Goal: Task Accomplishment & Management: Manage account settings

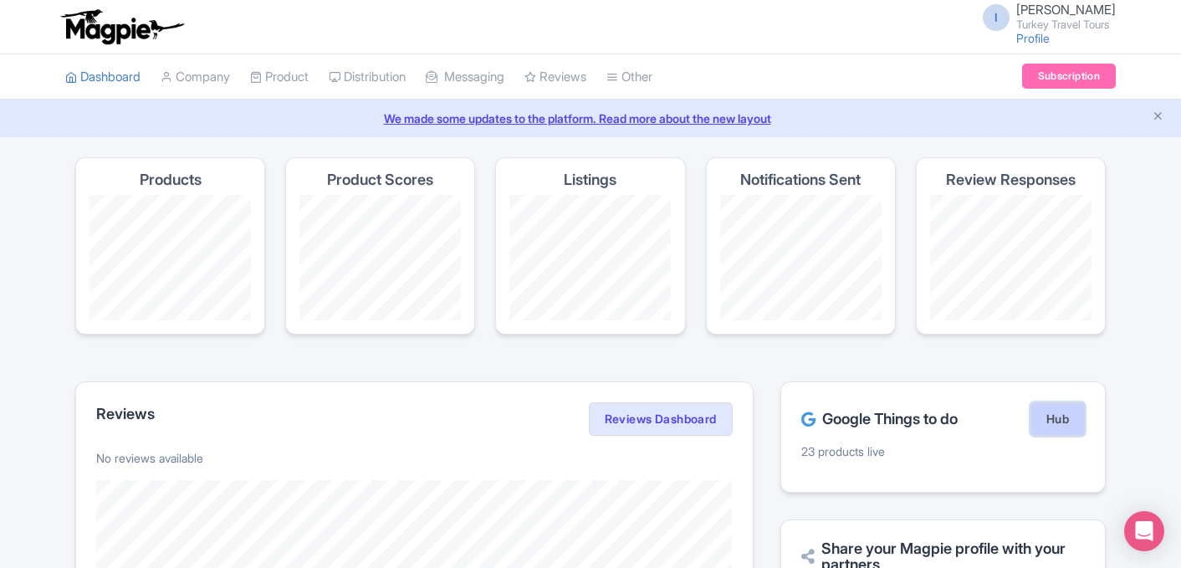
click at [1061, 424] on link "Hub" at bounding box center [1057, 418] width 54 height 33
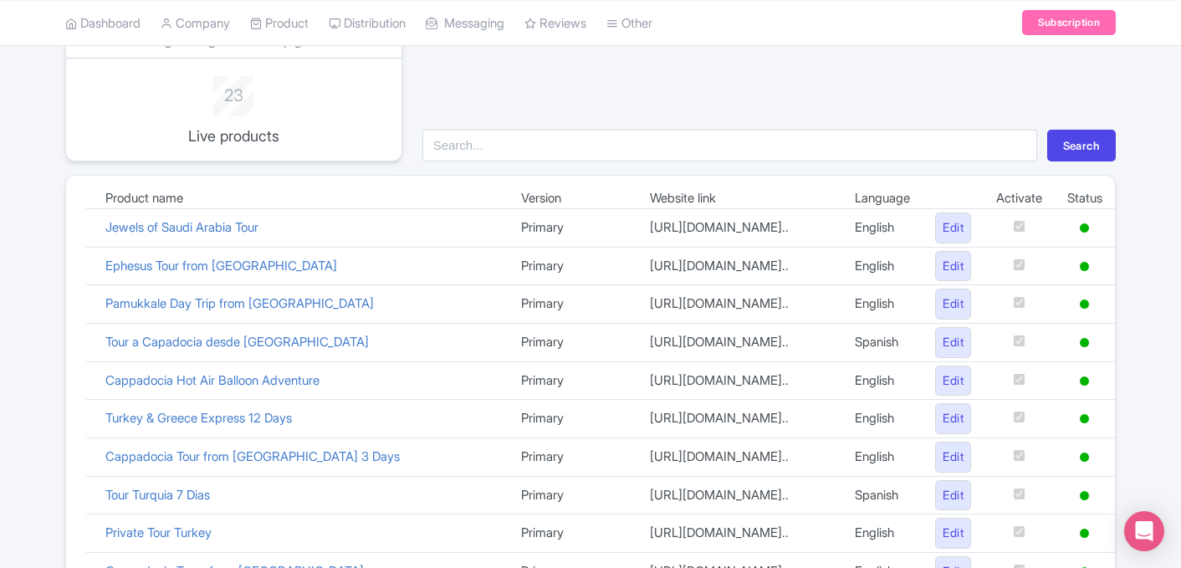
scroll to position [160, 0]
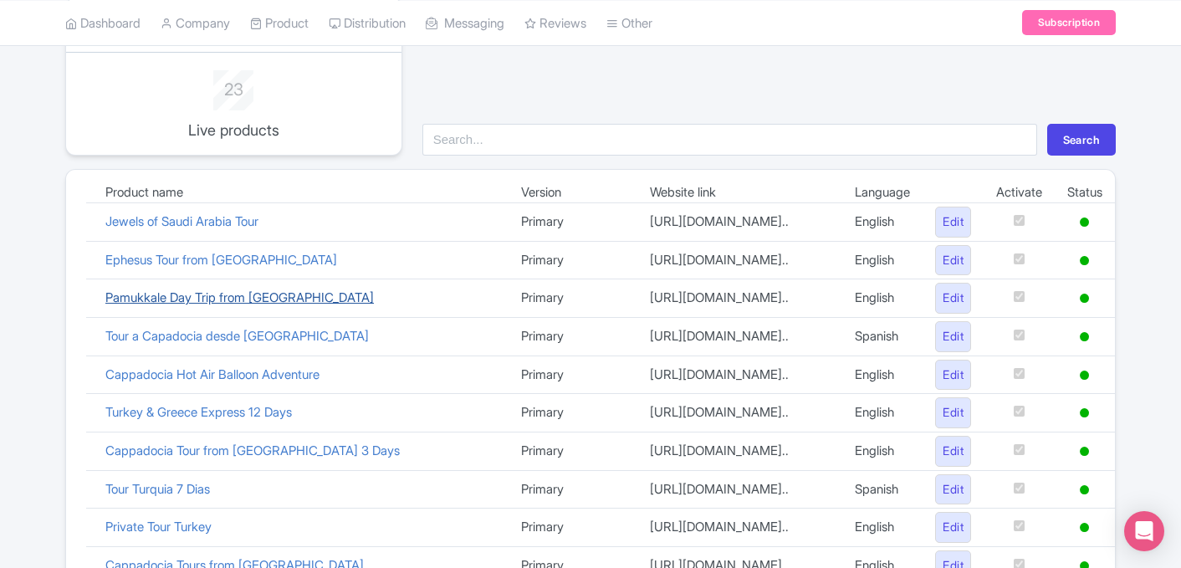
click at [262, 304] on link "Pamukkale Day Trip from [GEOGRAPHIC_DATA]" at bounding box center [239, 297] width 268 height 16
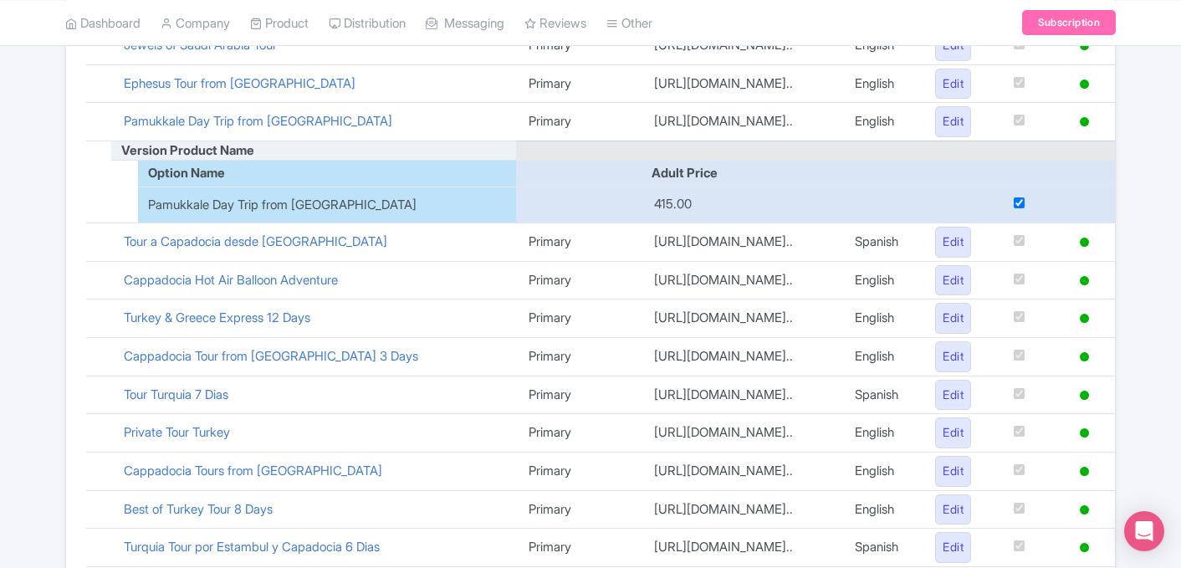
scroll to position [322, 0]
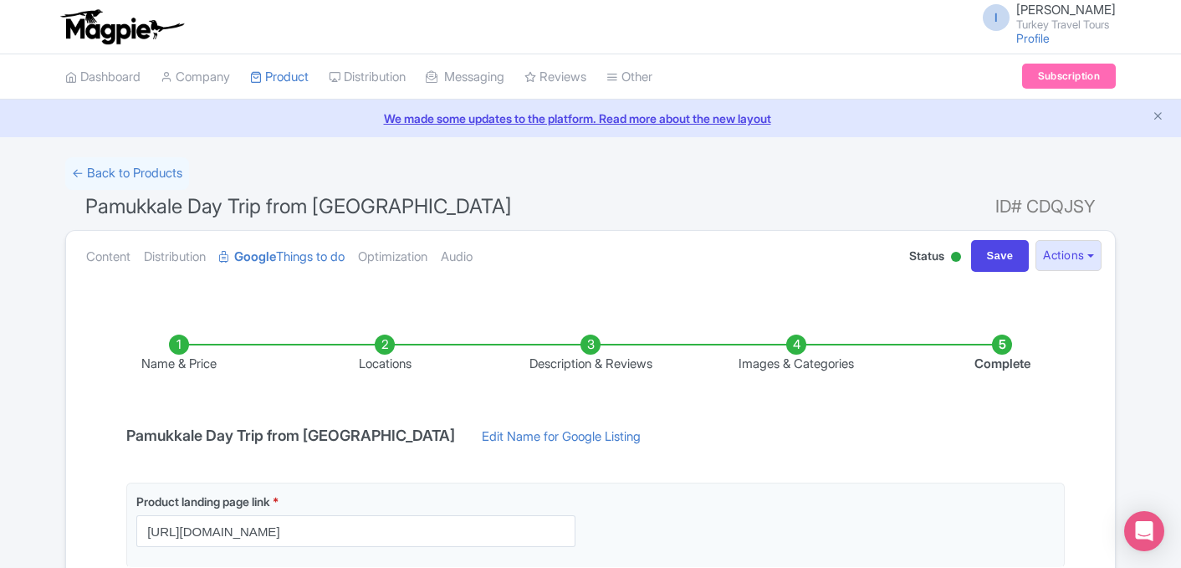
scroll to position [301, 0]
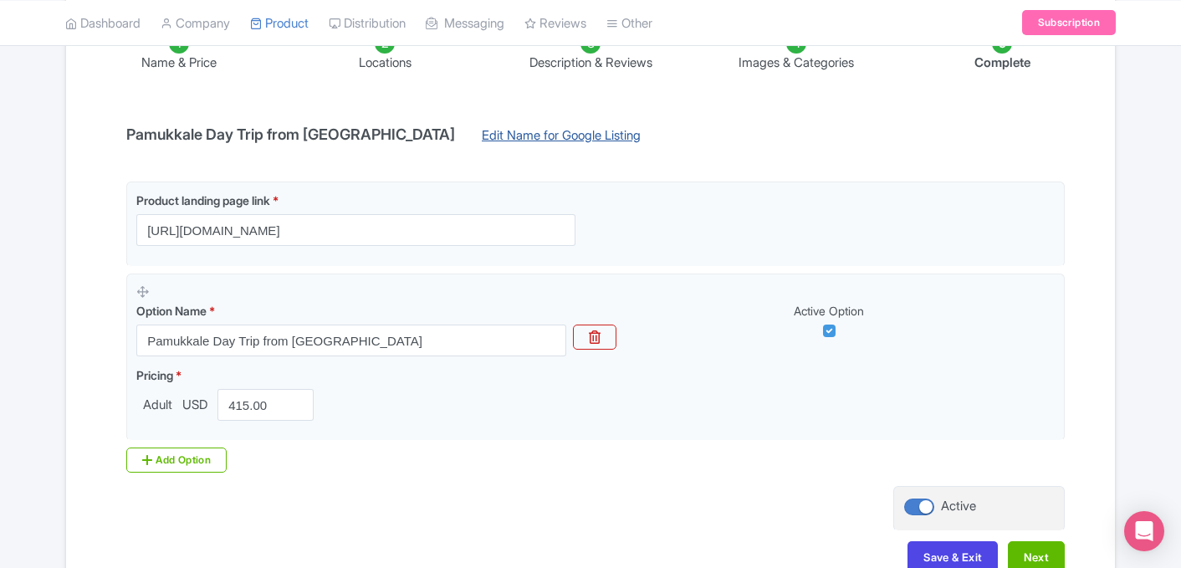
click at [467, 135] on link "Edit Name for Google Listing" at bounding box center [561, 139] width 192 height 27
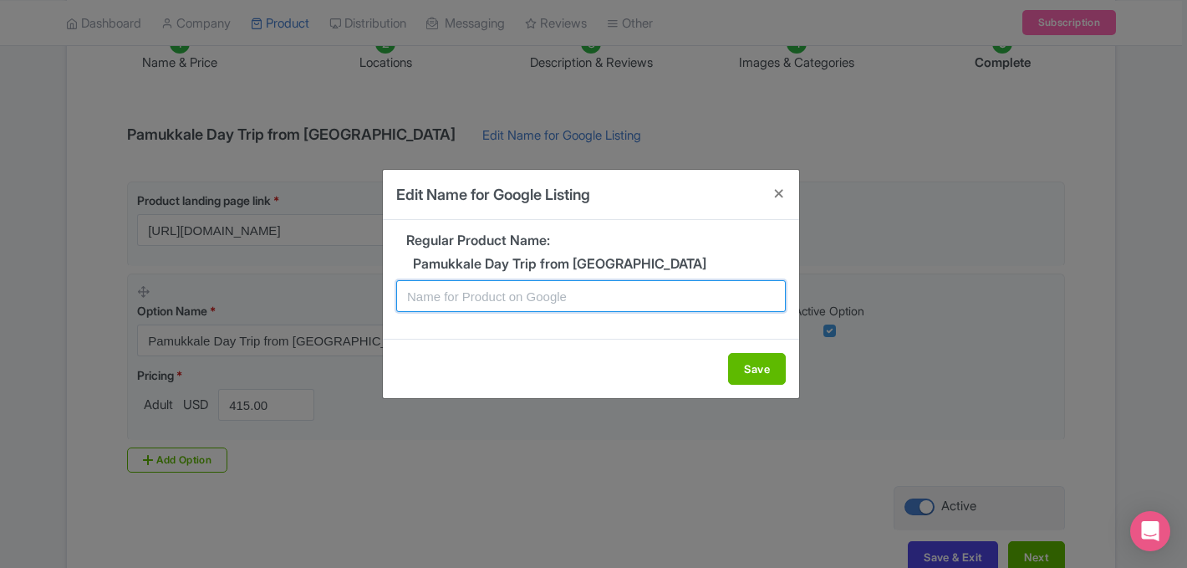
click at [478, 296] on input "text" at bounding box center [591, 296] width 390 height 32
type input "Pamukkale Tour - Day Trip from Istanbul by Plane"
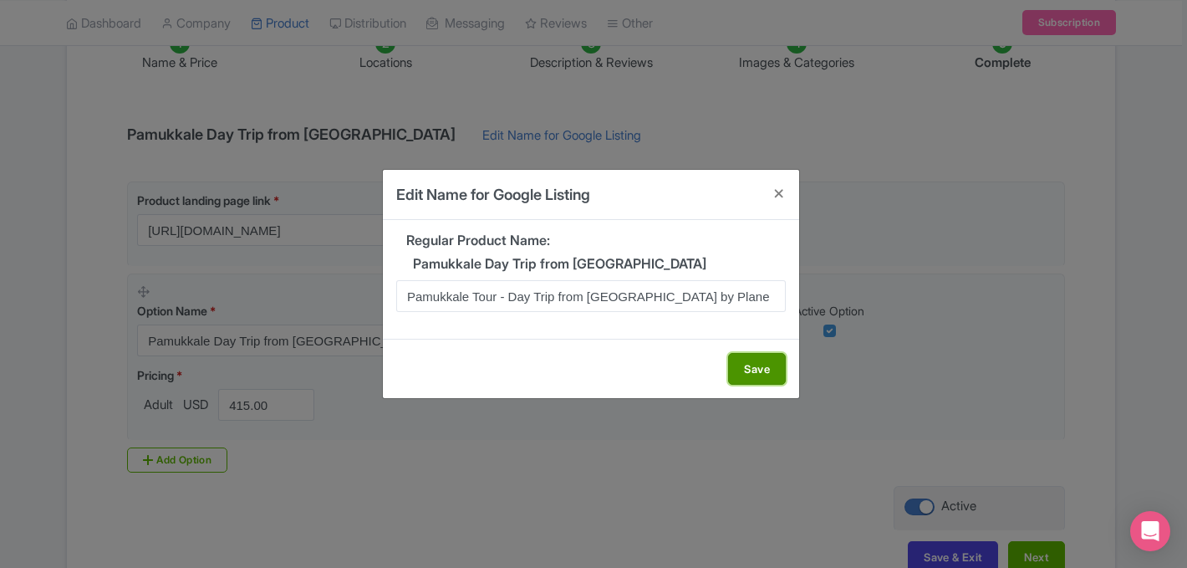
click at [766, 370] on button "Save" at bounding box center [757, 369] width 58 height 32
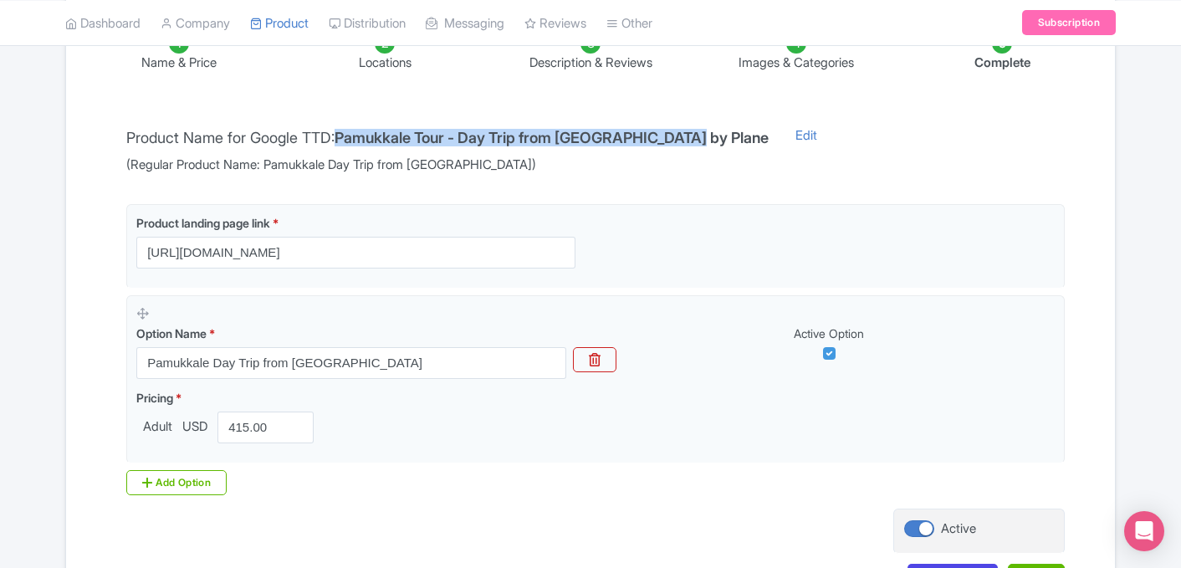
drag, startPoint x: 347, startPoint y: 138, endPoint x: 696, endPoint y: 145, distance: 348.7
click at [696, 145] on h4 "Pamukkale Tour - Day Trip from Istanbul by Plane" at bounding box center [551, 138] width 434 height 17
copy h4 "Pamukkale Tour - Day Trip from Istanbul by Plane"
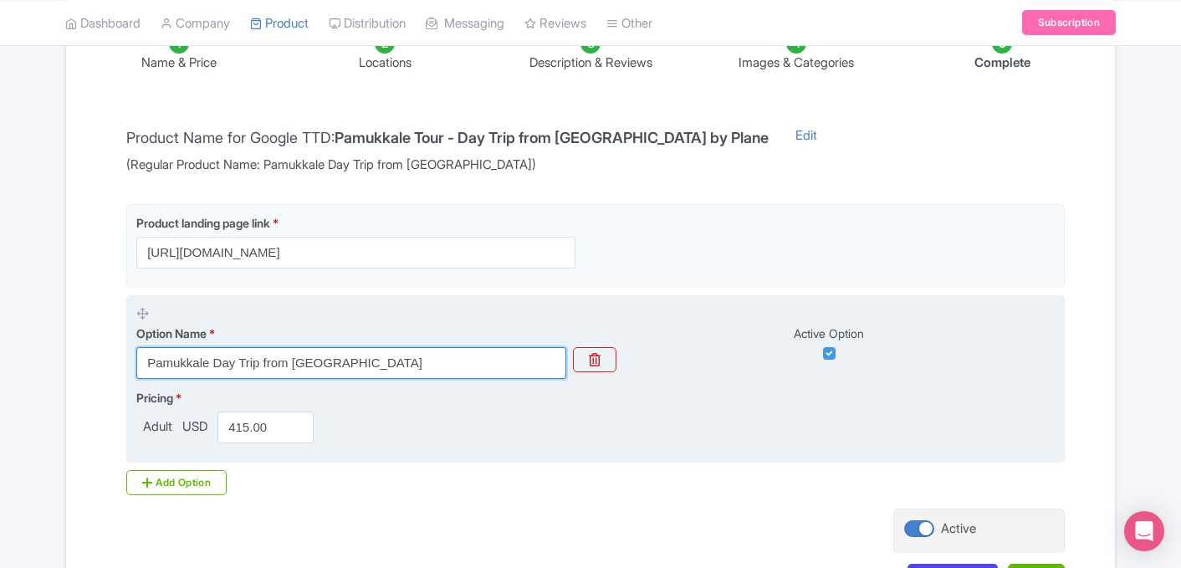
click at [383, 369] on input "Pamukkale Day Trip from Istanbul" at bounding box center [351, 363] width 430 height 32
click at [383, 369] on input "Pamukkale Day Trip from [GEOGRAPHIC_DATA]" at bounding box center [351, 363] width 430 height 32
paste input "Tour - Day Trip from Istanbul by Plane"
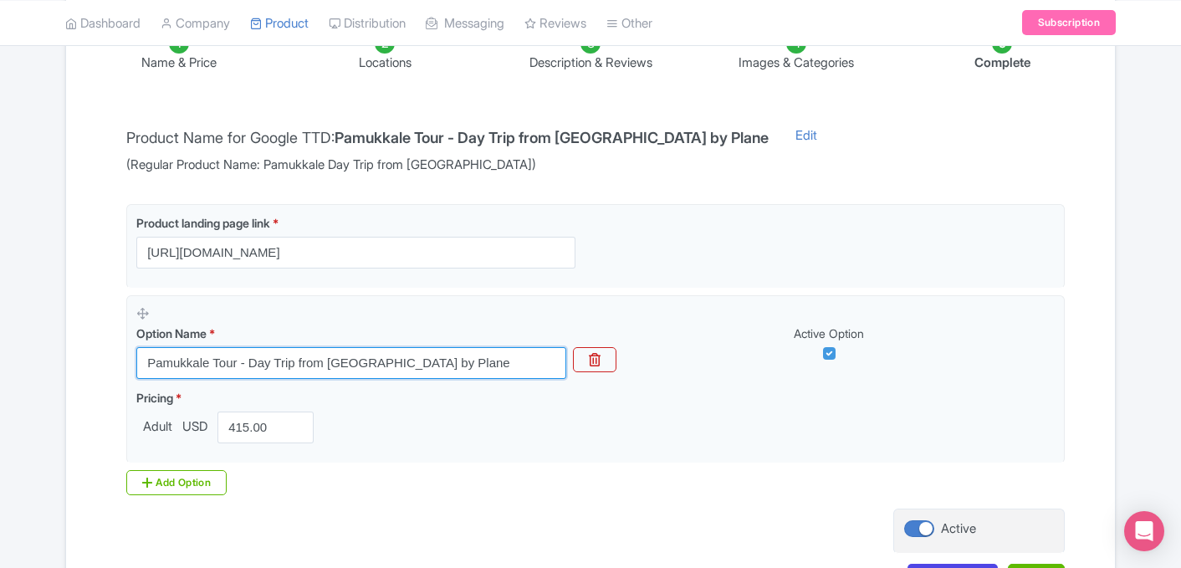
scroll to position [408, 0]
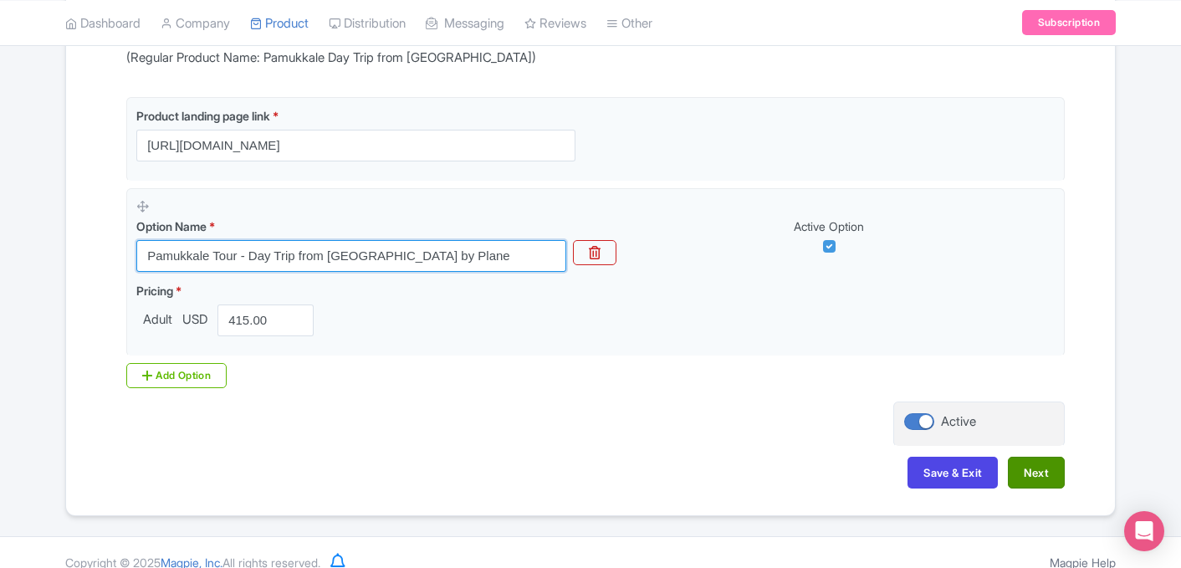
type input "Pamukkale Tour - Day Trip from Istanbul by Plane"
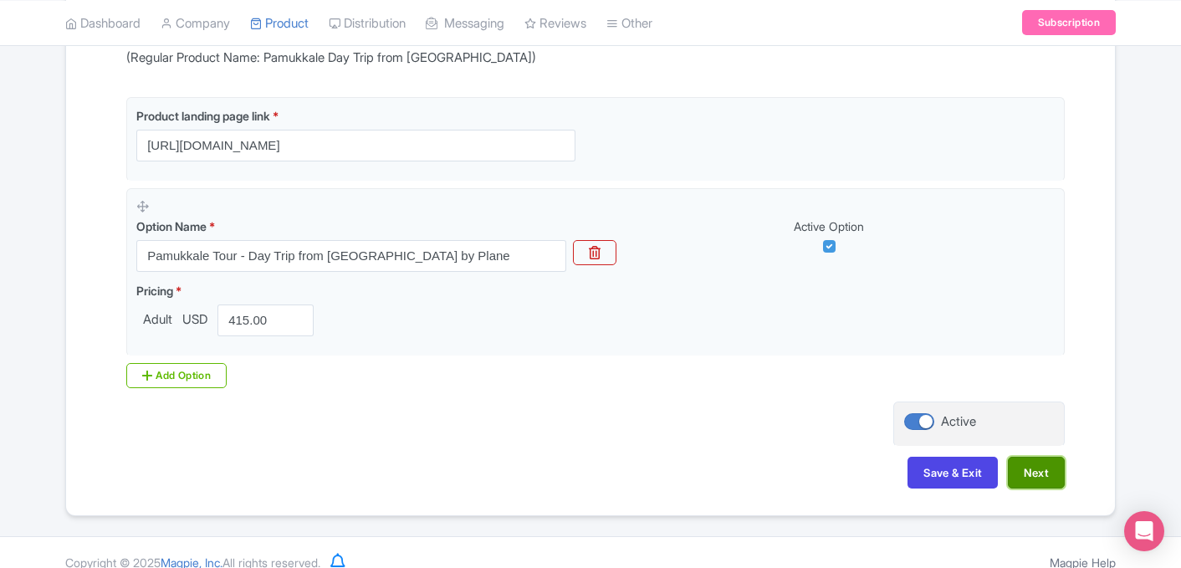
click at [1025, 472] on button "Next" at bounding box center [1036, 473] width 57 height 32
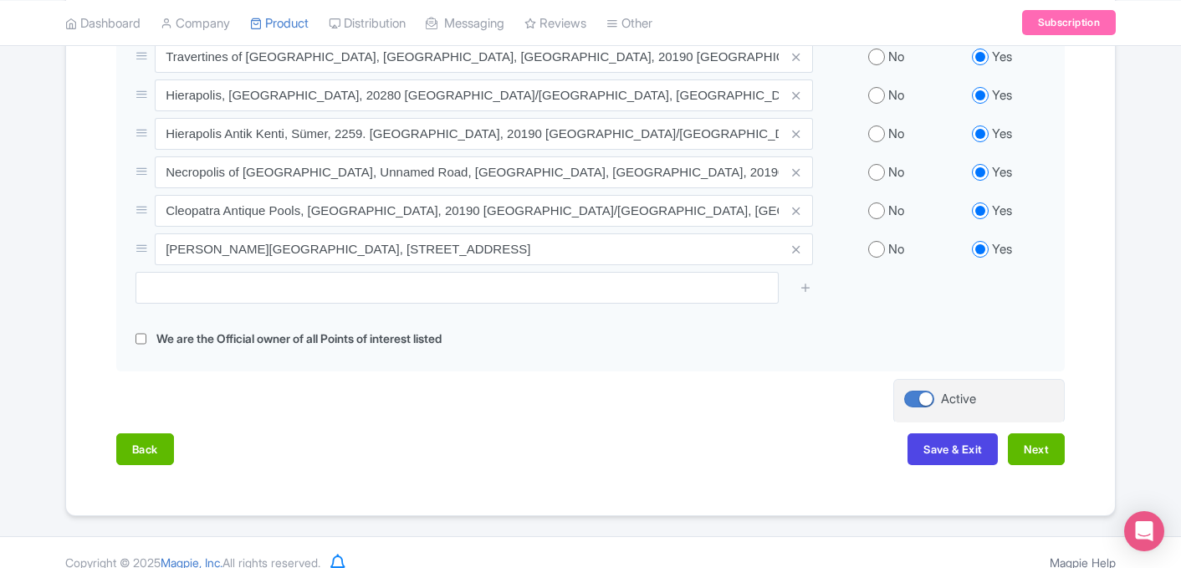
scroll to position [718, 0]
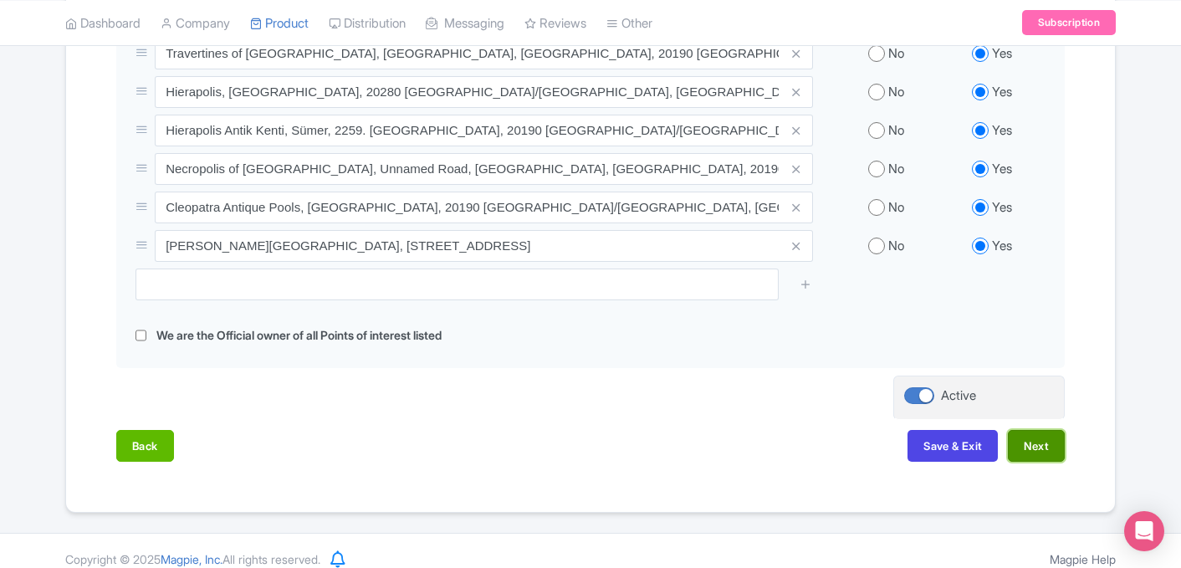
click at [1030, 430] on button "Next" at bounding box center [1036, 446] width 57 height 32
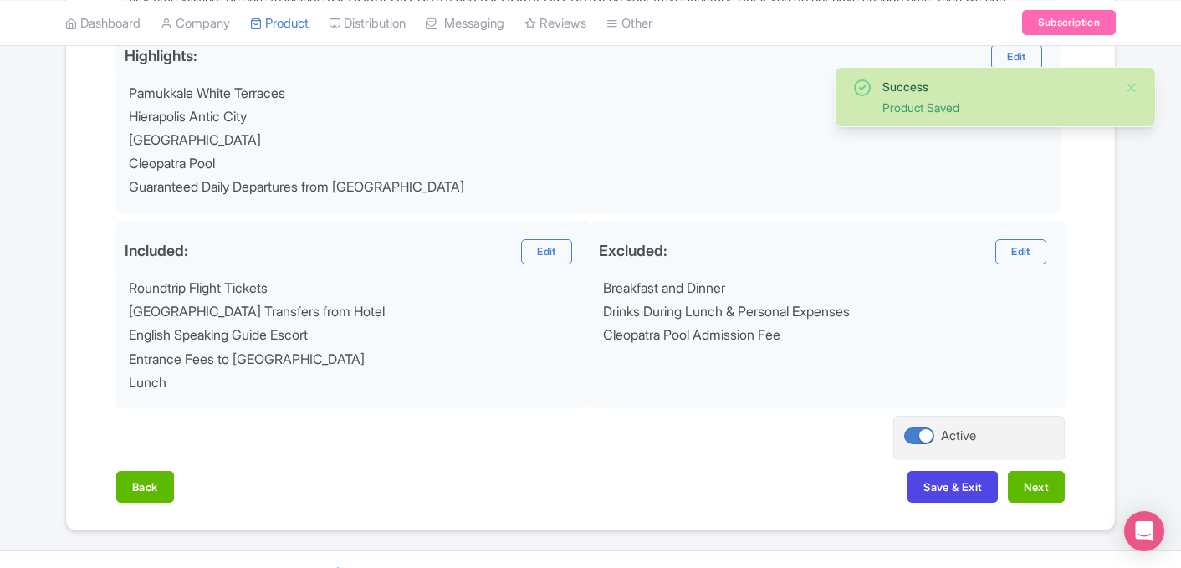
scroll to position [737, 0]
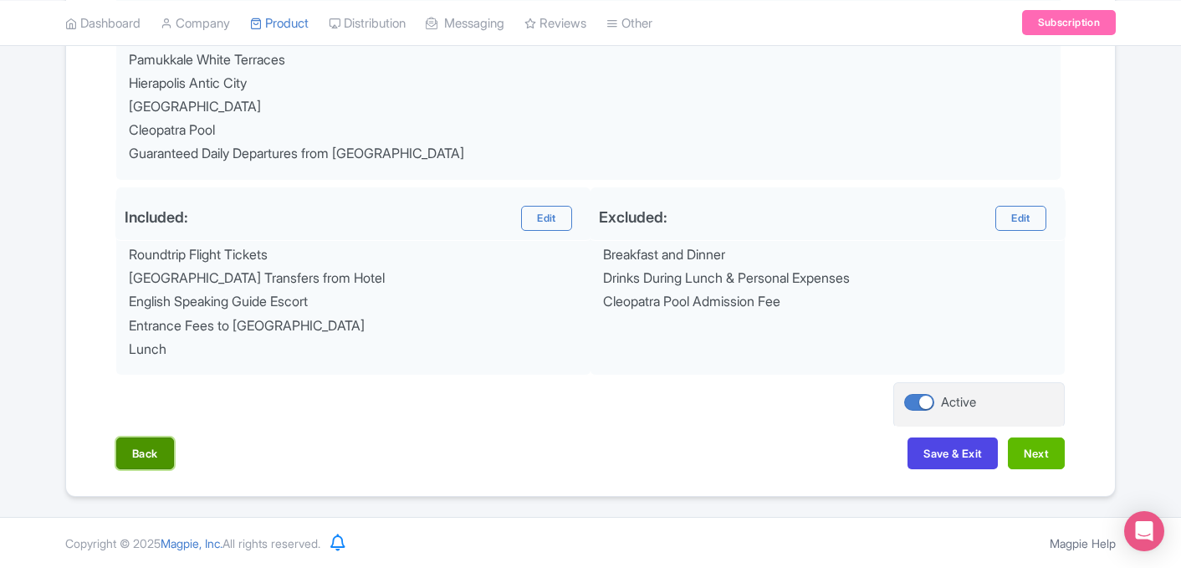
click at [150, 459] on button "Back" at bounding box center [145, 453] width 58 height 32
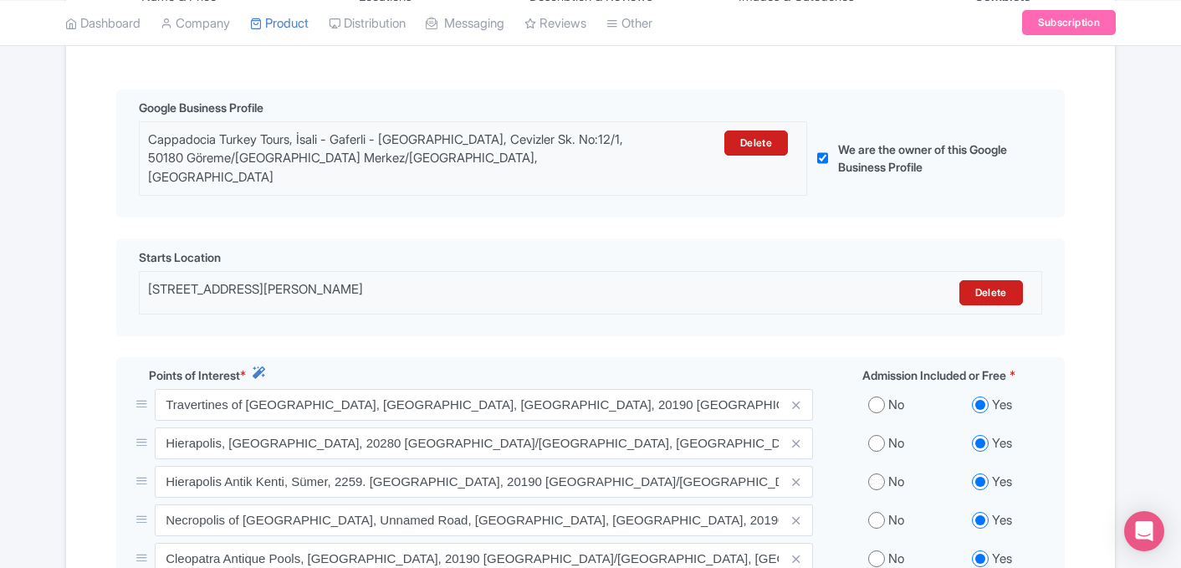
scroll to position [718, 0]
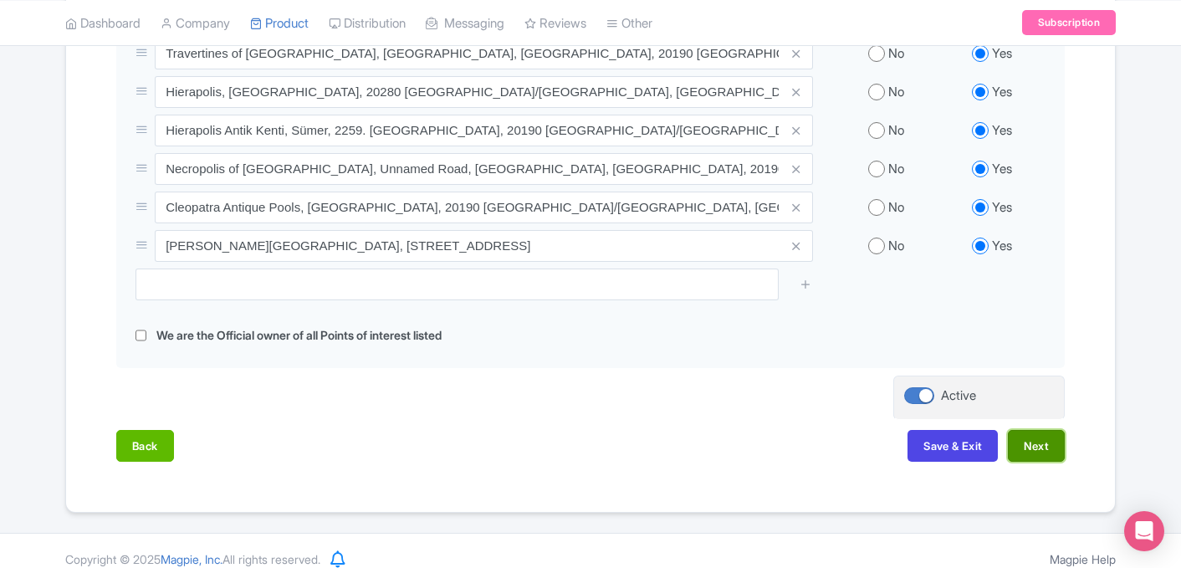
click at [1053, 438] on button "Next" at bounding box center [1036, 446] width 57 height 32
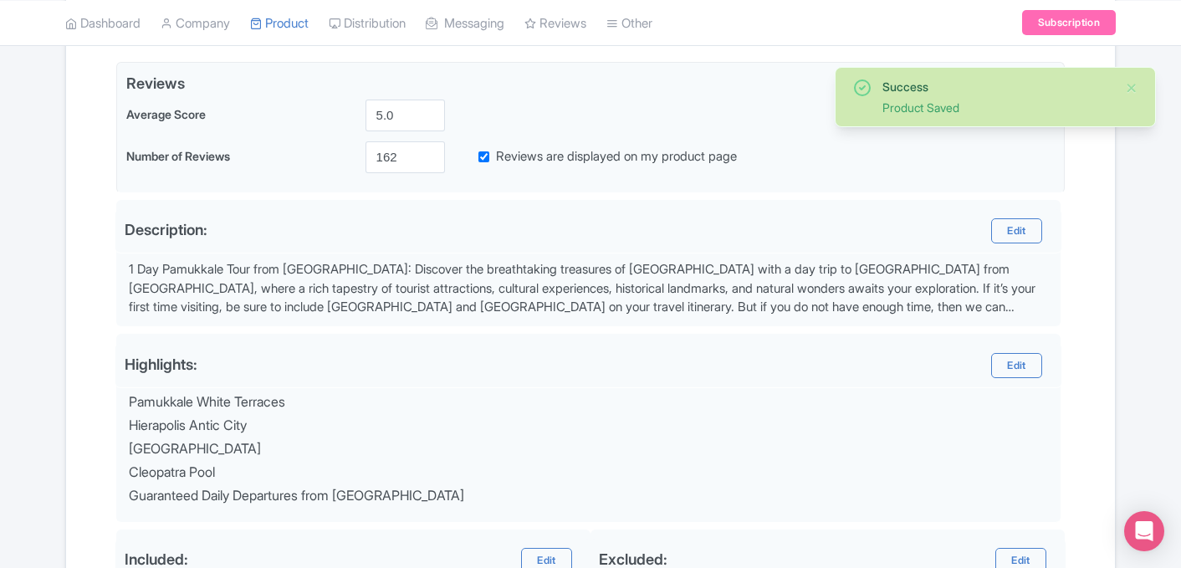
scroll to position [737, 0]
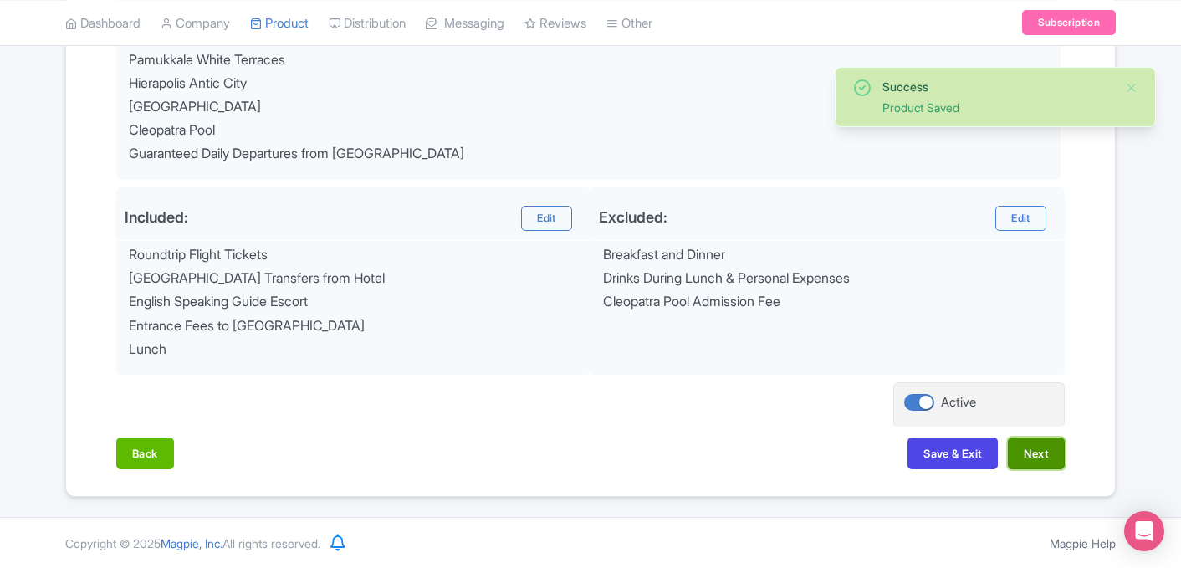
click at [1037, 449] on button "Next" at bounding box center [1036, 453] width 57 height 32
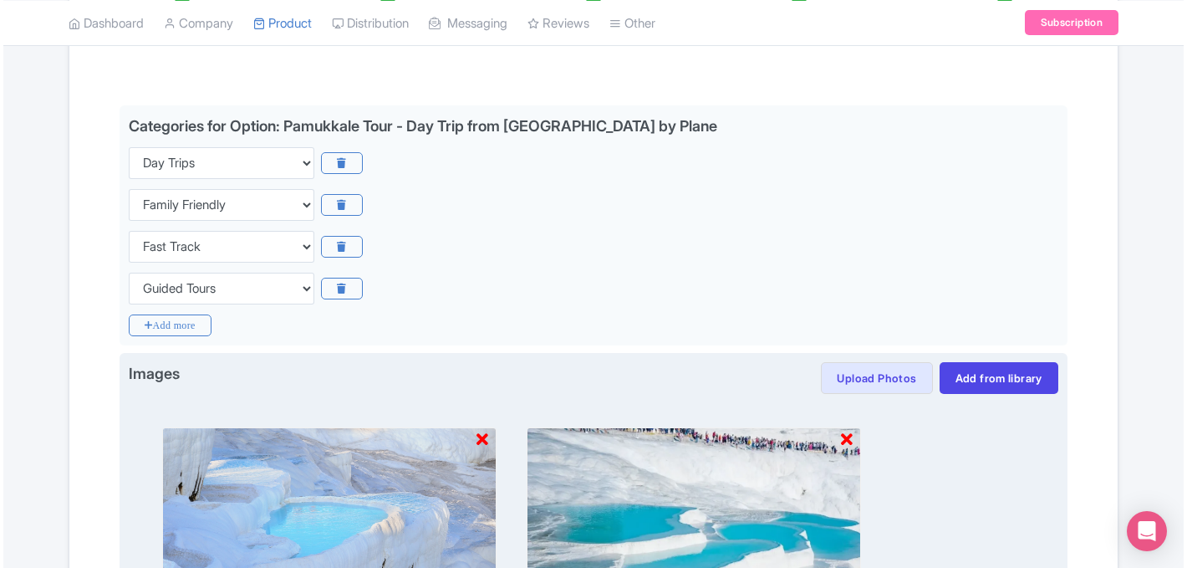
scroll to position [347, 0]
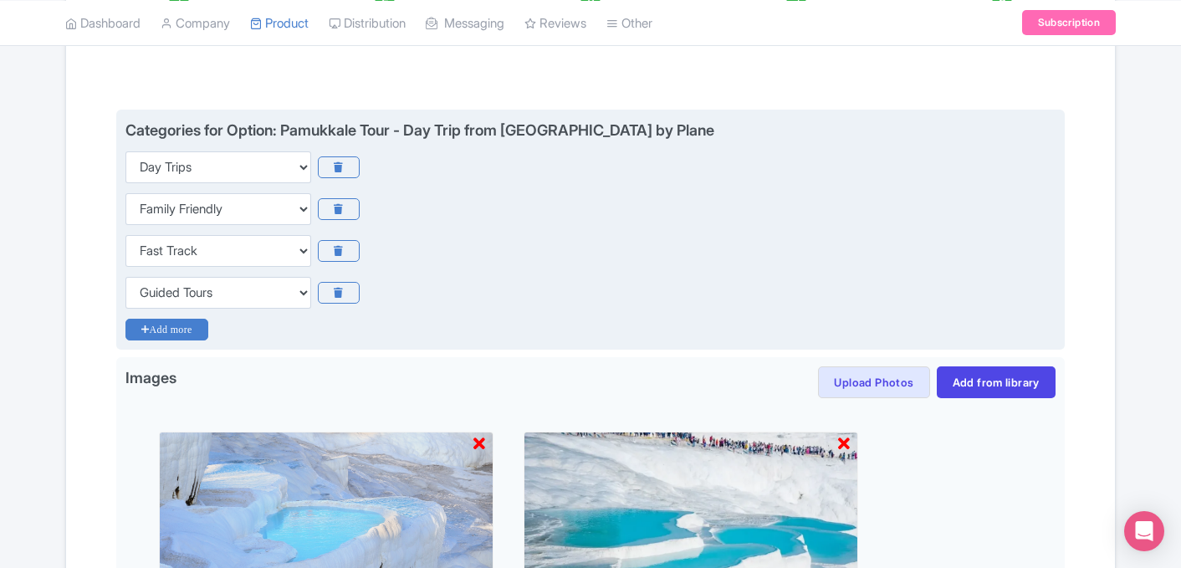
click at [168, 334] on icon "Add more" at bounding box center [166, 330] width 83 height 22
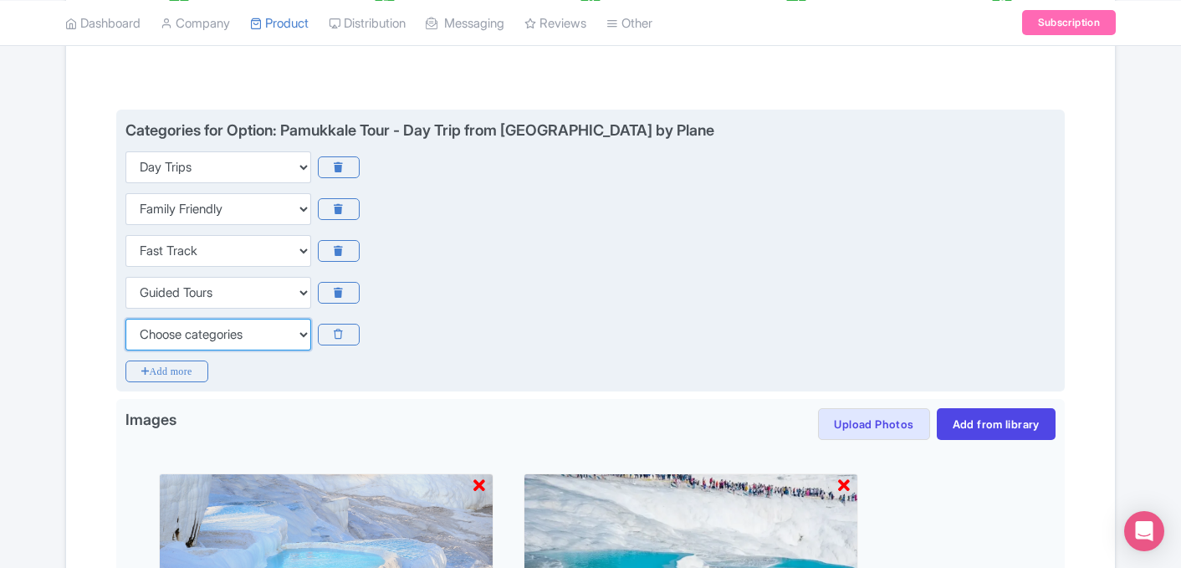
click at [186, 340] on select "Choose categories Adults Only Animals Audio Guide Beaches Bike Tours Boat Tours…" at bounding box center [218, 335] width 186 height 32
click at [125, 319] on select "Choose categories Adults Only Animals Audio Guide Beaches Bike Tours Boat Tours…" at bounding box center [218, 335] width 186 height 32
click at [277, 319] on select "Choose categories Adults Only Animals Audio Guide Beaches Bike Tours Boat Tours…" at bounding box center [218, 335] width 186 height 32
select select "small-group-tours"
click at [125, 319] on select "Choose categories Adults Only Animals Audio Guide Beaches Bike Tours Boat Tours…" at bounding box center [218, 335] width 186 height 32
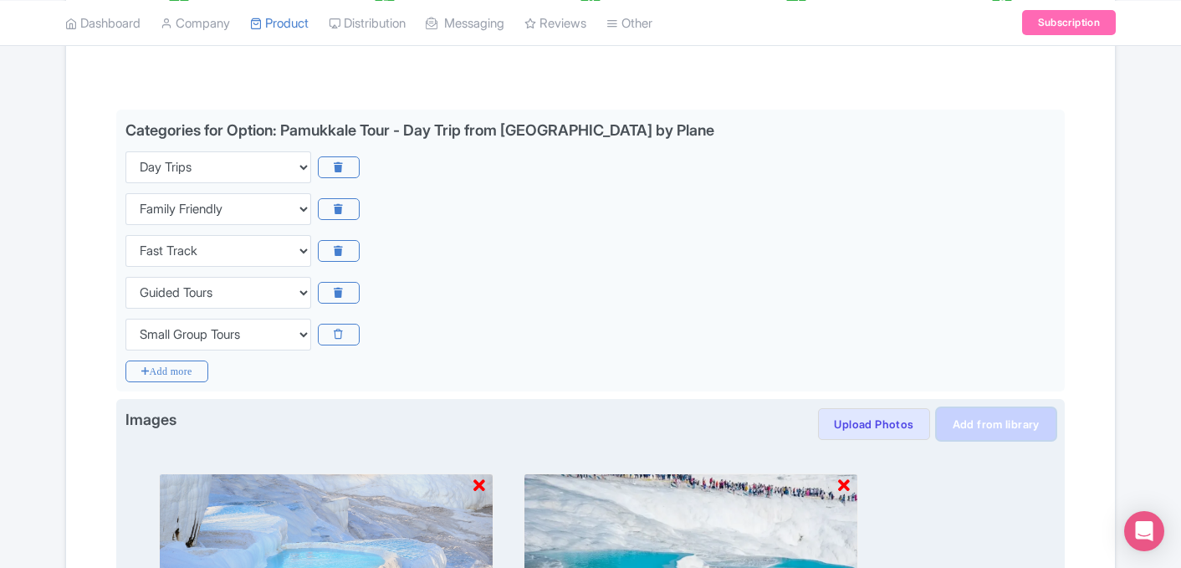
click at [967, 428] on link "Add from library" at bounding box center [995, 424] width 119 height 32
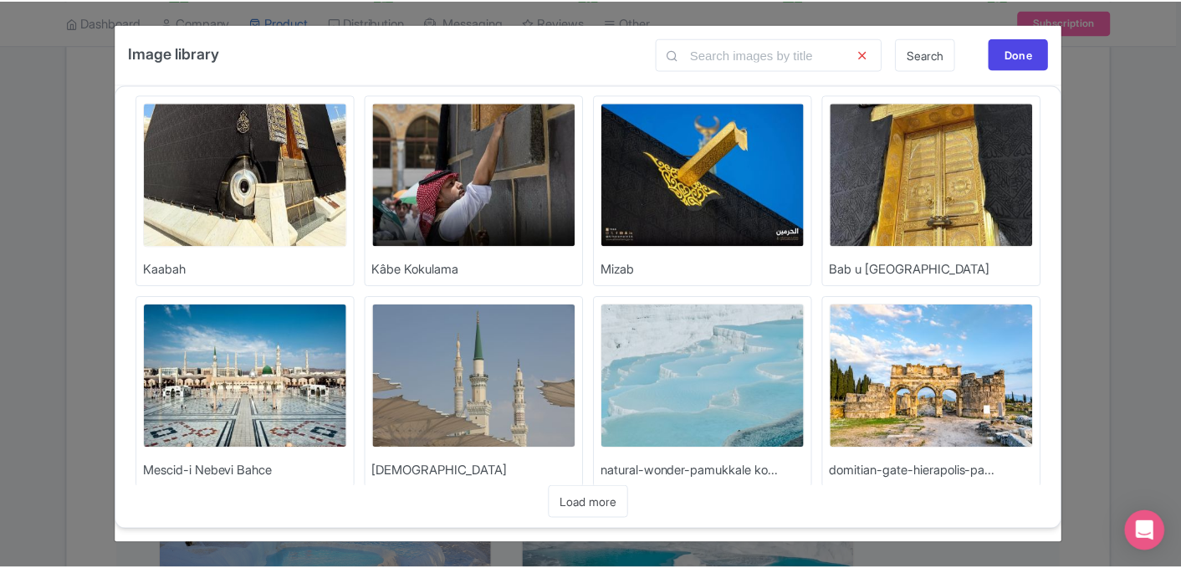
scroll to position [242, 0]
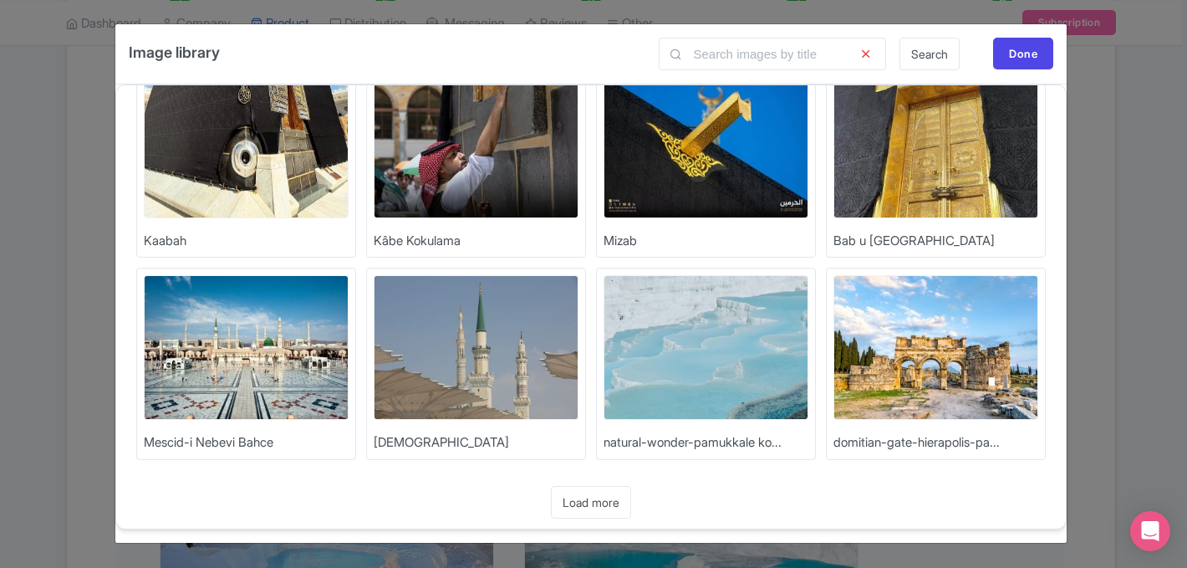
click at [1003, 362] on img at bounding box center [936, 347] width 205 height 145
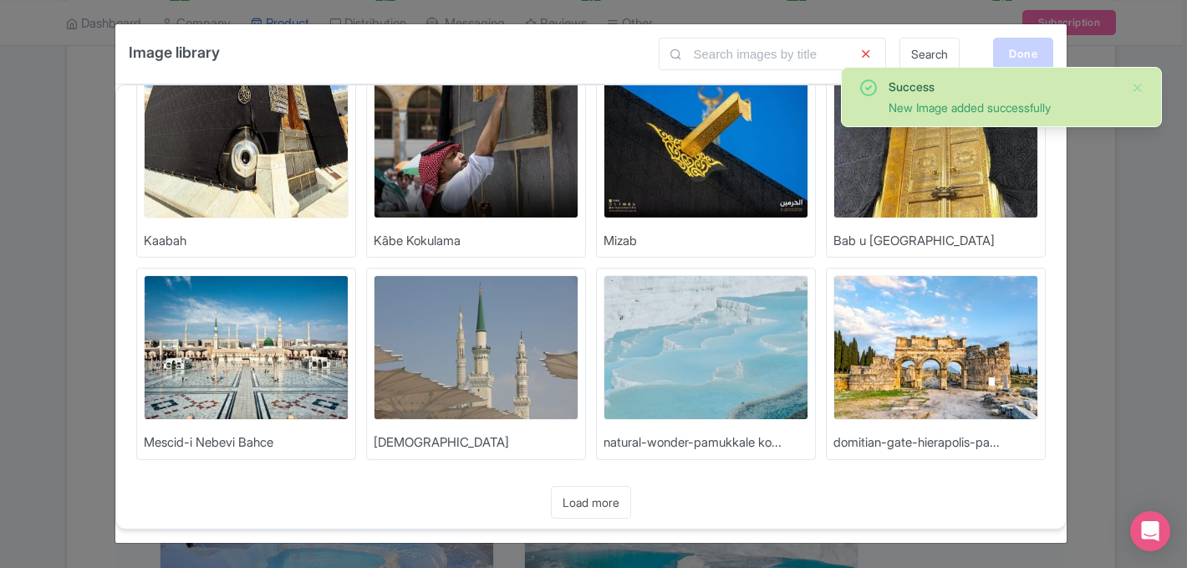
click at [1020, 62] on div "Done" at bounding box center [1023, 54] width 60 height 32
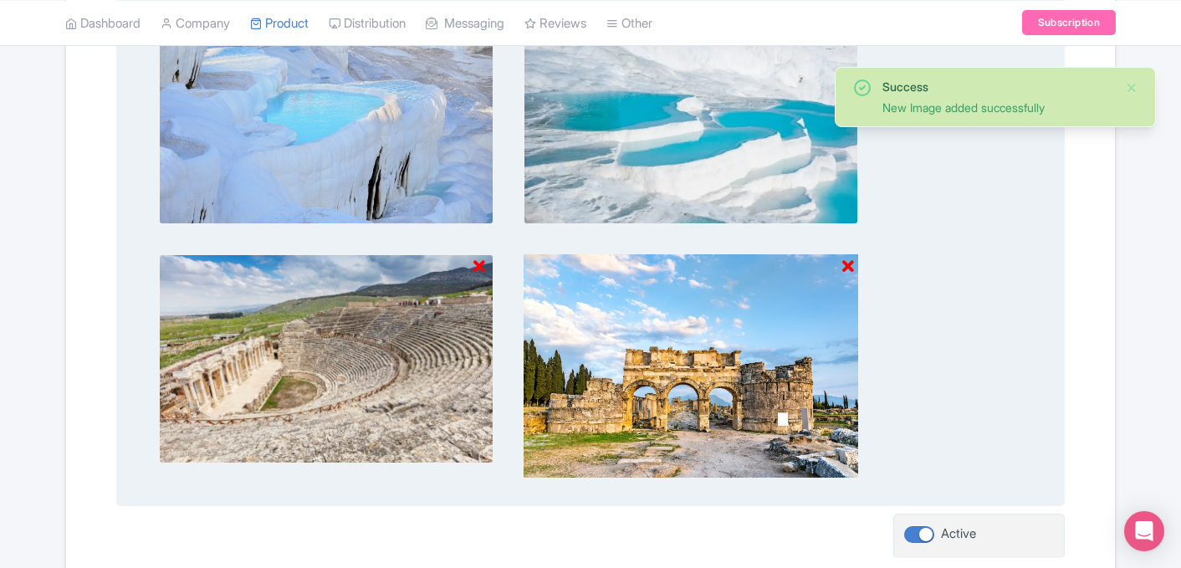
scroll to position [936, 0]
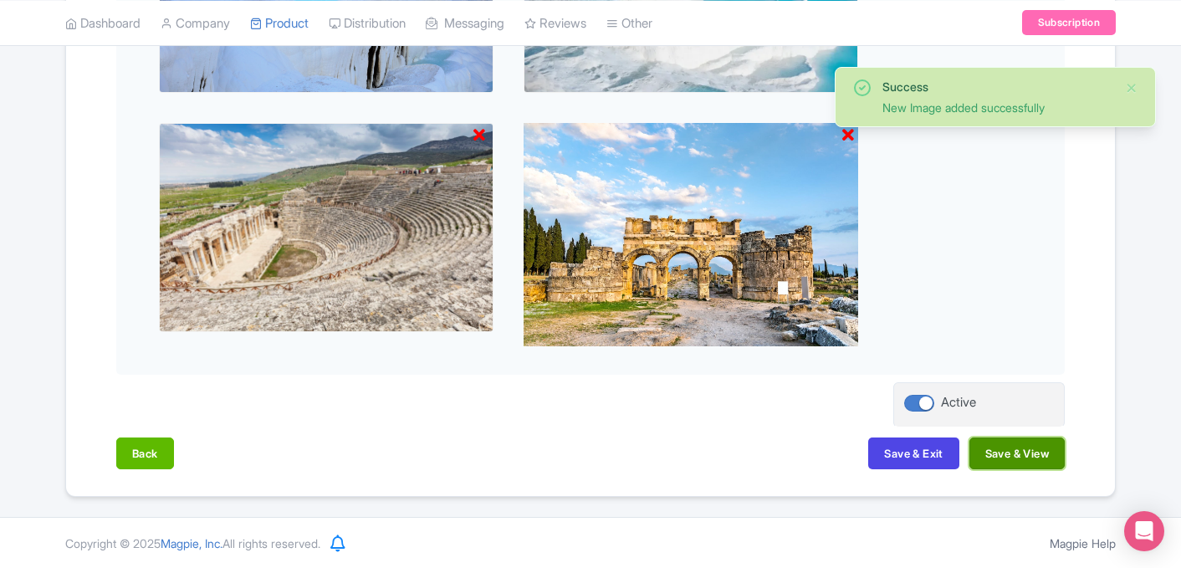
click at [1024, 449] on button "Save & View" at bounding box center [1016, 453] width 95 height 32
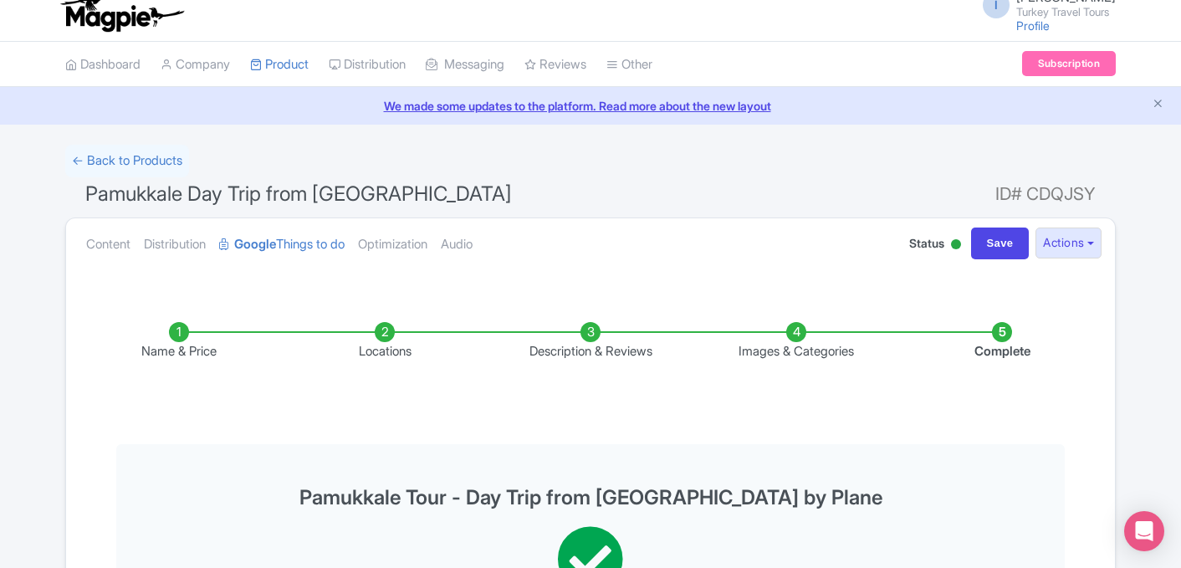
scroll to position [0, 0]
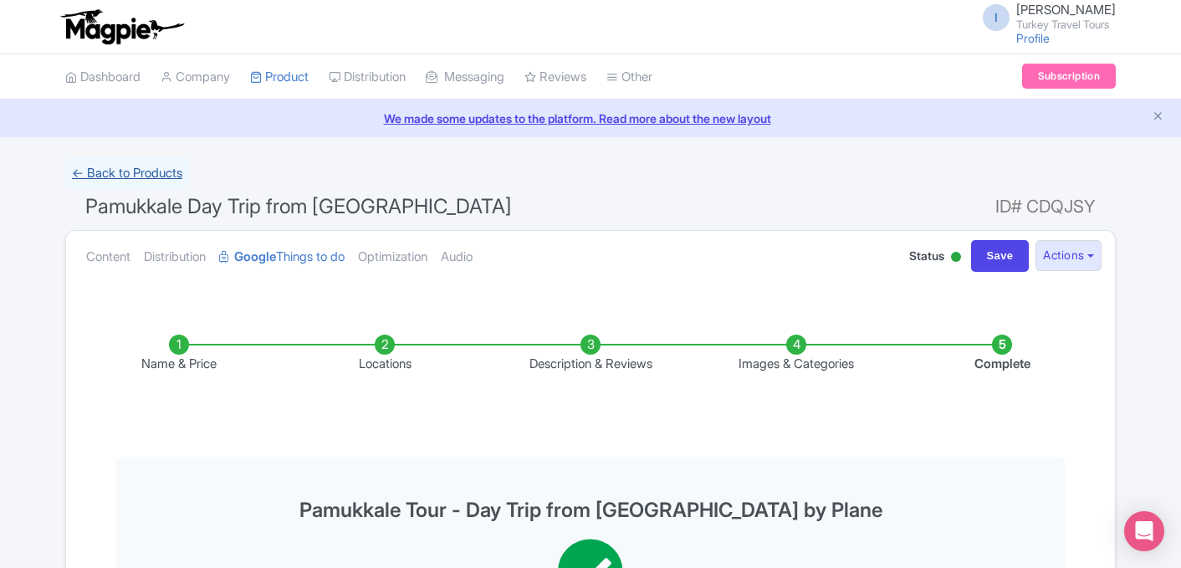
click at [104, 171] on link "← Back to Products" at bounding box center [127, 173] width 124 height 33
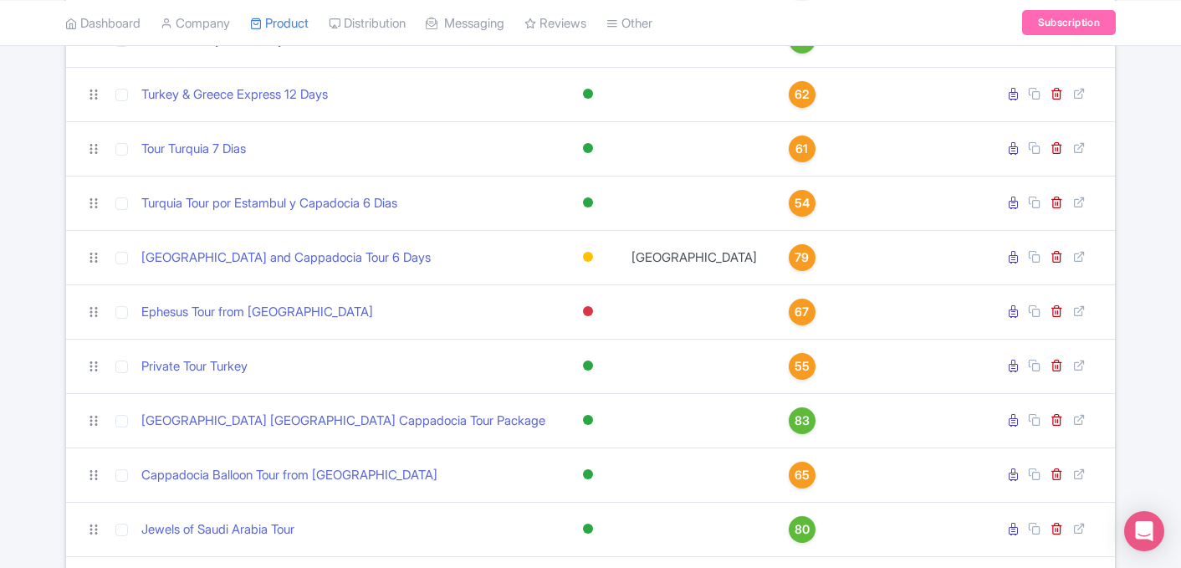
scroll to position [548, 0]
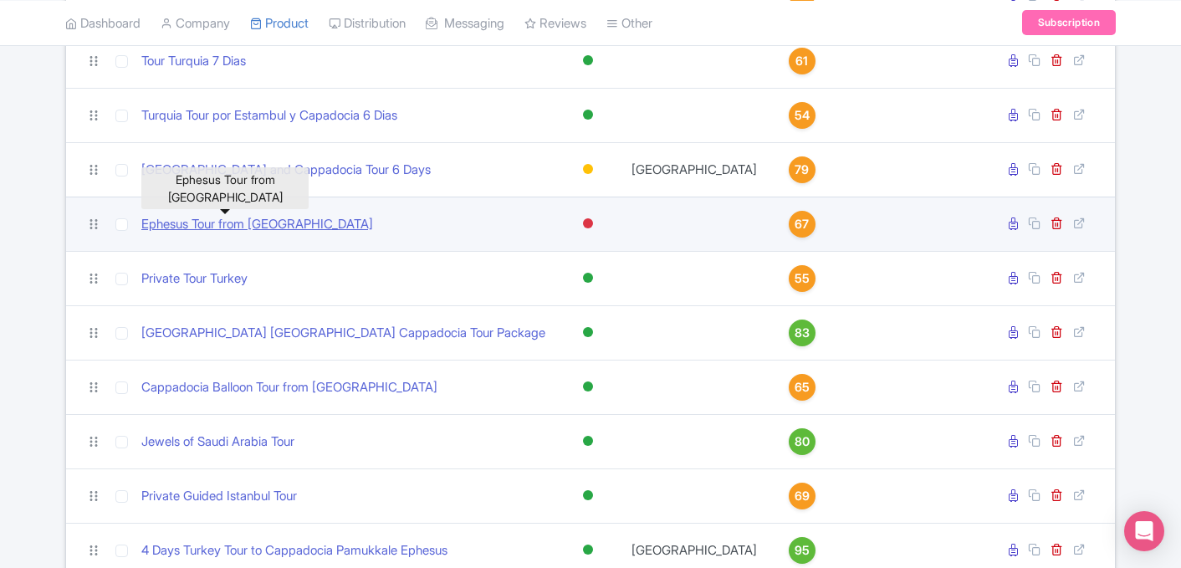
click at [261, 223] on link "Ephesus Tour from [GEOGRAPHIC_DATA]" at bounding box center [257, 224] width 232 height 19
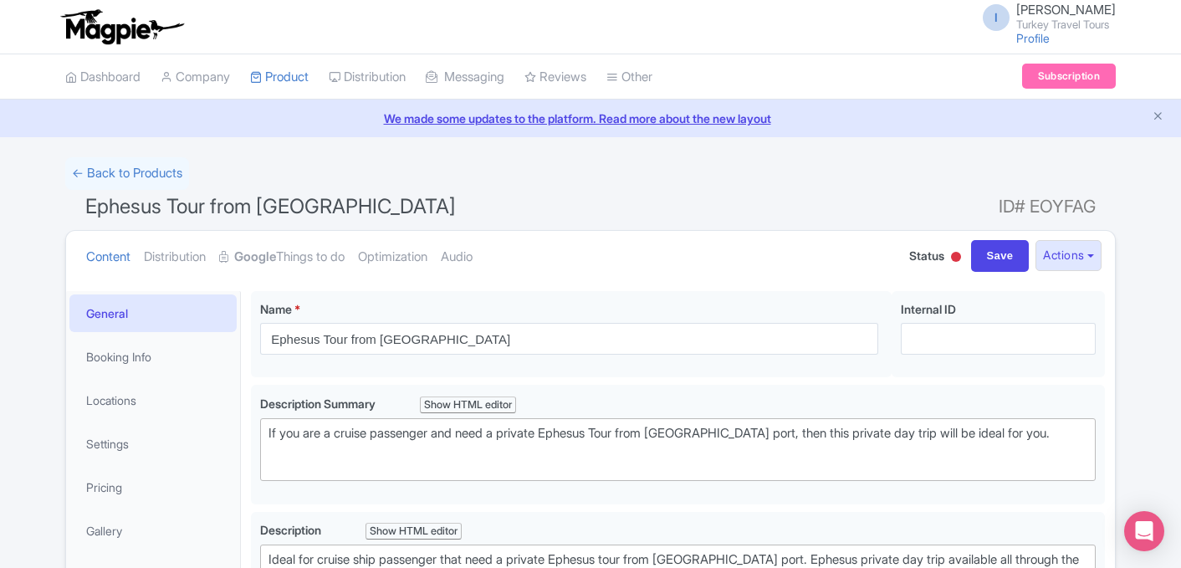
click at [951, 258] on div at bounding box center [956, 257] width 10 height 10
click at [927, 280] on div "Active" at bounding box center [914, 287] width 99 height 33
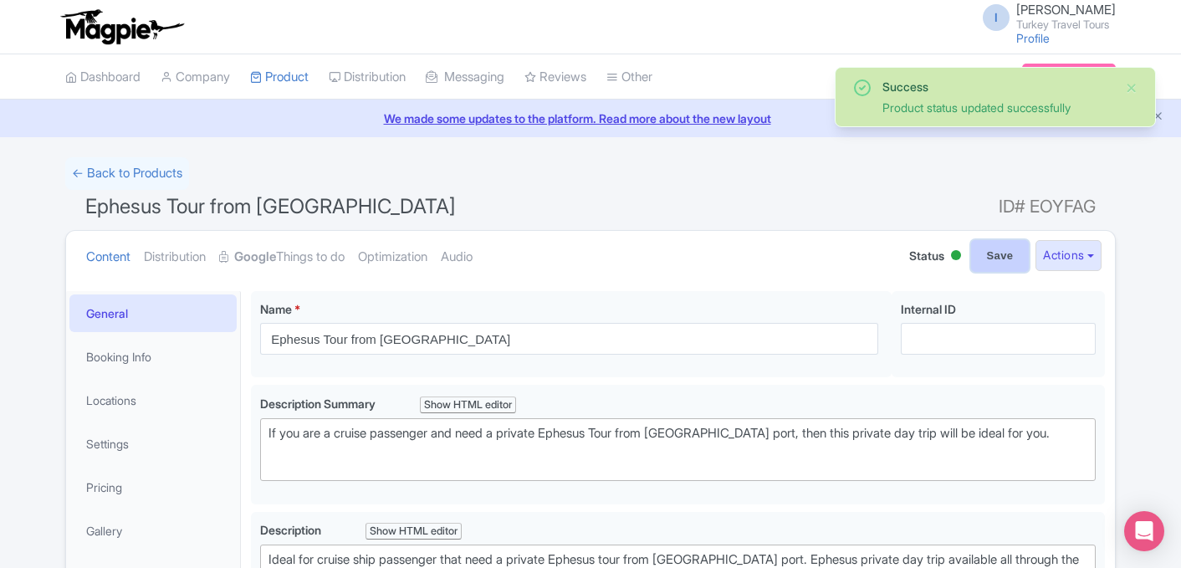
click at [993, 263] on input "Save" at bounding box center [1000, 256] width 59 height 32
type input "Saving..."
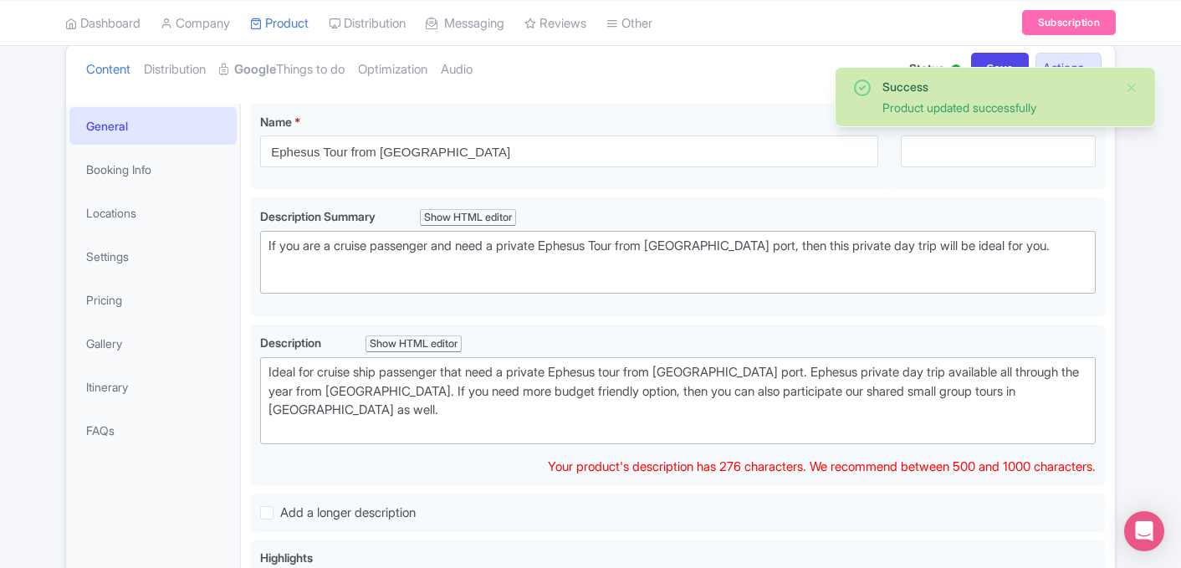
scroll to position [186, 0]
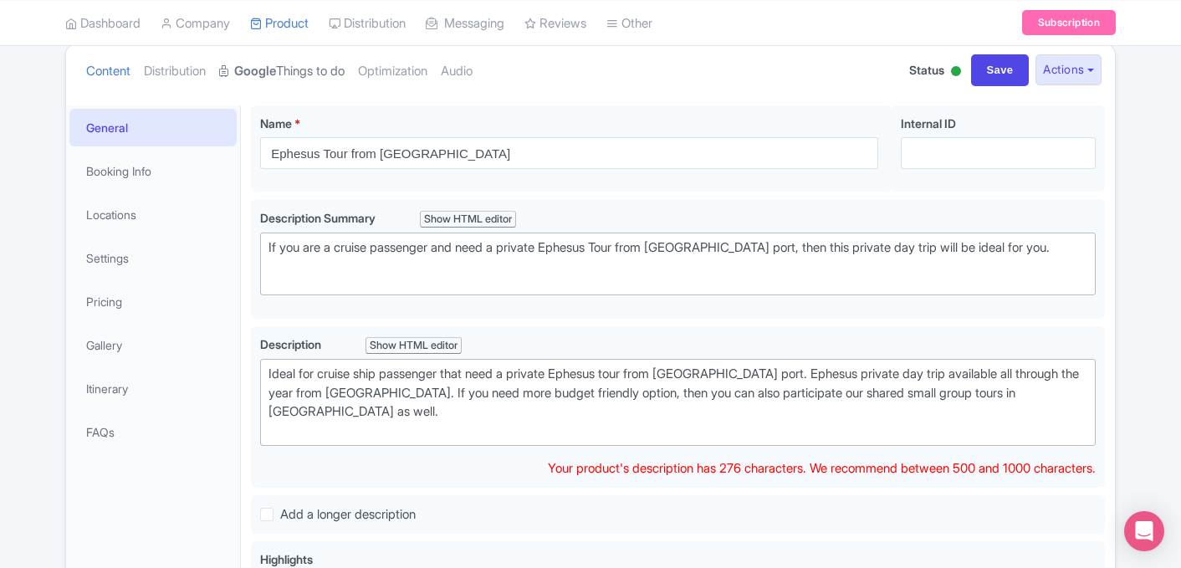
click at [319, 69] on link "Google Things to do" at bounding box center [281, 71] width 125 height 53
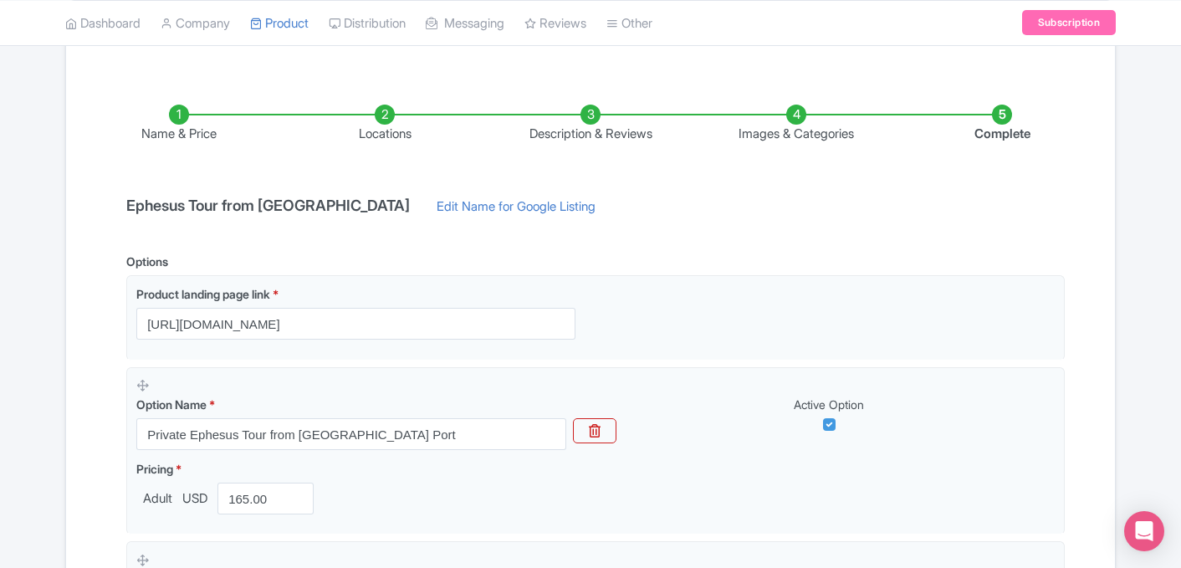
scroll to position [242, 0]
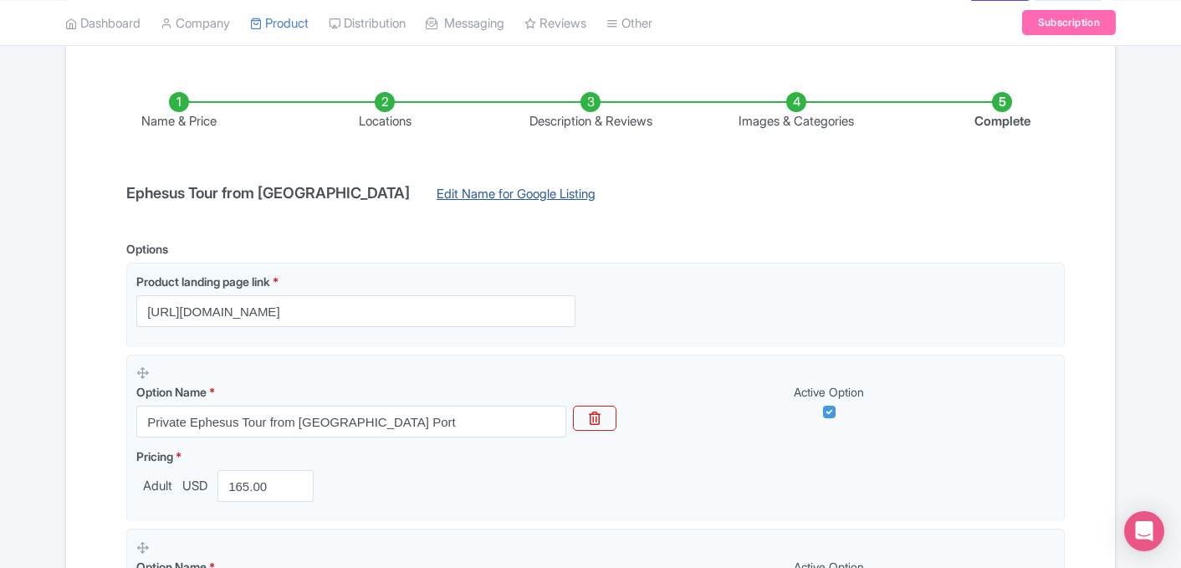
click at [483, 196] on link "Edit Name for Google Listing" at bounding box center [516, 198] width 192 height 27
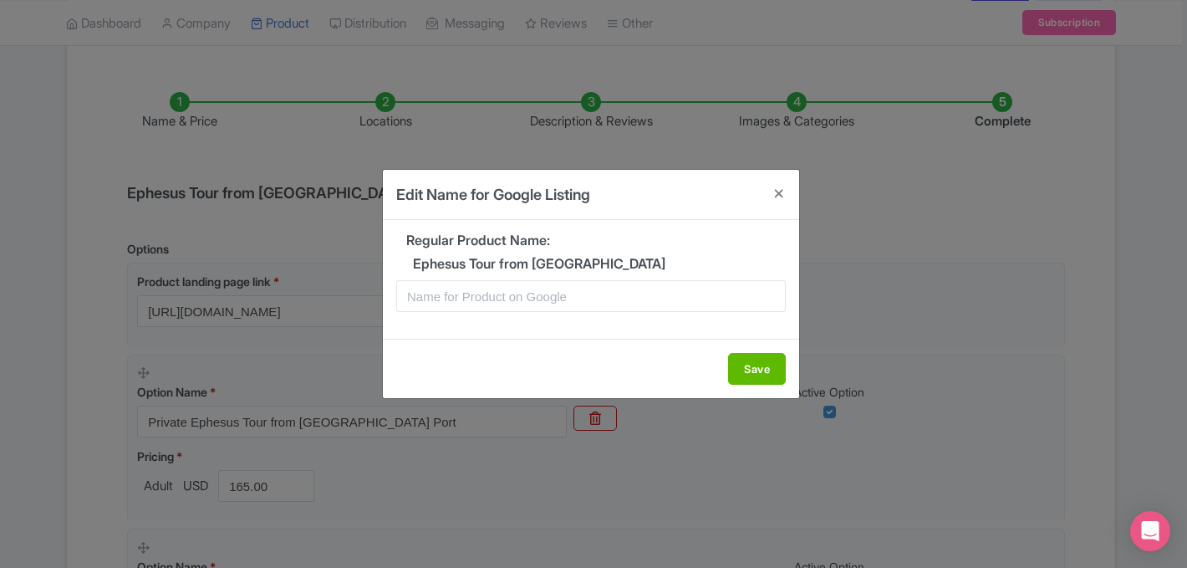
click at [522, 261] on h5 "Ephesus Tour from Kusadasi" at bounding box center [591, 264] width 390 height 15
click at [522, 261] on h5 "Ephesus Tour from [GEOGRAPHIC_DATA]" at bounding box center [591, 264] width 390 height 15
copy div "Ephesus Tour from [GEOGRAPHIC_DATA]"
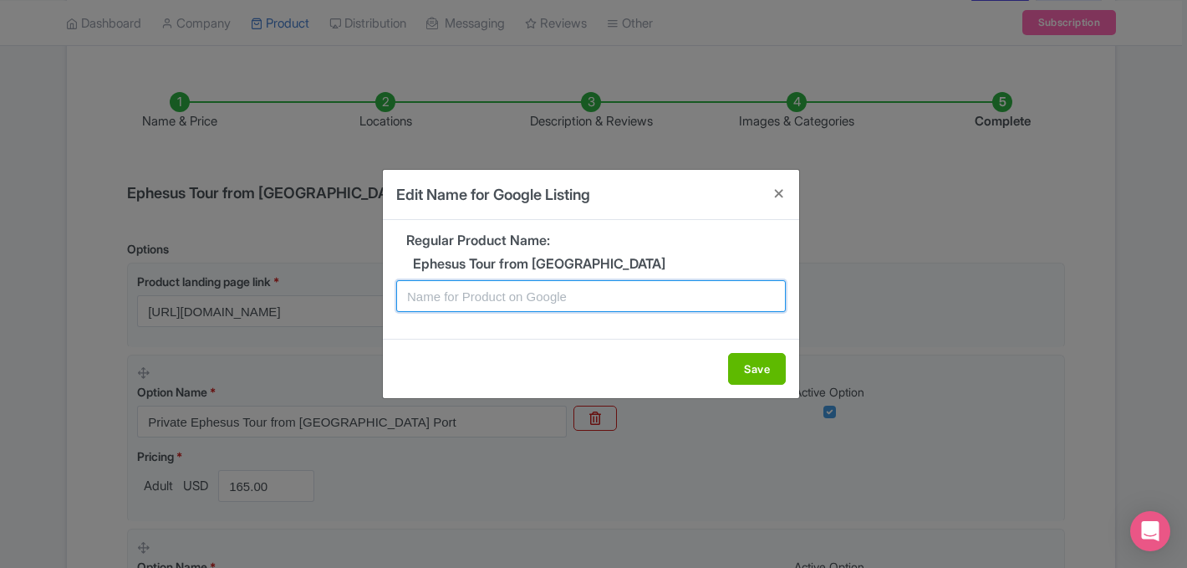
click at [476, 305] on input "text" at bounding box center [591, 296] width 390 height 32
paste input "Ephesus Tour from [GEOGRAPHIC_DATA]"
click at [515, 295] on input "Ephesus Tour from Kusadasi" at bounding box center [591, 296] width 390 height 32
click at [589, 301] on input "Ephesus Tour from Kusadasi" at bounding box center [591, 296] width 390 height 32
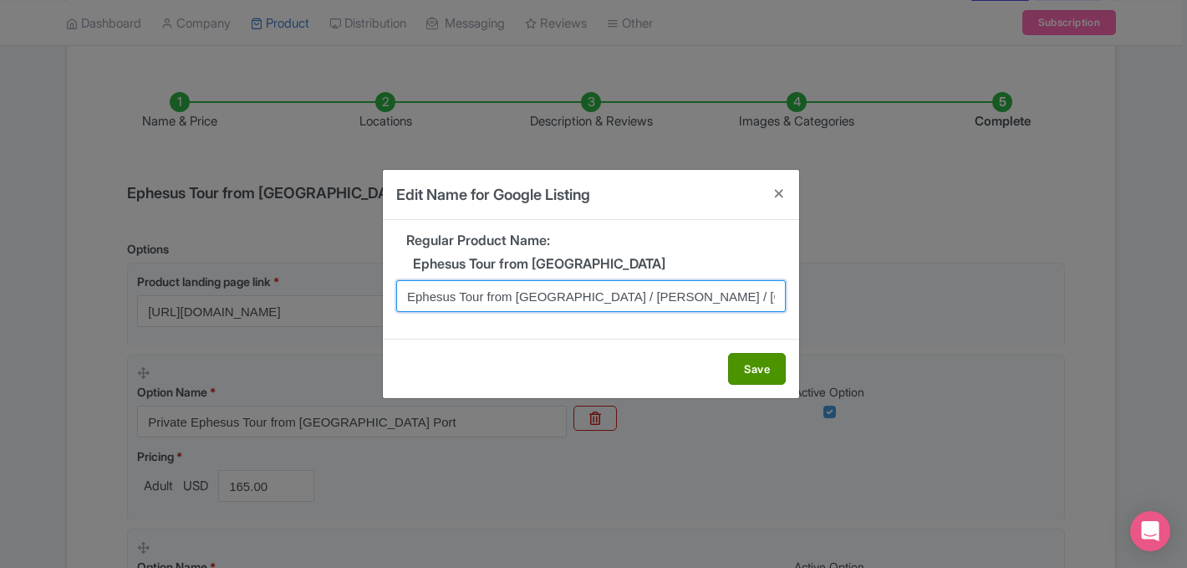
type input "Ephesus Tour from Kusadasi / Selcuk / Izmir"
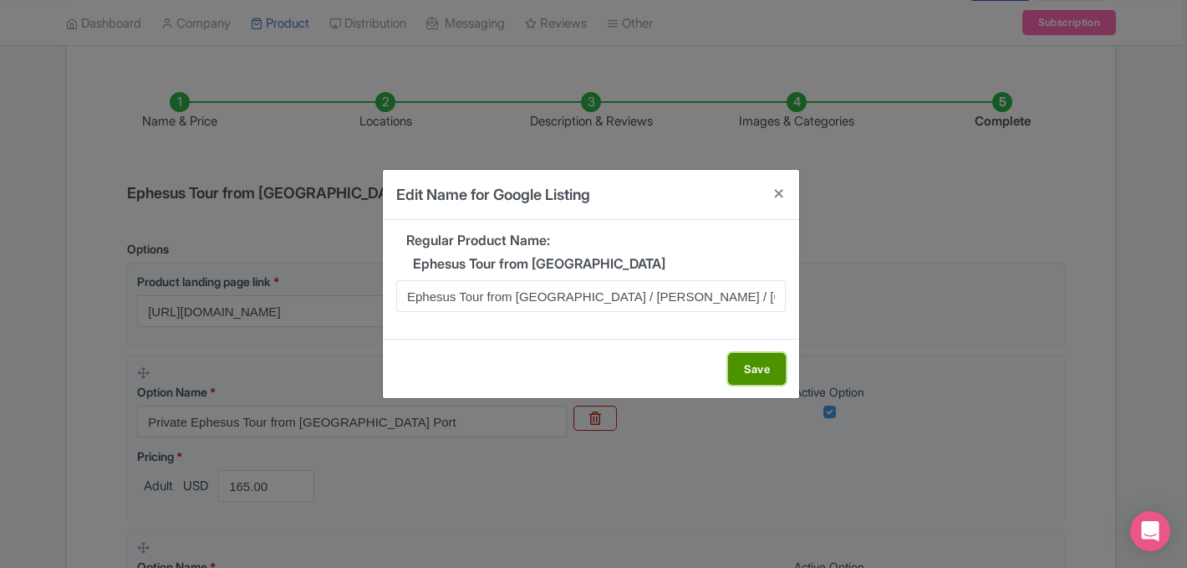
click at [761, 375] on button "Save" at bounding box center [757, 369] width 58 height 32
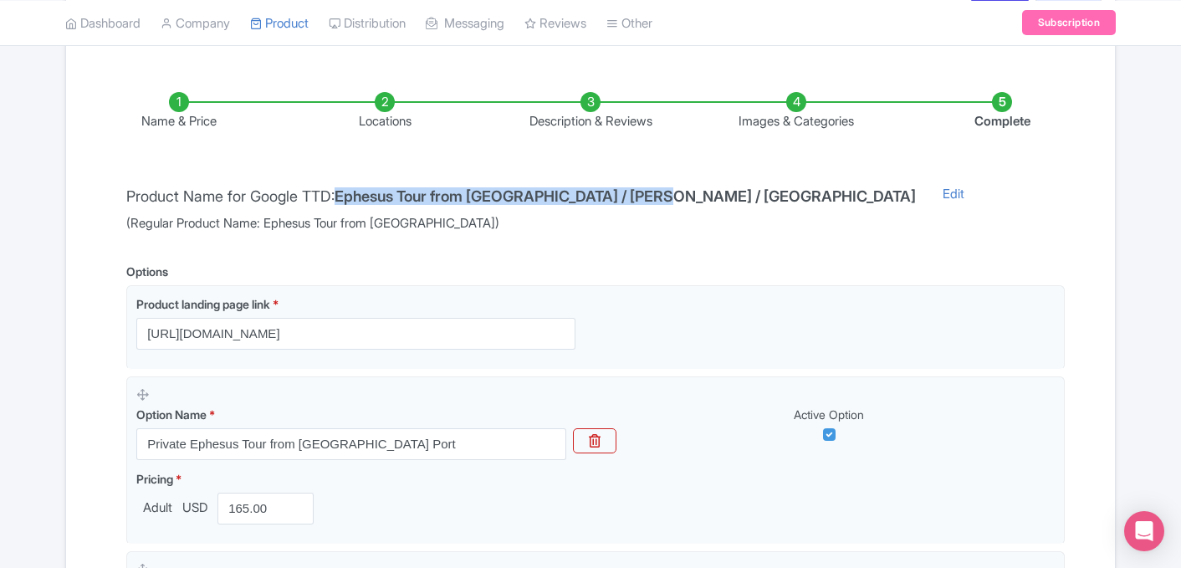
drag, startPoint x: 346, startPoint y: 194, endPoint x: 658, endPoint y: 203, distance: 312.0
click at [658, 203] on h4 "Ephesus Tour from Kusadasi / Selcuk / Izmir" at bounding box center [624, 196] width 581 height 17
copy h4 "Ephesus Tour from Kusadasi / Selcuk / Izmir"
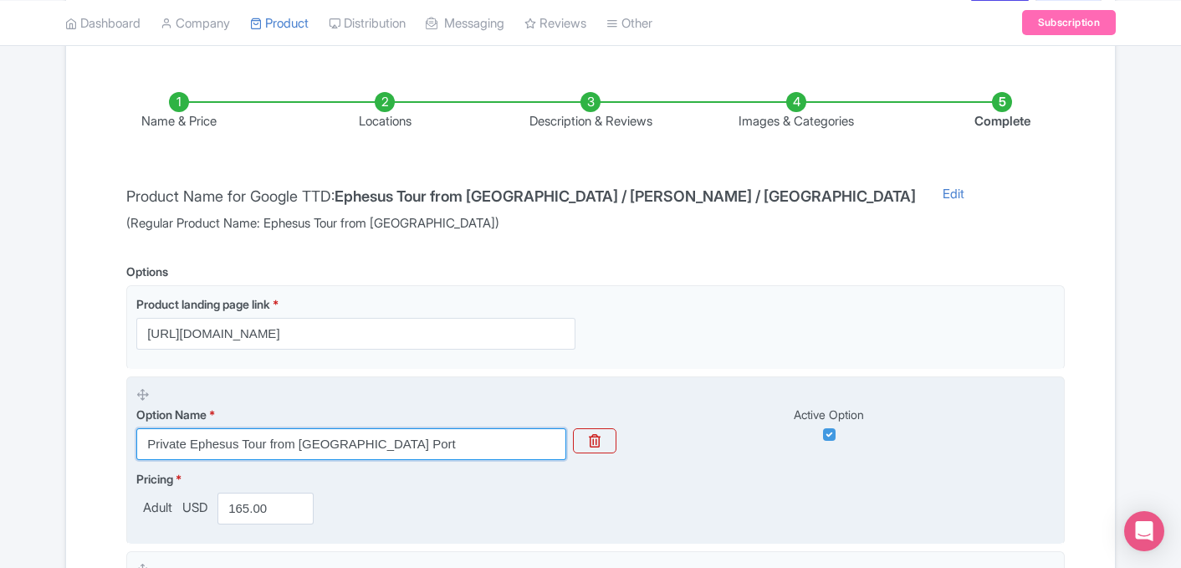
click at [414, 446] on input "Private Ephesus Tour from Kusadasi Port" at bounding box center [351, 444] width 430 height 32
paste input "Ephesus Tour from Kusadasi / Selcuk / Izmir"
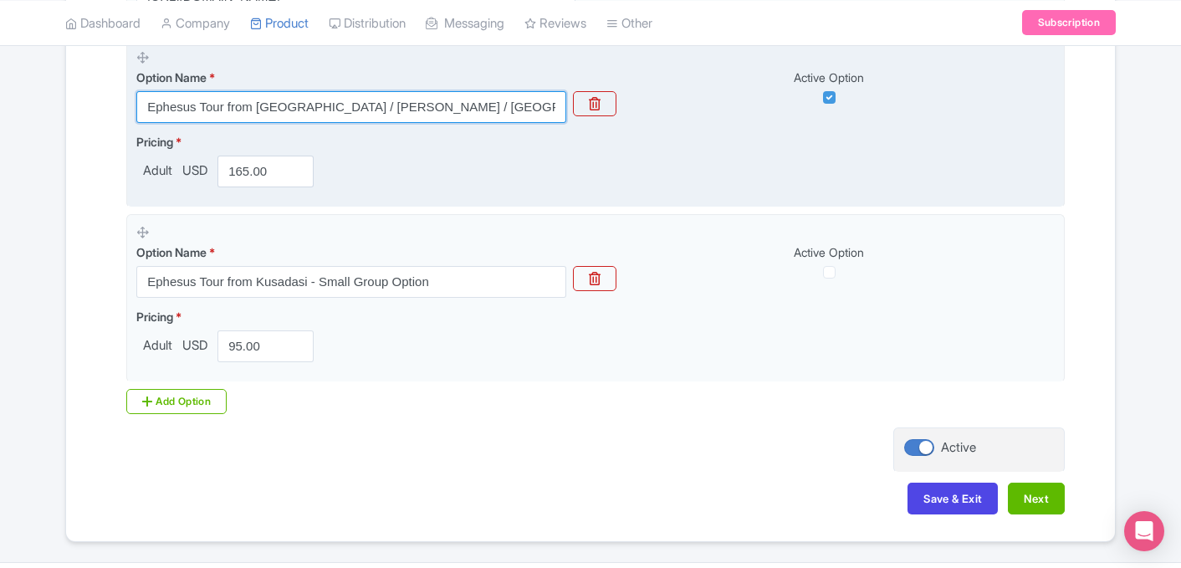
scroll to position [583, 0]
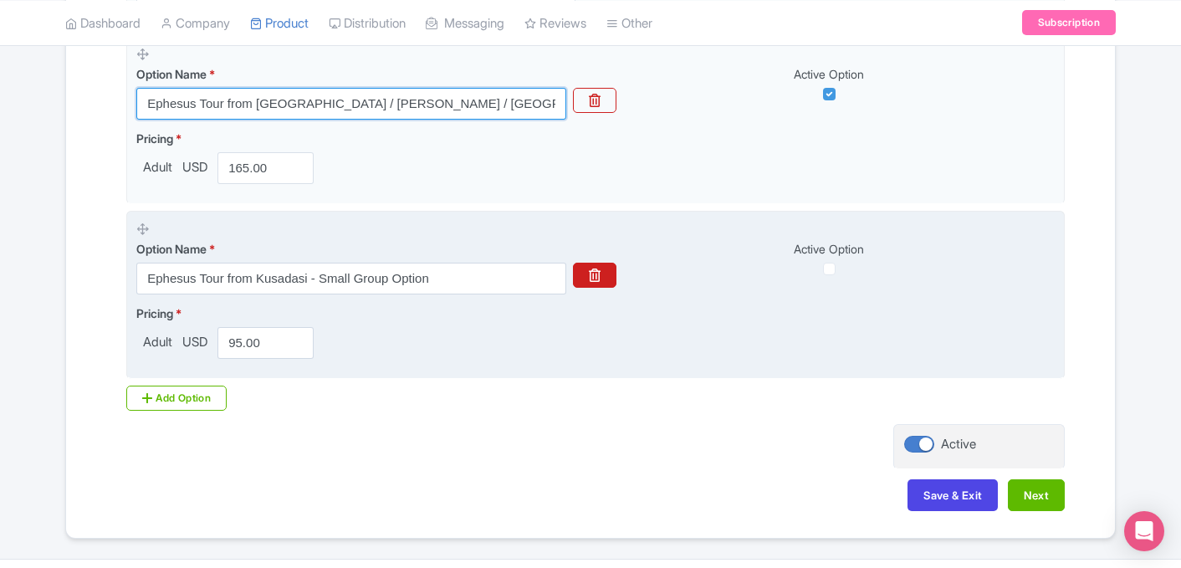
type input "Ephesus Tour from Kusadasi / Selcuk / Izmir"
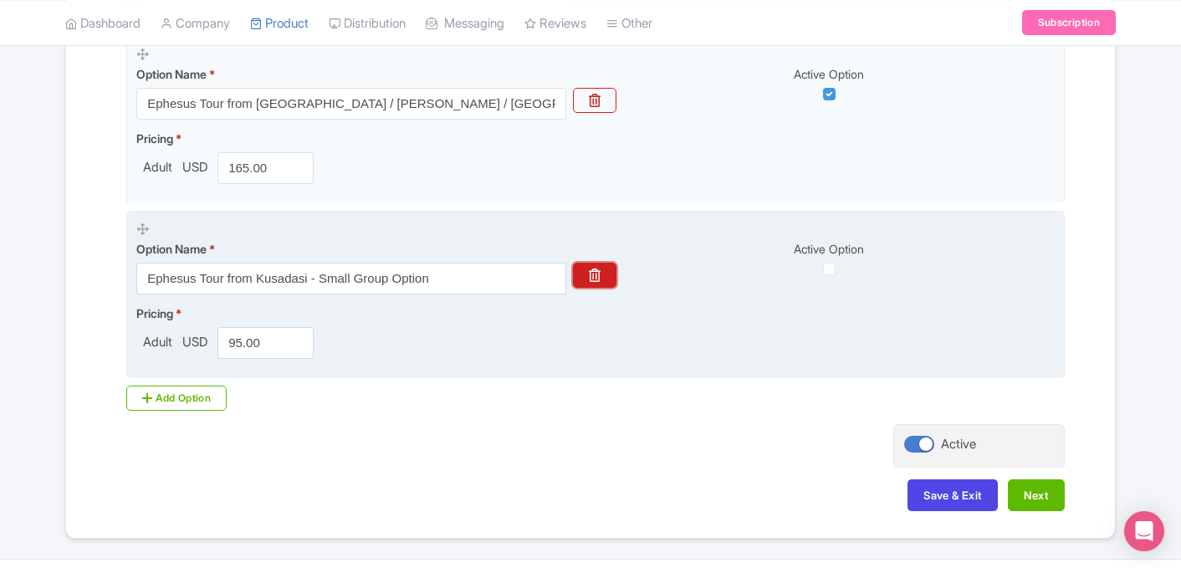
click at [599, 283] on button "button" at bounding box center [594, 275] width 43 height 25
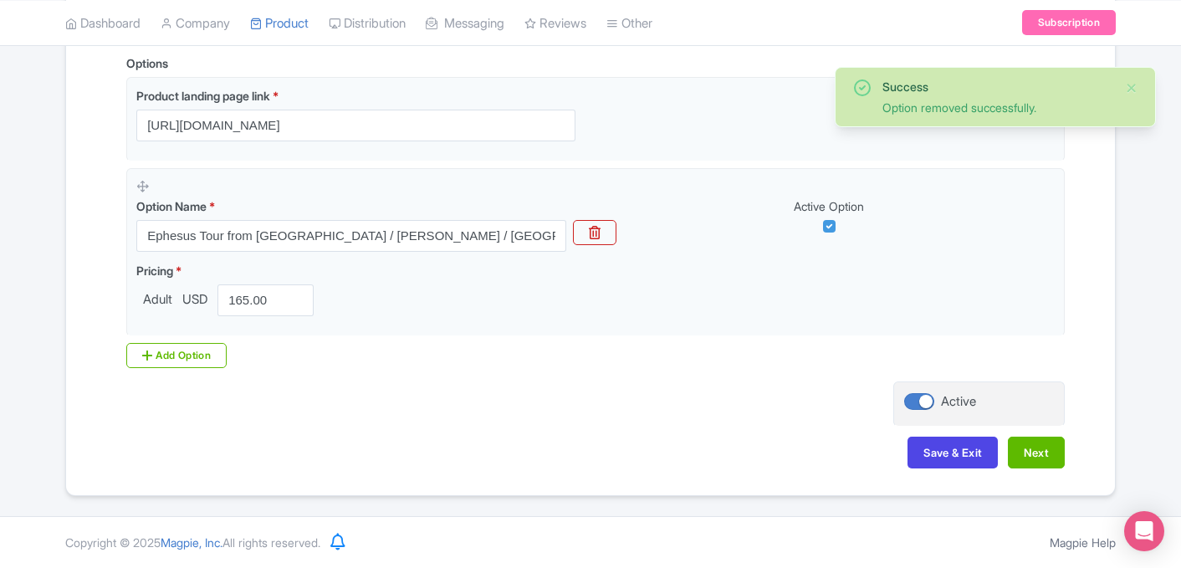
scroll to position [401, 0]
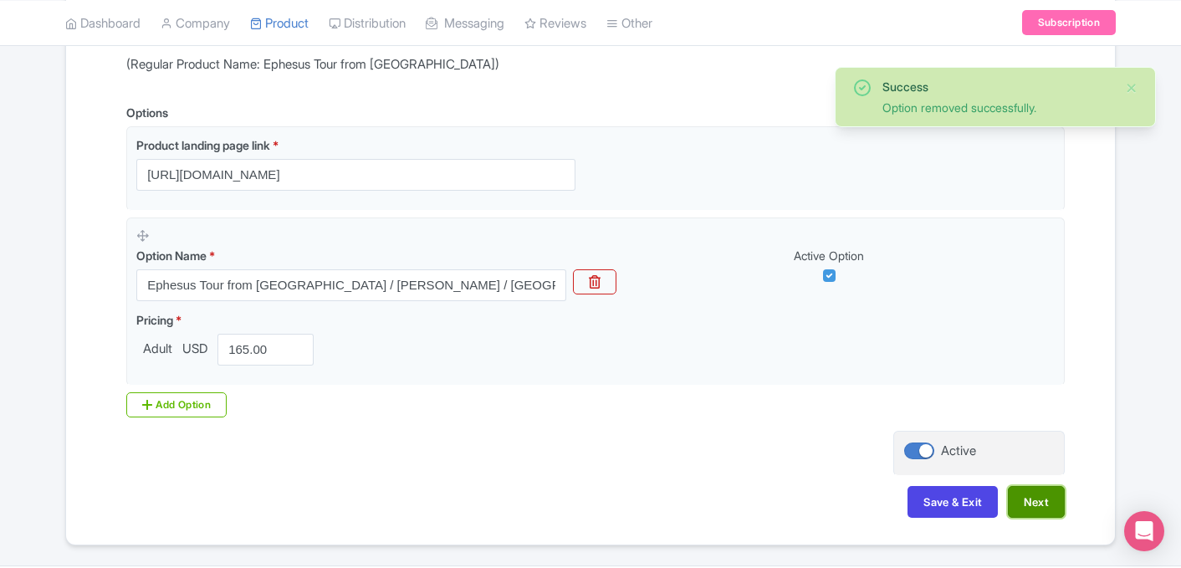
click at [1050, 502] on button "Next" at bounding box center [1036, 502] width 57 height 32
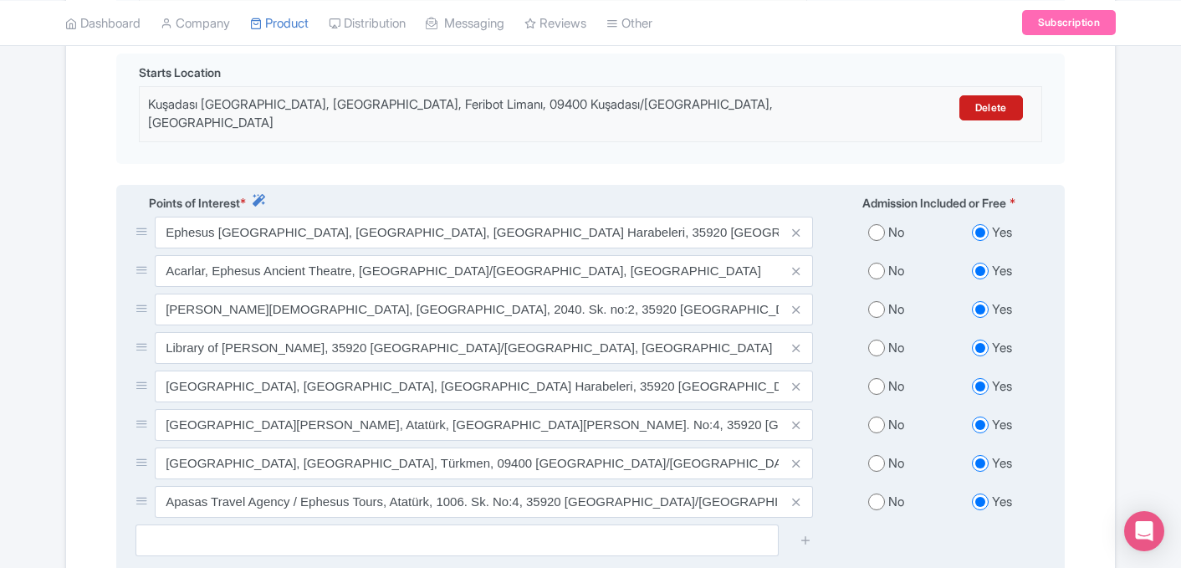
scroll to position [555, 0]
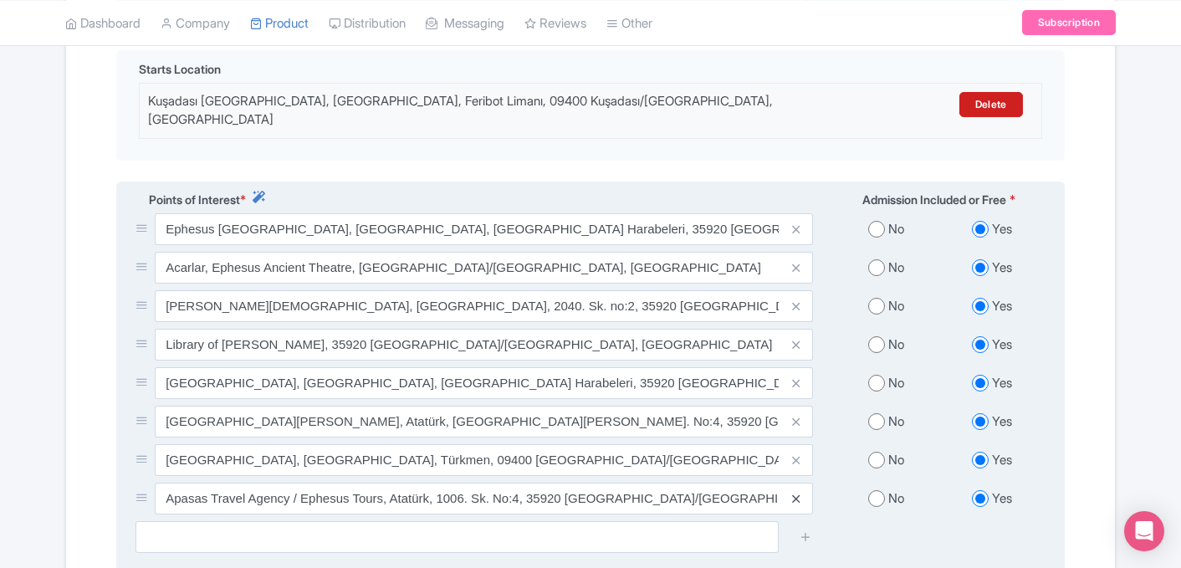
click at [794, 492] on icon at bounding box center [796, 498] width 8 height 13
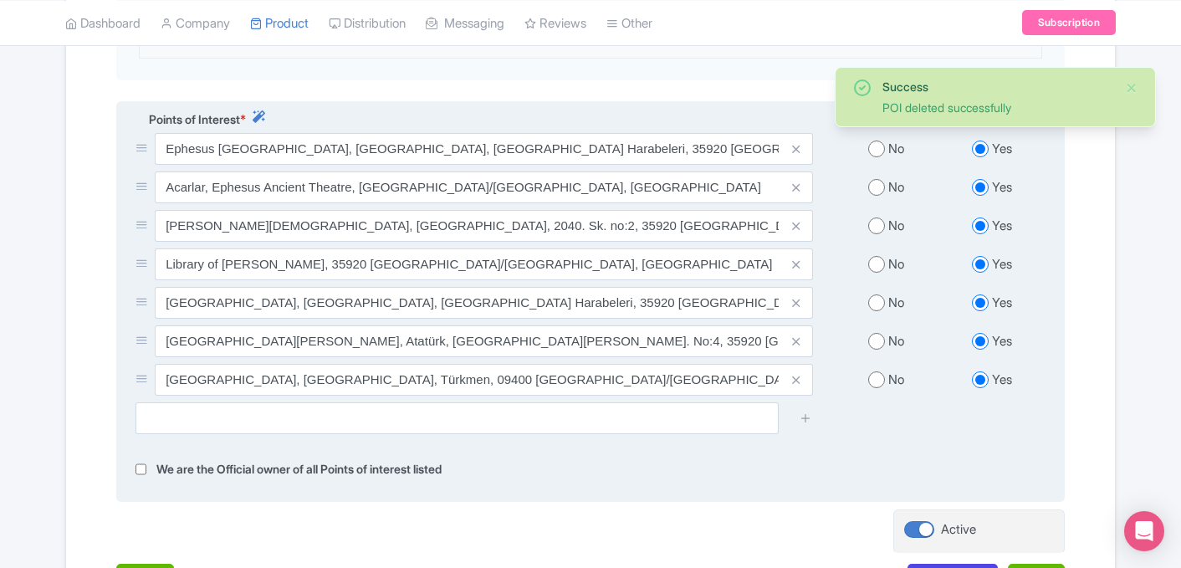
scroll to position [757, 0]
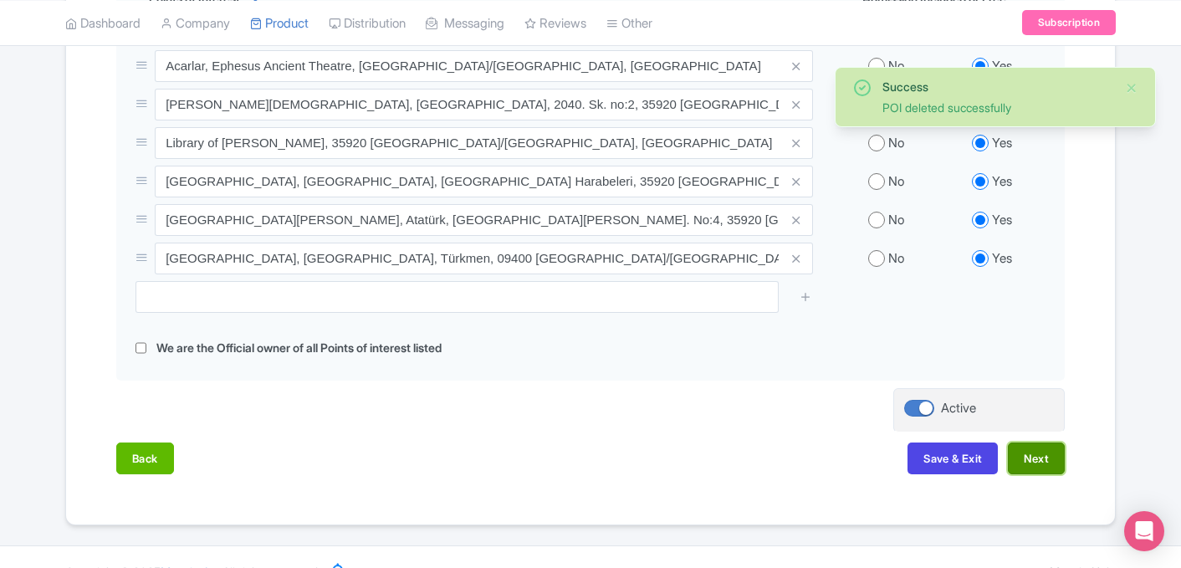
click at [1038, 442] on button "Next" at bounding box center [1036, 458] width 57 height 32
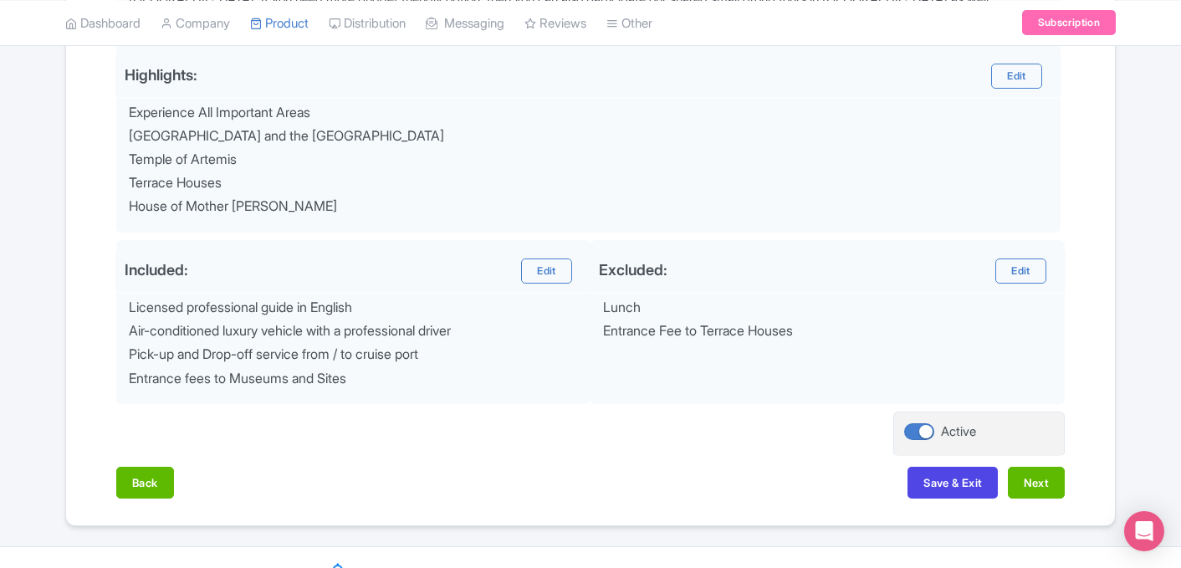
scroll to position [713, 0]
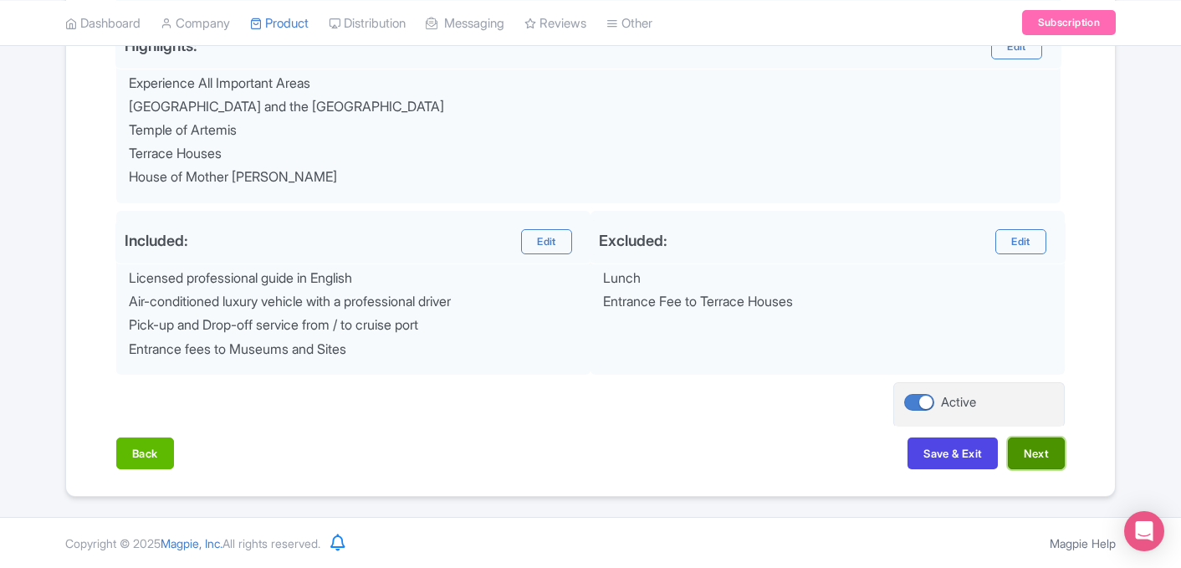
click at [1045, 453] on button "Next" at bounding box center [1036, 453] width 57 height 32
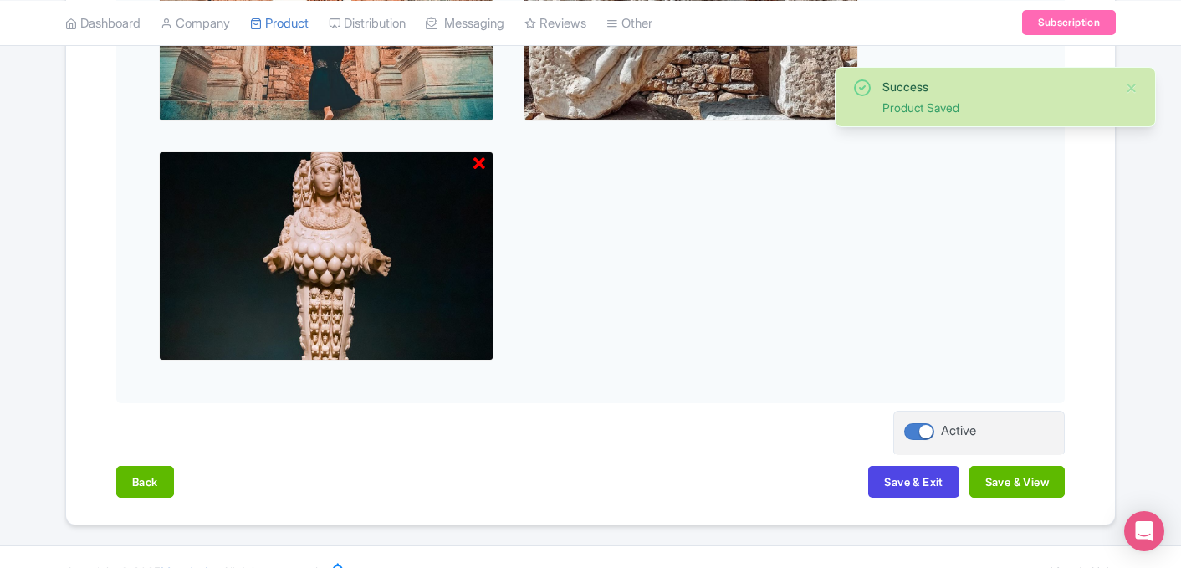
scroll to position [1259, 0]
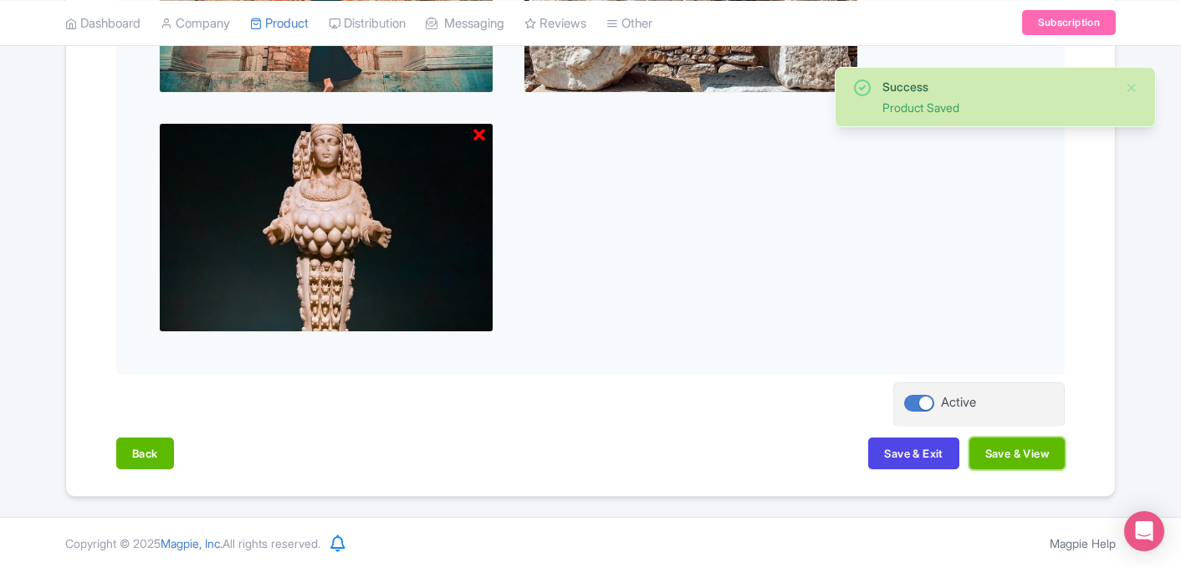
click at [1045, 453] on button "Save & View" at bounding box center [1016, 453] width 95 height 32
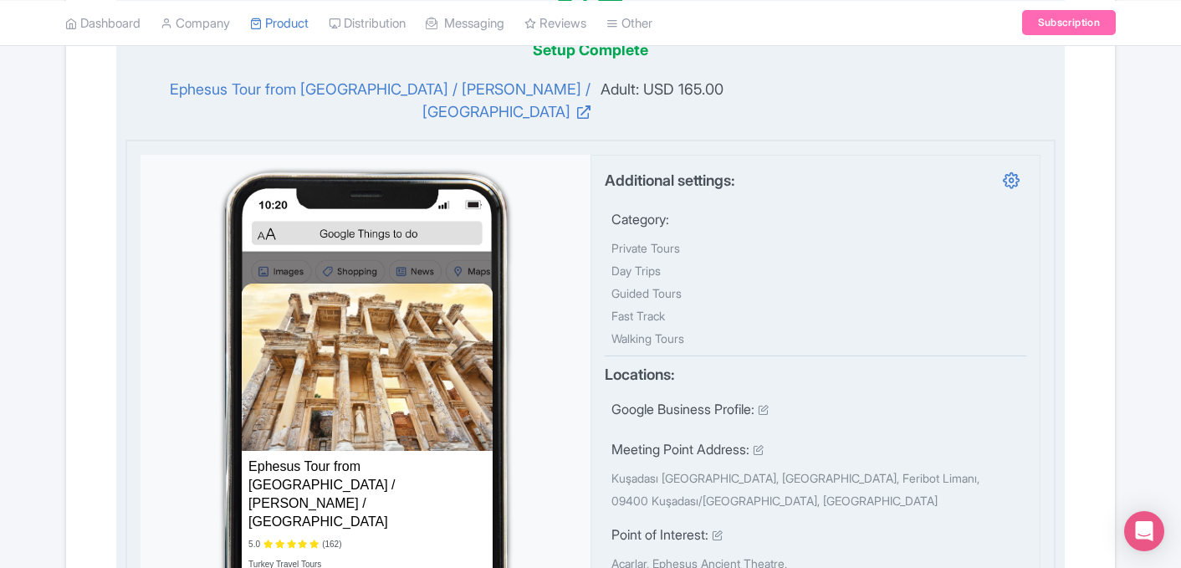
scroll to position [0, 0]
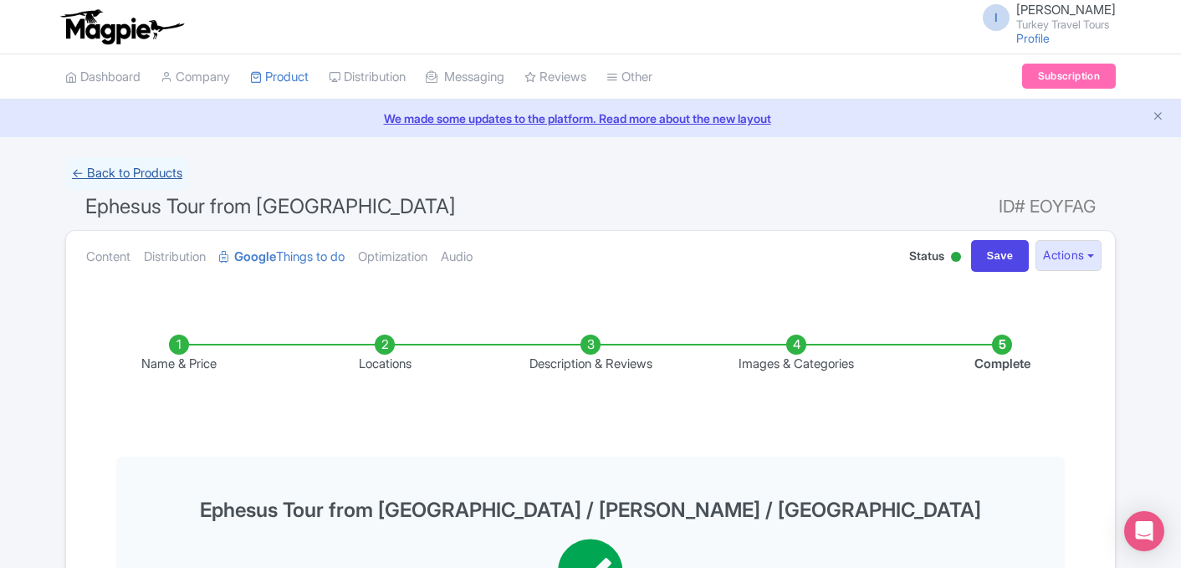
click at [119, 169] on link "← Back to Products" at bounding box center [127, 173] width 124 height 33
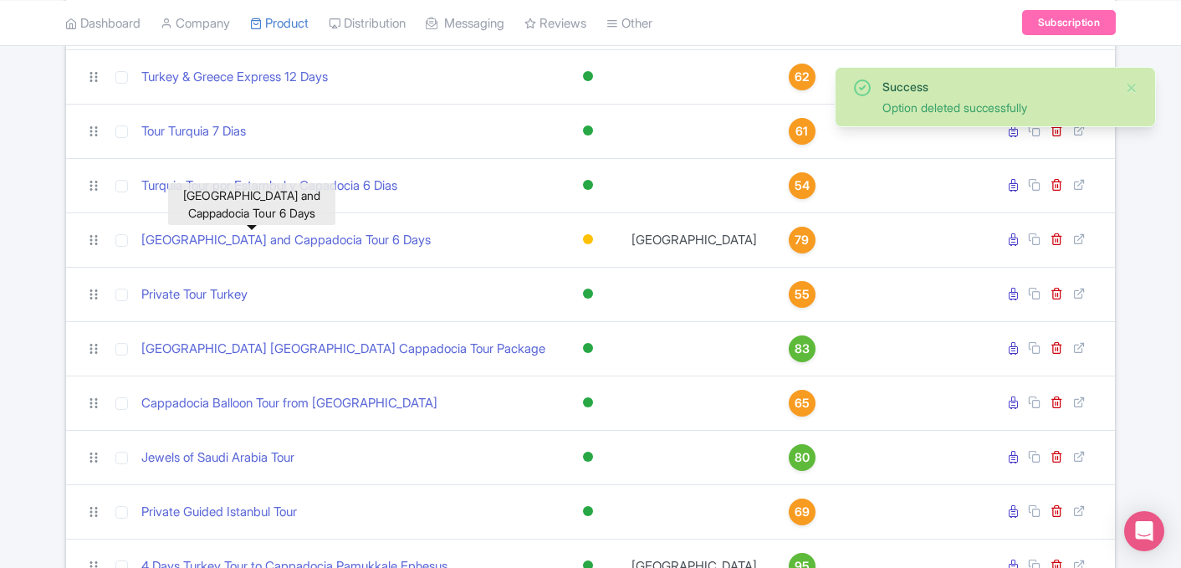
scroll to position [498, 0]
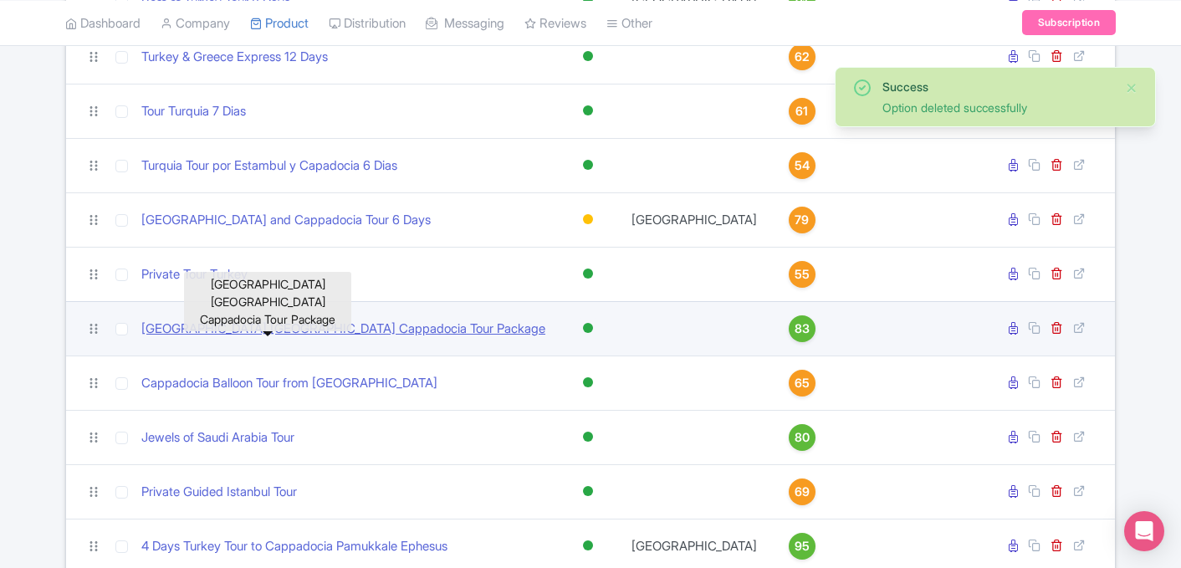
click at [234, 326] on link "[GEOGRAPHIC_DATA] [GEOGRAPHIC_DATA] Cappadocia Tour Package" at bounding box center [343, 328] width 404 height 19
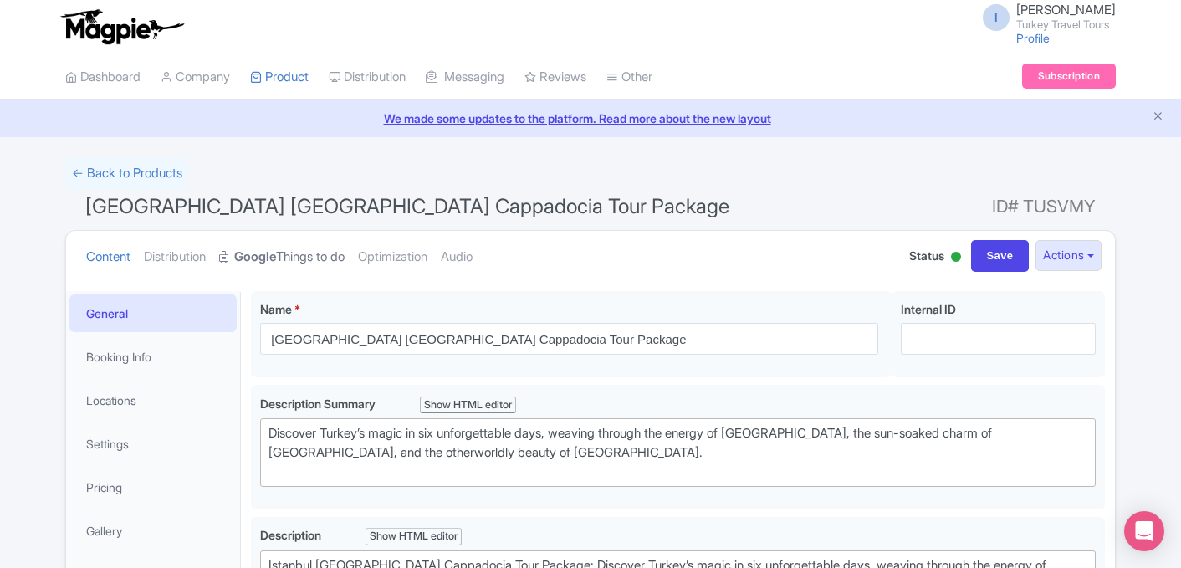
click at [266, 249] on strong "Google" at bounding box center [255, 256] width 42 height 19
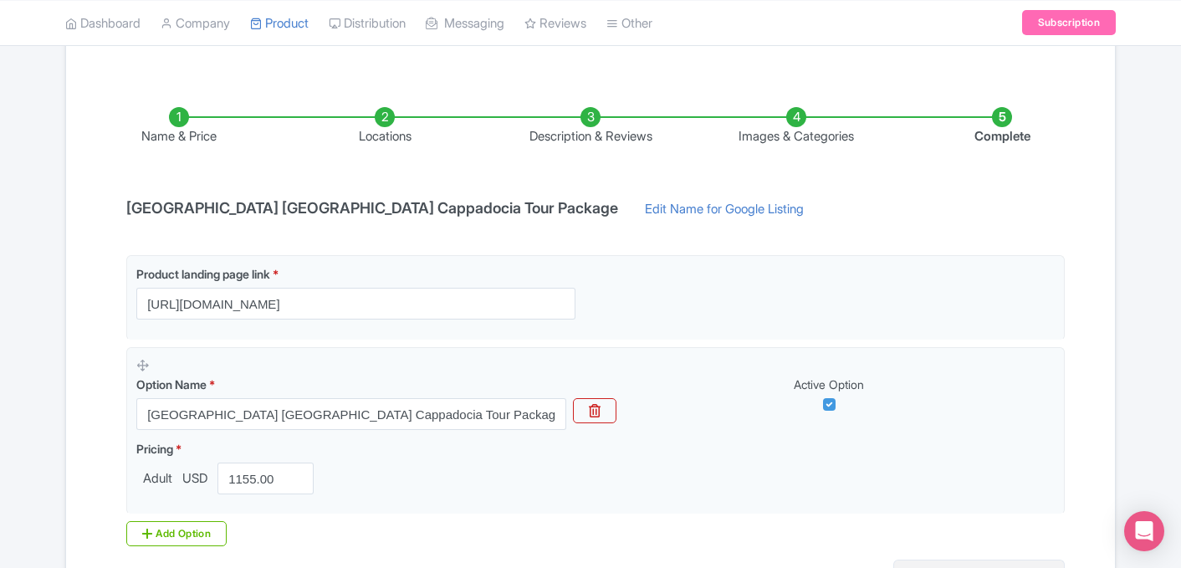
scroll to position [227, 0]
click at [628, 218] on link "Edit Name for Google Listing" at bounding box center [724, 214] width 192 height 27
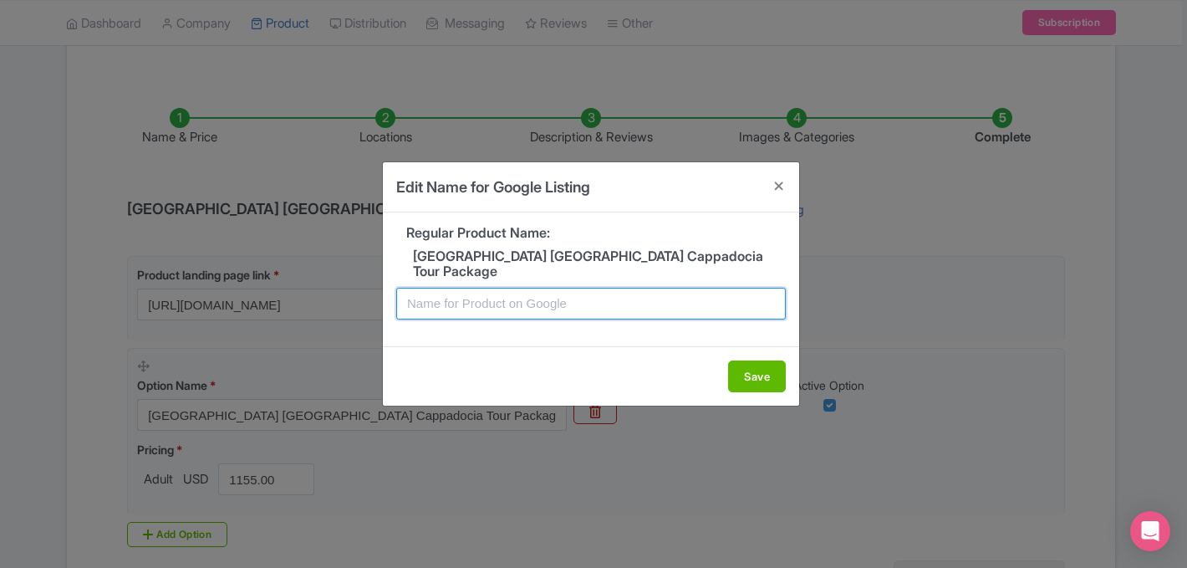
click at [468, 299] on input "text" at bounding box center [591, 304] width 390 height 32
click at [696, 293] on input "Turkey Tour Package to [GEOGRAPHIC_DATA] [GEOGRAPHIC_DATA] [GEOGRAPHIC_DATA] Tr…" at bounding box center [591, 304] width 390 height 32
type input "Turkey Tour Package to [GEOGRAPHIC_DATA] [GEOGRAPHIC_DATA] [GEOGRAPHIC_DATA] Tr…"
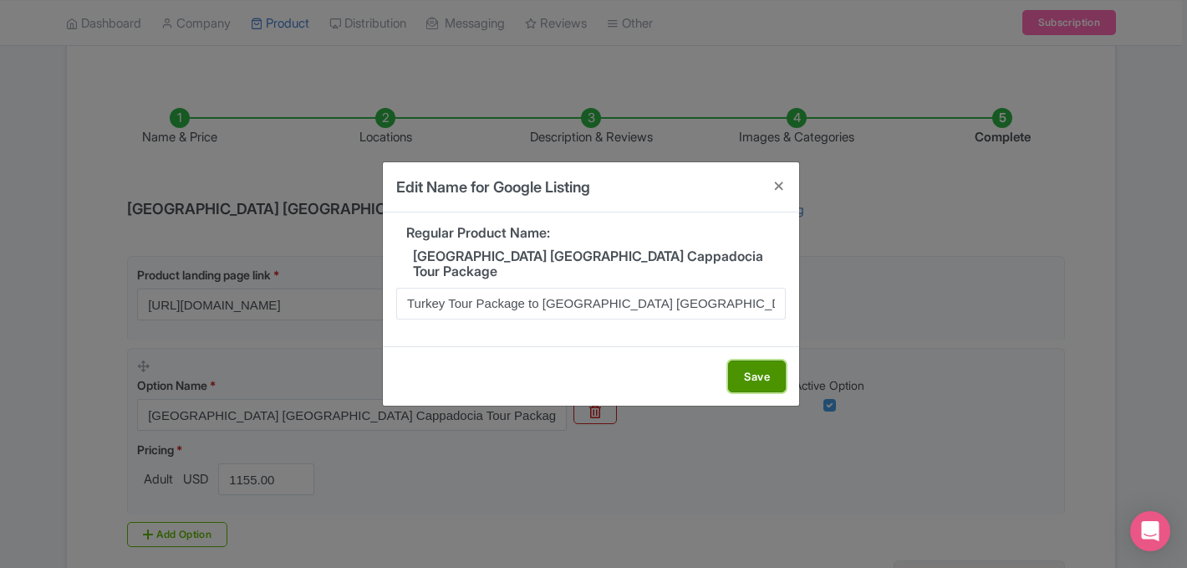
click at [768, 375] on button "Save" at bounding box center [757, 376] width 58 height 32
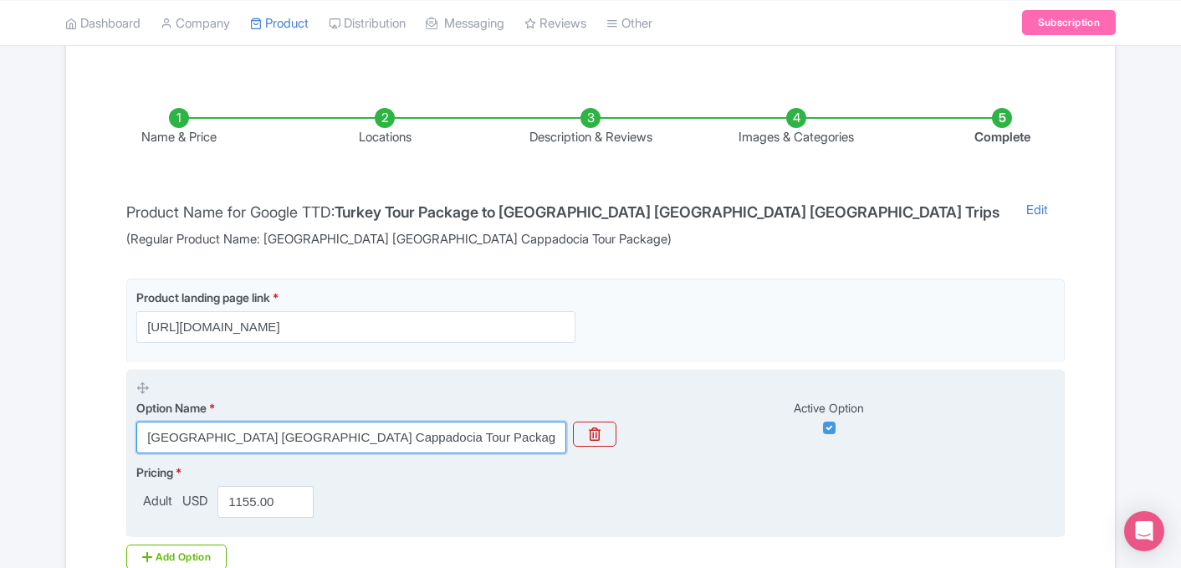
click at [387, 443] on input "[GEOGRAPHIC_DATA] [GEOGRAPHIC_DATA] Cappadocia Tour Package" at bounding box center [351, 437] width 430 height 32
paste input "Turkey Tour Package to [GEOGRAPHIC_DATA] [GEOGRAPHIC_DATA] [GEOGRAPHIC_DATA] Tr…"
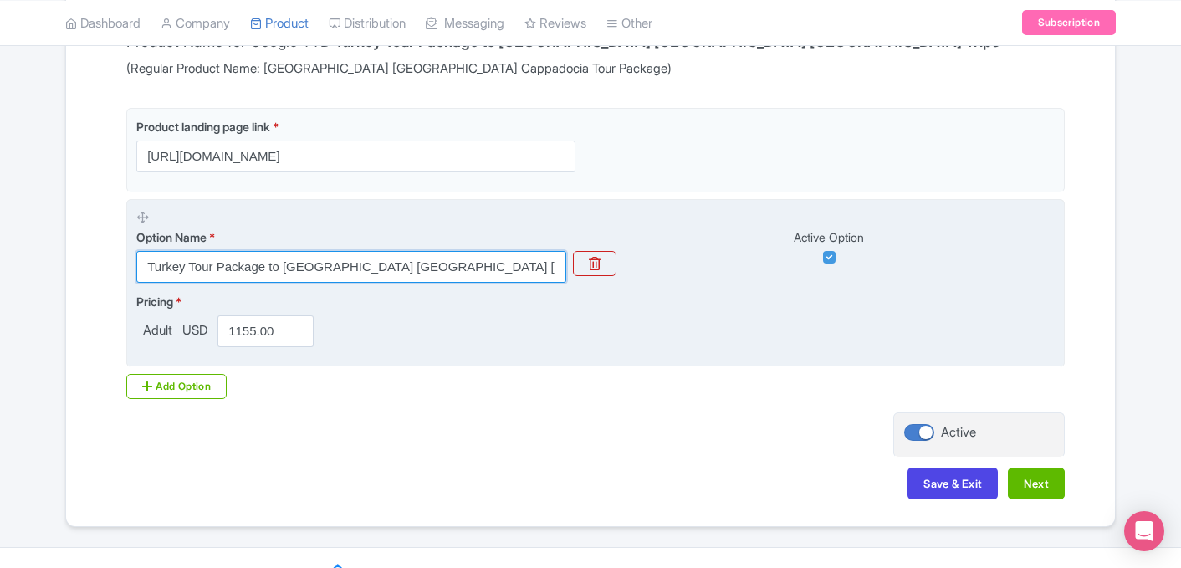
scroll to position [427, 0]
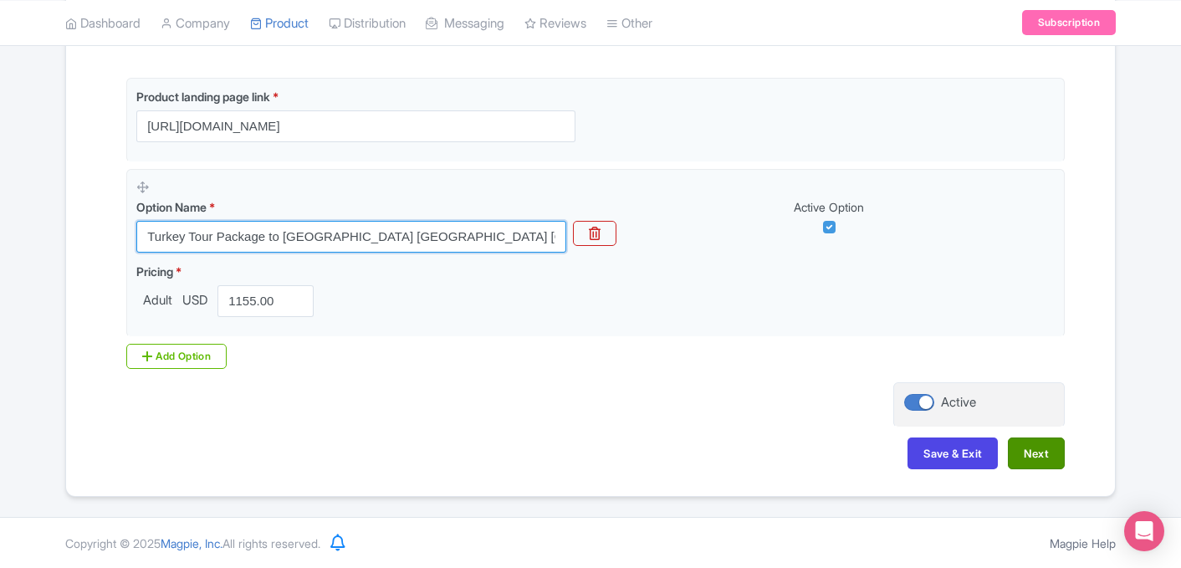
type input "Turkey Tour Package to [GEOGRAPHIC_DATA] [GEOGRAPHIC_DATA] [GEOGRAPHIC_DATA] Tr…"
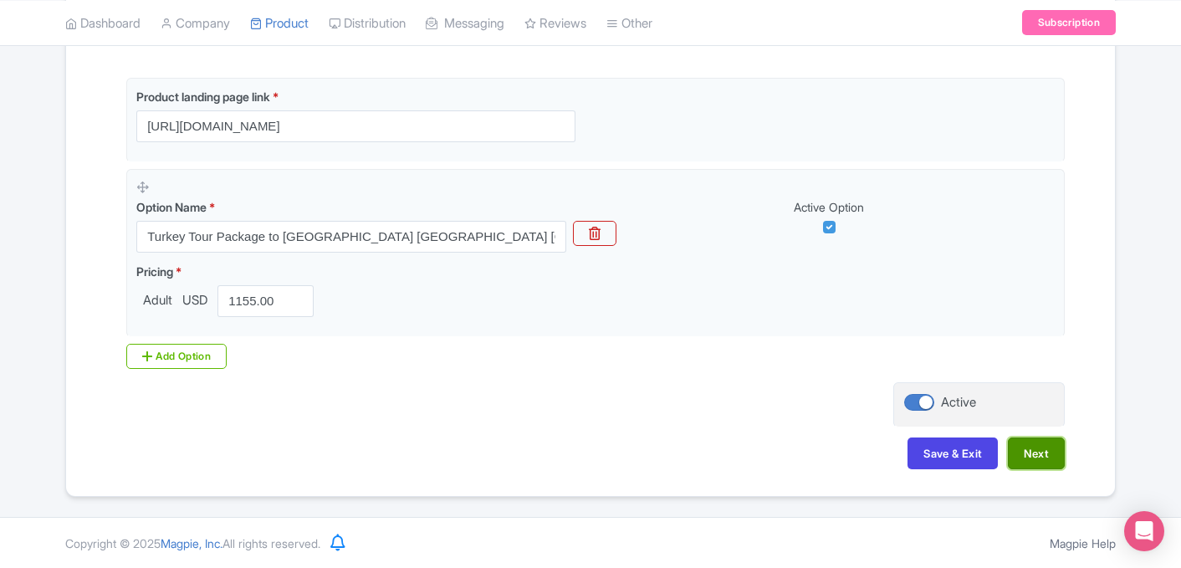
click at [1048, 446] on button "Next" at bounding box center [1036, 453] width 57 height 32
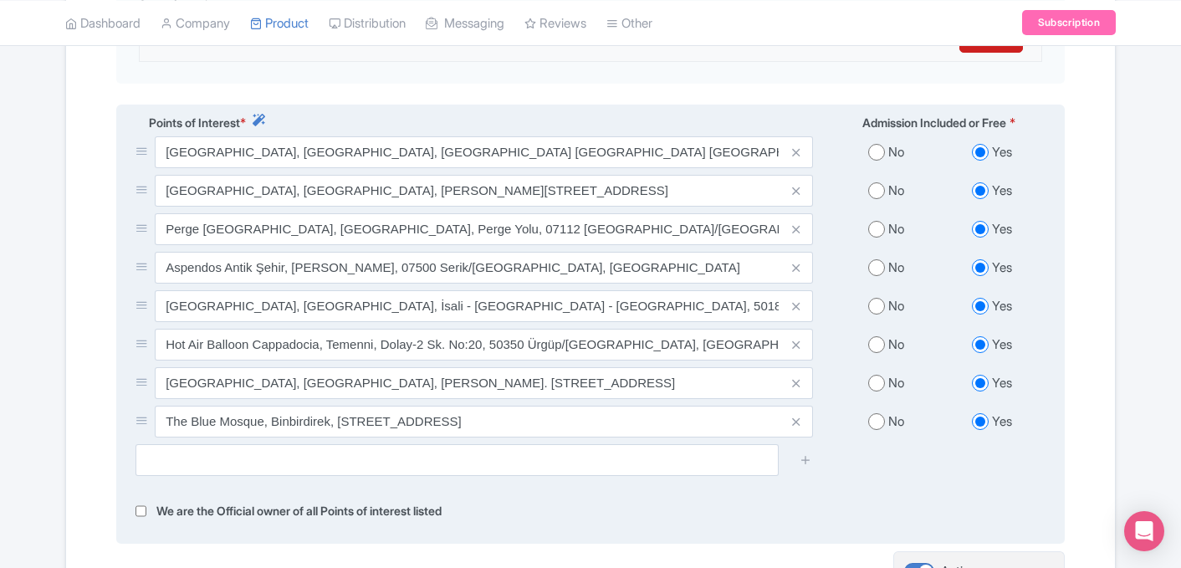
scroll to position [795, 0]
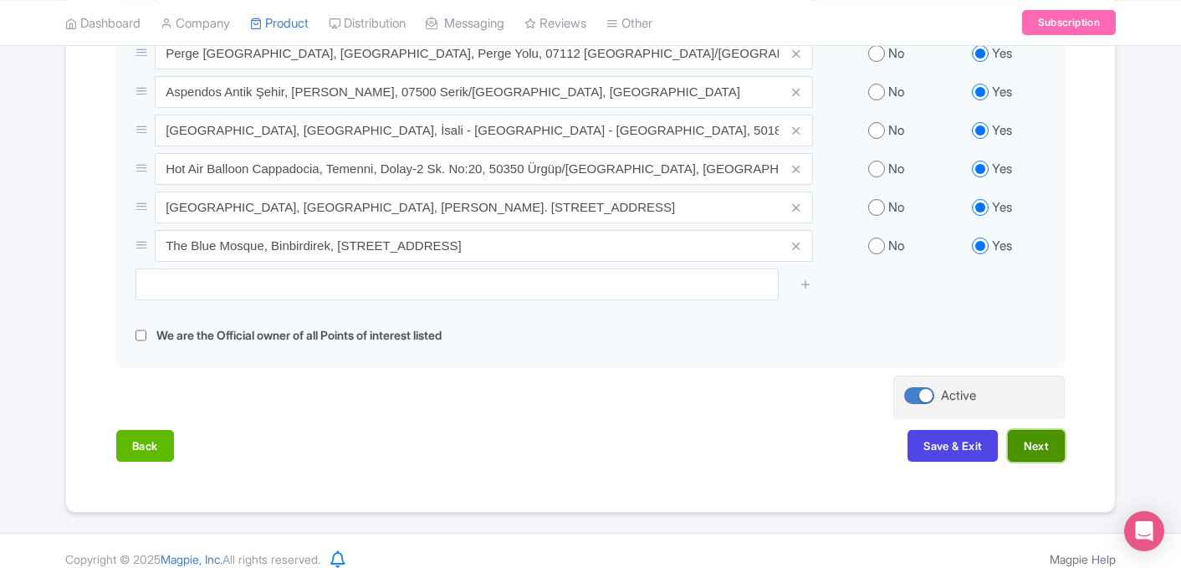
click at [1033, 430] on button "Next" at bounding box center [1036, 446] width 57 height 32
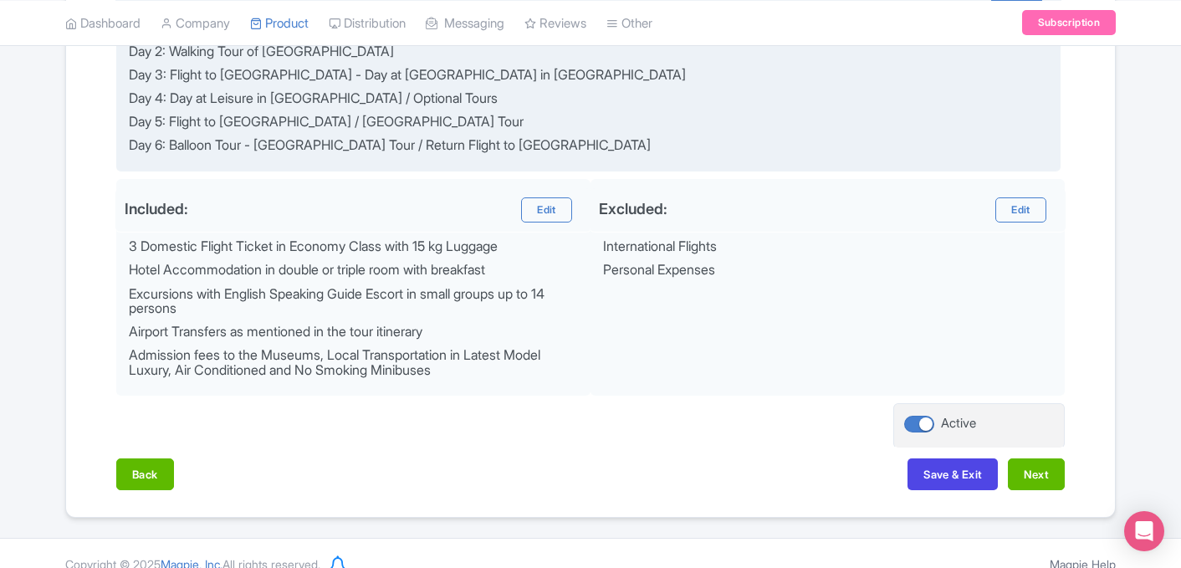
scroll to position [790, 0]
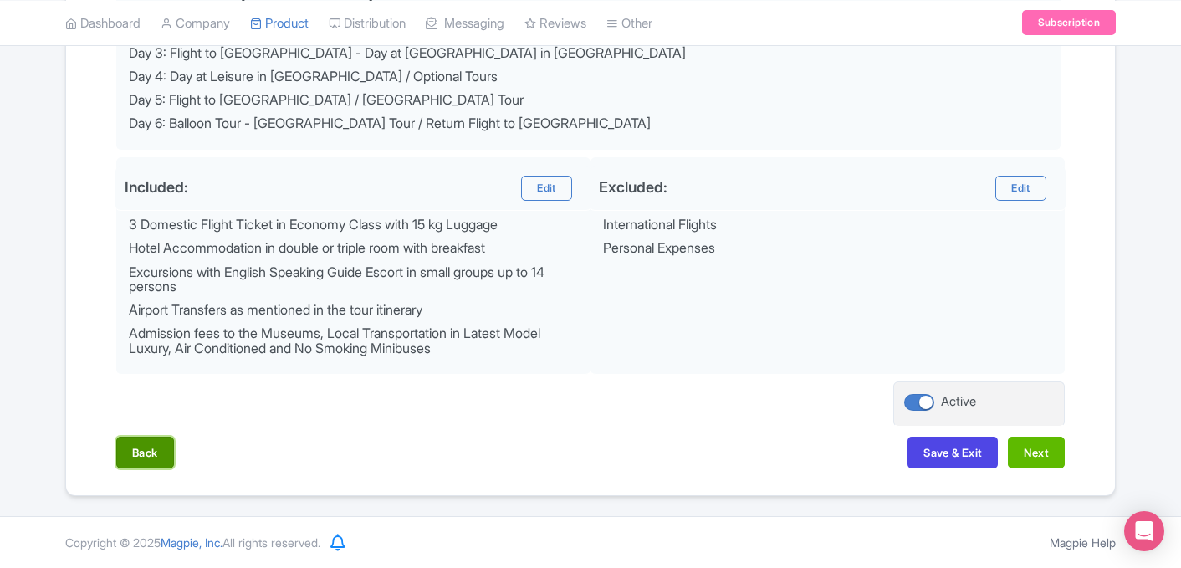
click at [146, 457] on button "Back" at bounding box center [145, 452] width 58 height 32
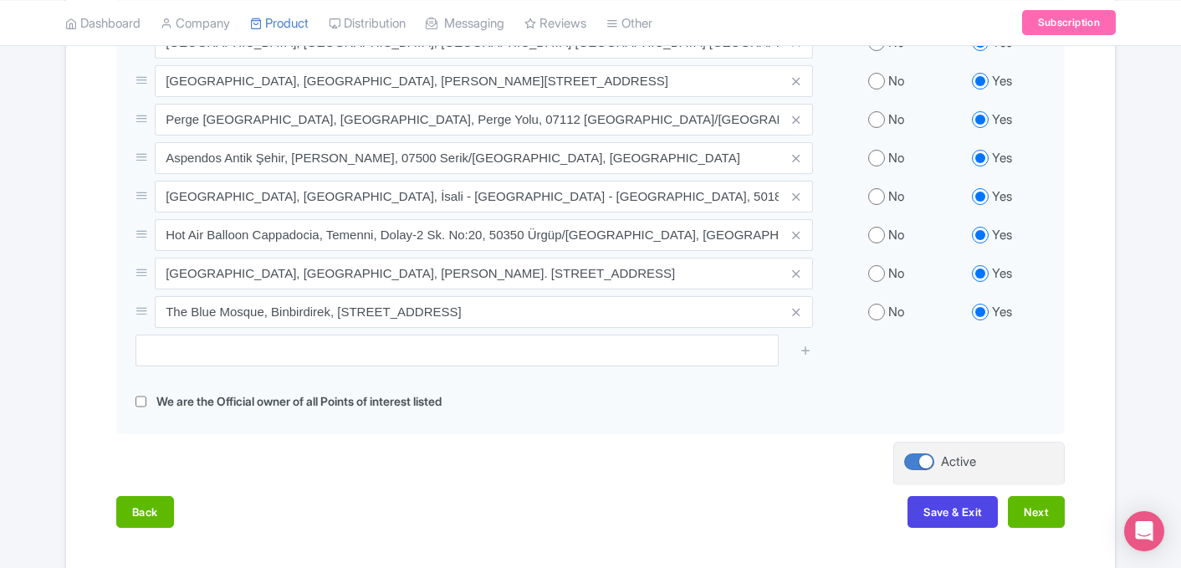
scroll to position [795, 0]
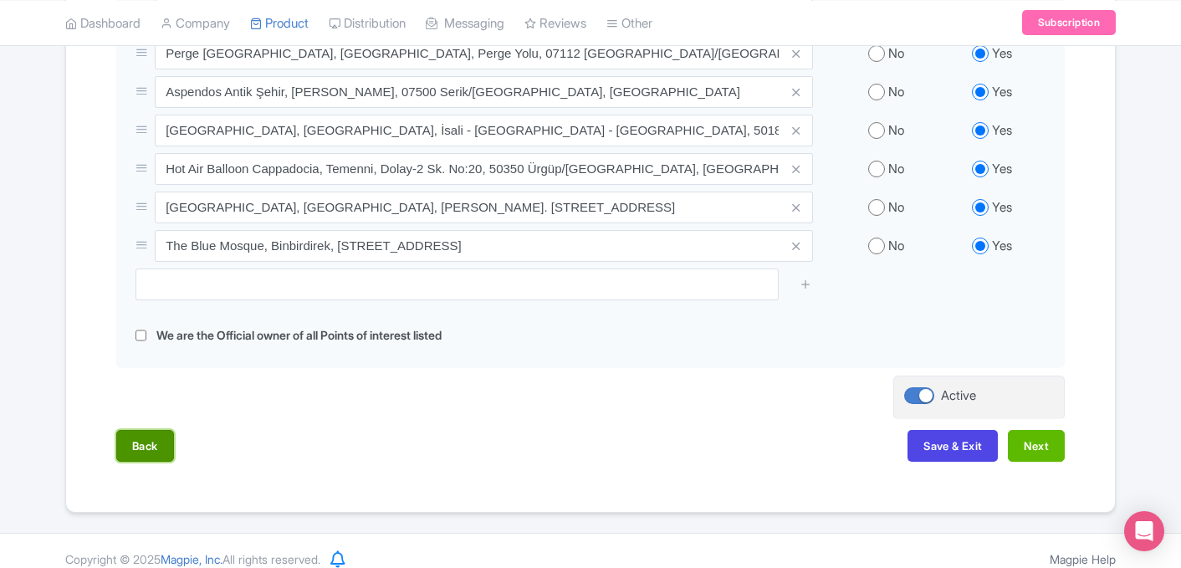
click at [123, 430] on button "Back" at bounding box center [145, 446] width 58 height 32
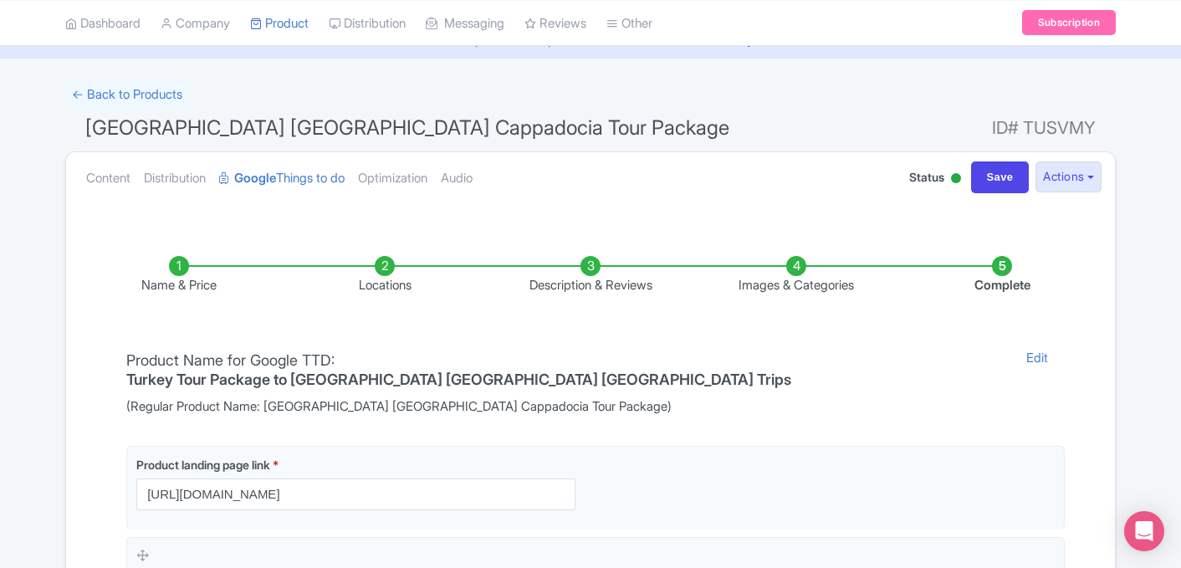
scroll to position [93, 0]
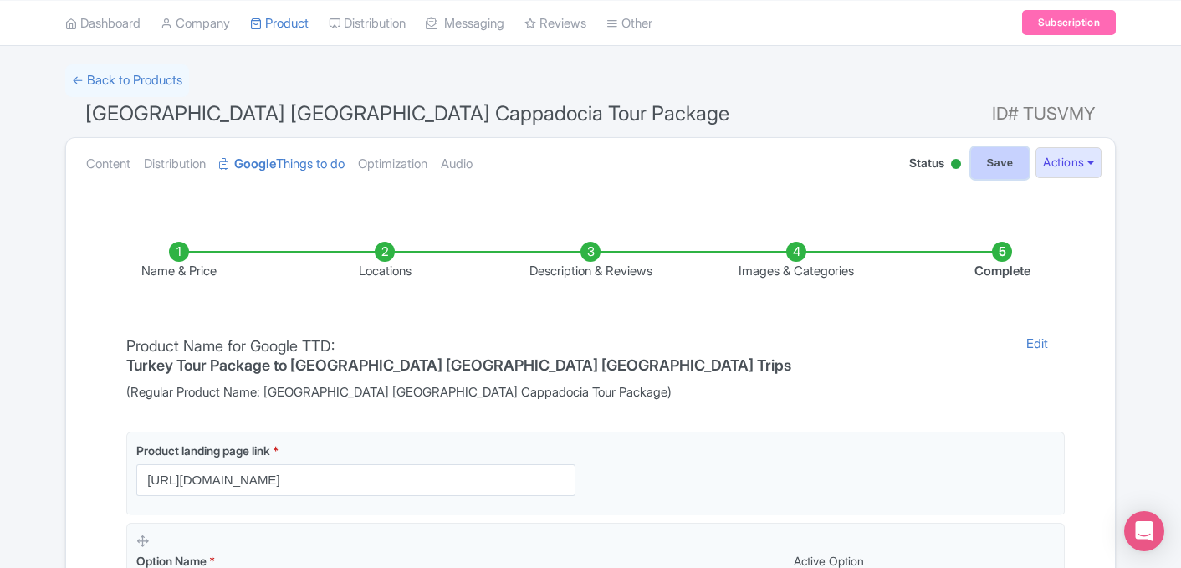
click at [991, 156] on input "Save" at bounding box center [1000, 163] width 59 height 32
type input "Saving..."
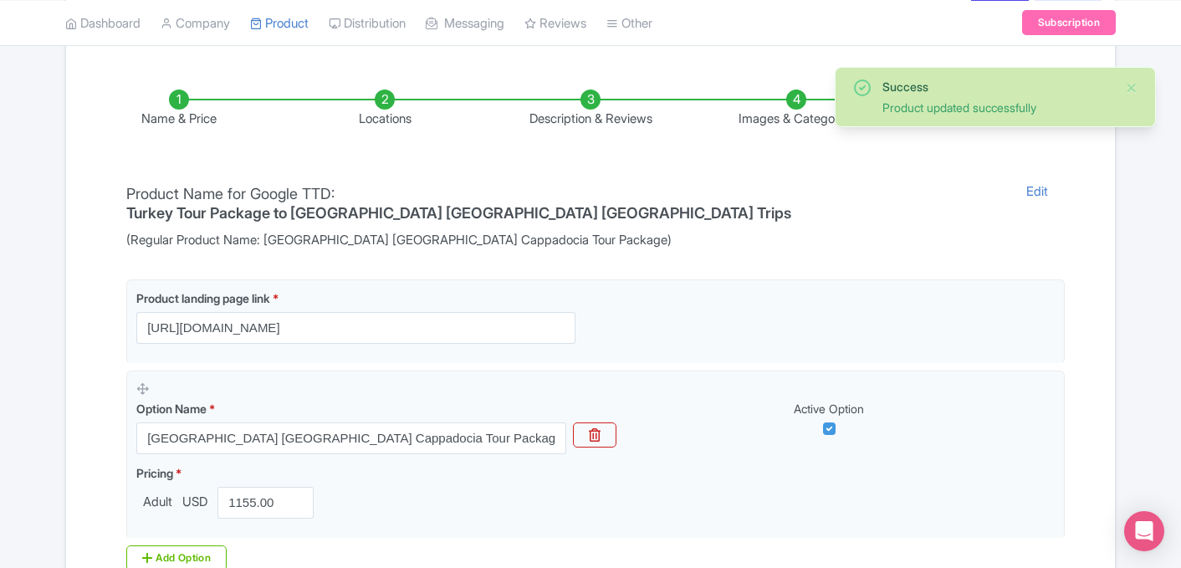
scroll to position [247, 0]
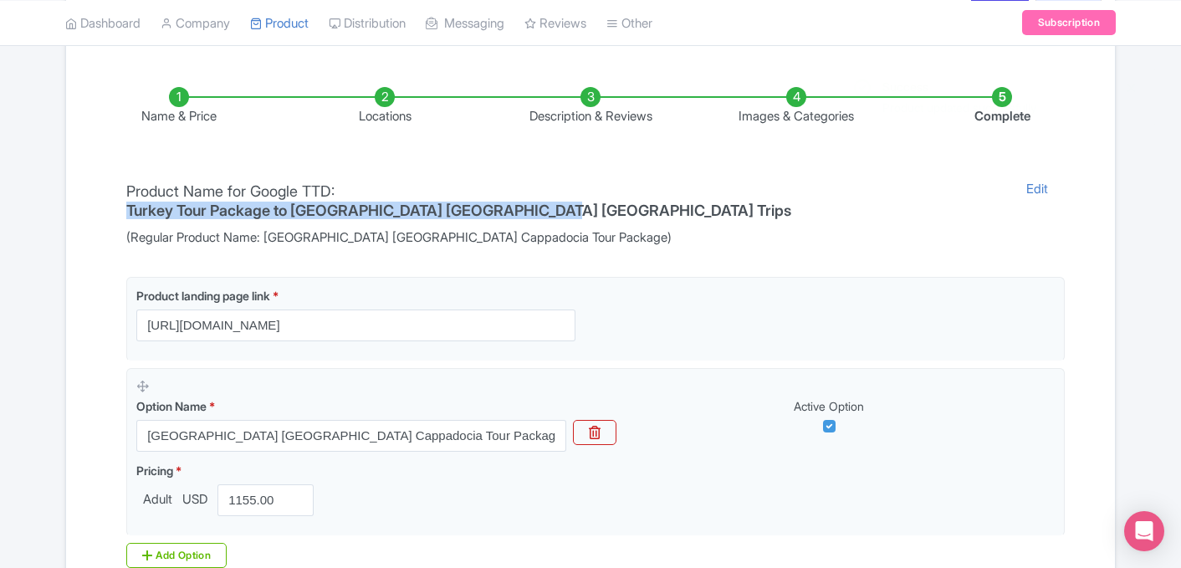
drag, startPoint x: 346, startPoint y: 192, endPoint x: 768, endPoint y: 202, distance: 421.5
click at [768, 202] on div "Product Name for Google TTD: Turkey Tour Package to Istanbul Antalya Cappadocia…" at bounding box center [562, 214] width 893 height 68
copy h4 "Turkey Tour Package to Istanbul Antalya Cappadocia Trips"
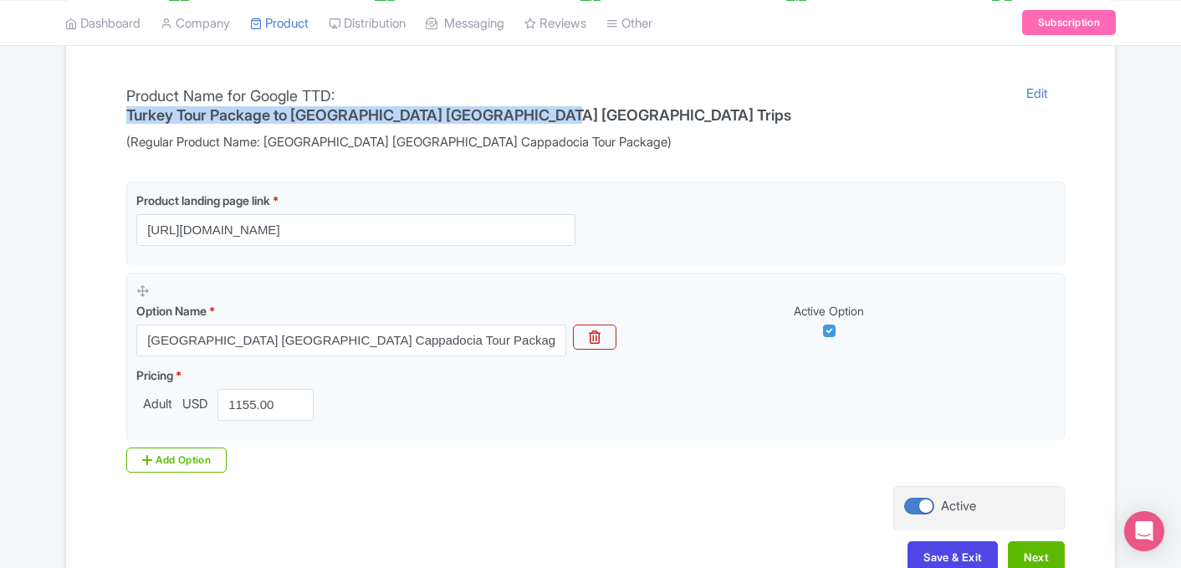
scroll to position [427, 0]
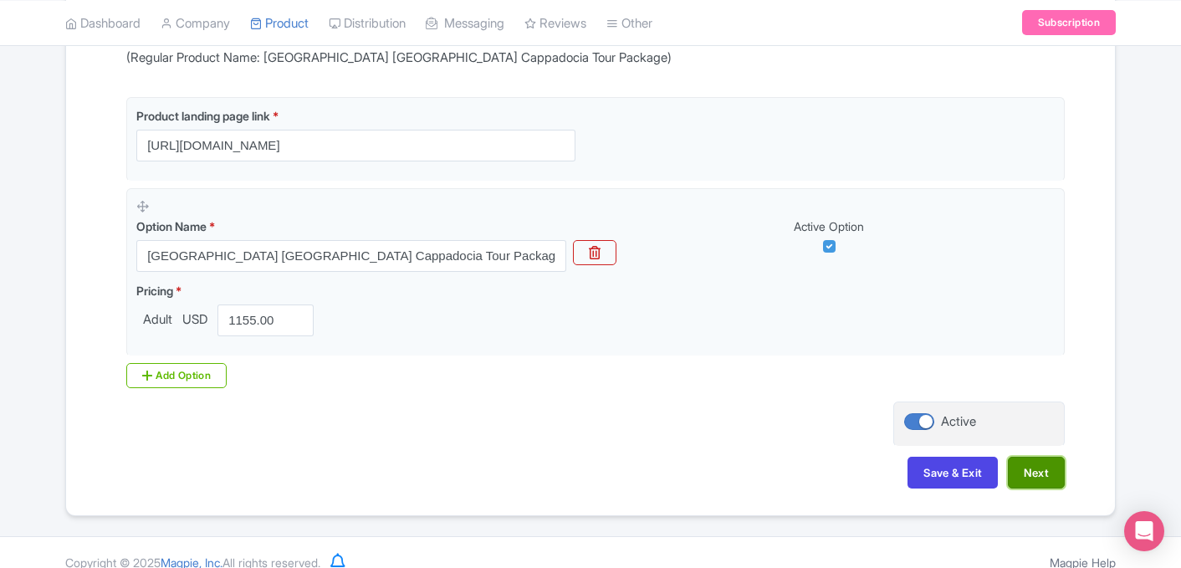
click at [1040, 457] on button "Next" at bounding box center [1036, 473] width 57 height 32
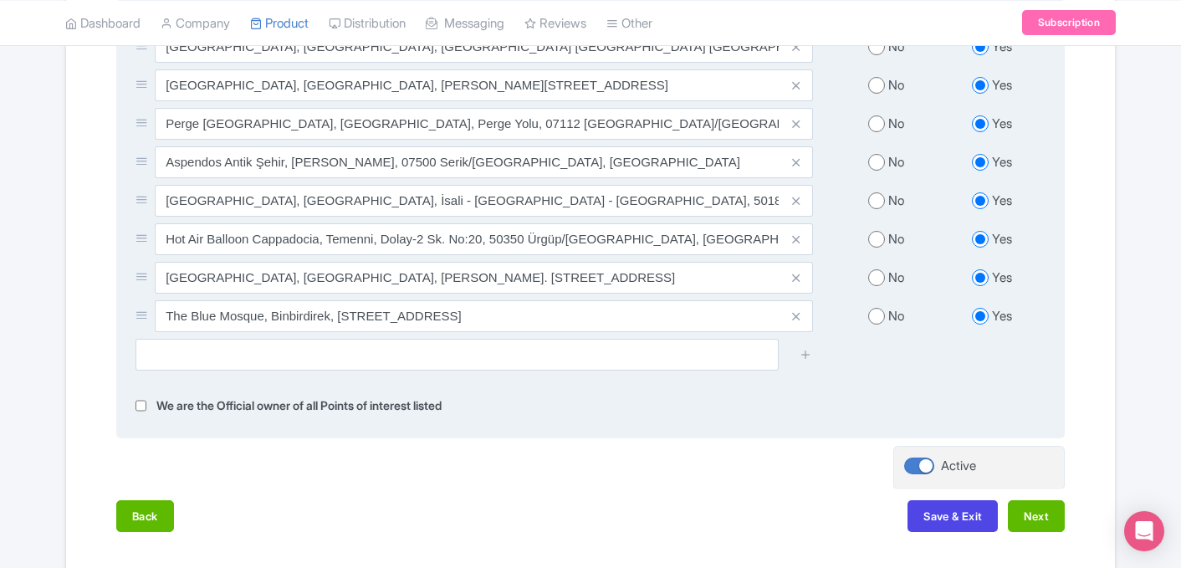
scroll to position [795, 0]
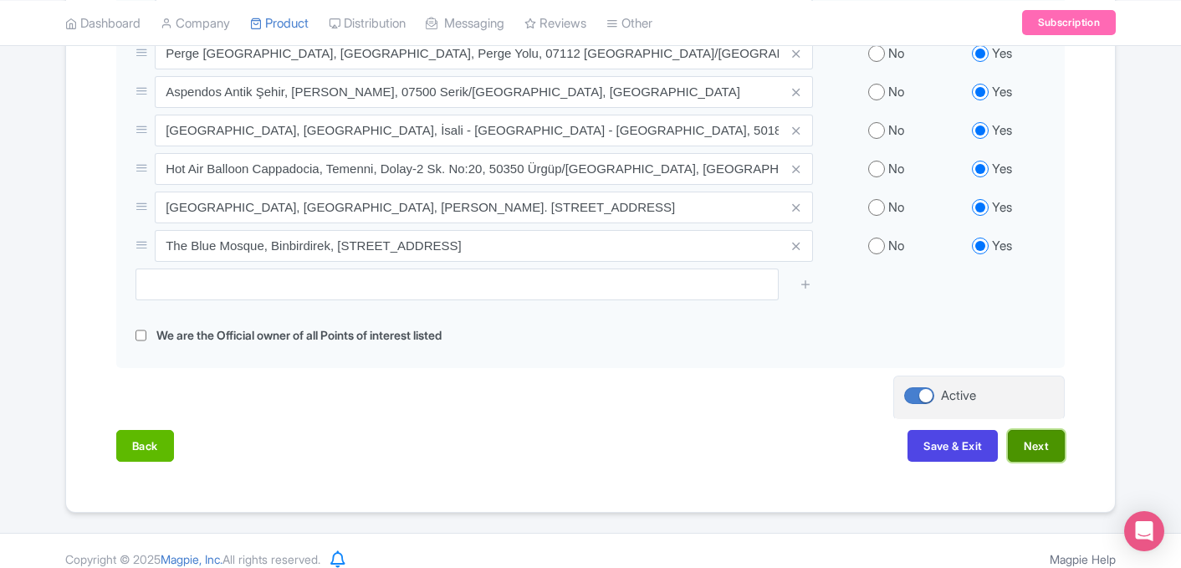
click at [1060, 430] on button "Next" at bounding box center [1036, 446] width 57 height 32
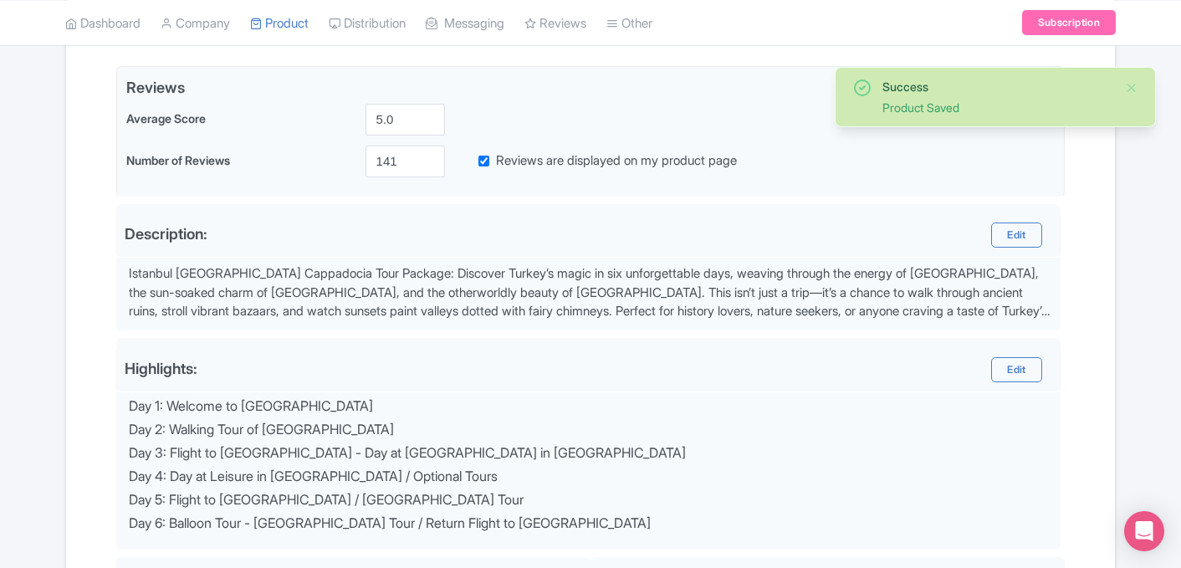
scroll to position [375, 0]
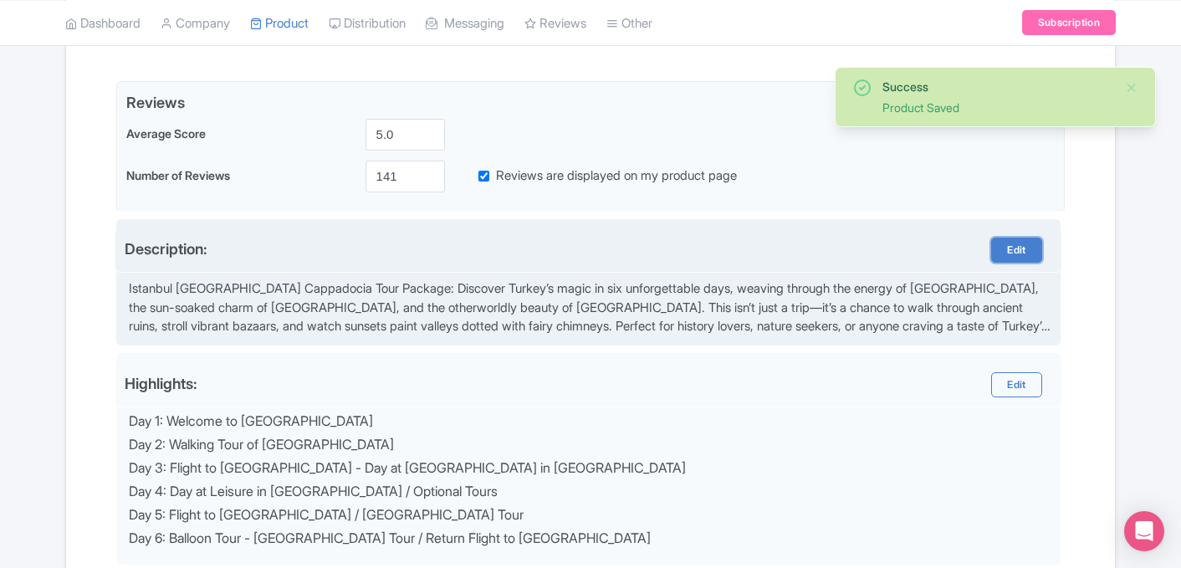
click at [1028, 250] on link "Edit" at bounding box center [1016, 249] width 50 height 25
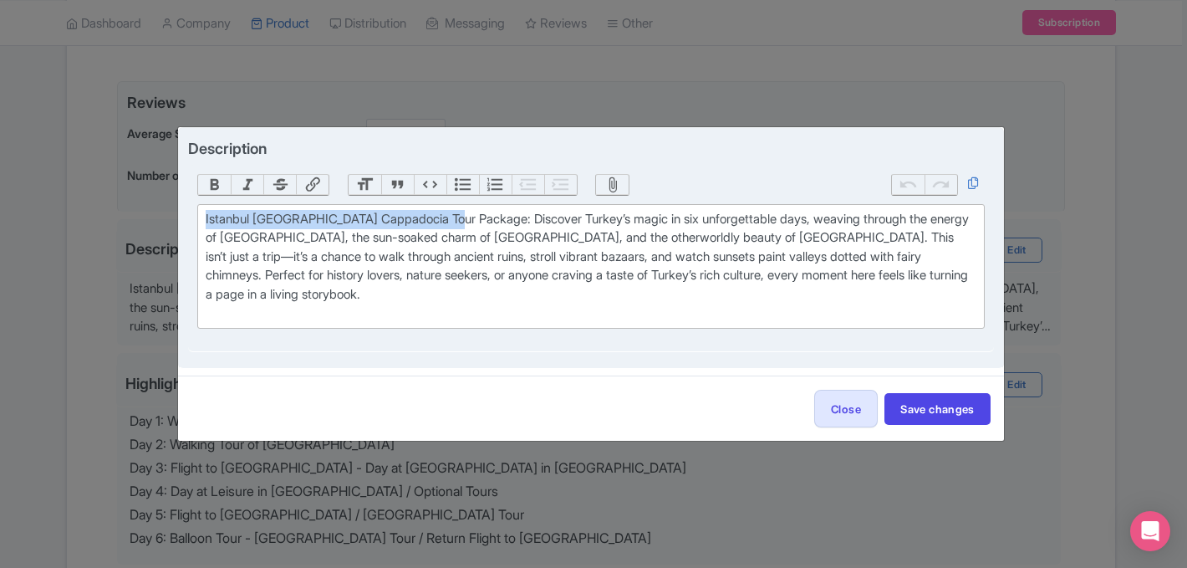
drag, startPoint x: 461, startPoint y: 220, endPoint x: 201, endPoint y: 212, distance: 260.2
click at [201, 212] on trix-editor "Istanbul Antalya Cappadocia Tour Package: Discover Turkey’s magic in six unforg…" at bounding box center [590, 266] width 787 height 125
paste trix-editor "<strong>Turkey Tour Package to Istanbul Antalya Cappadocia Trips</strong>"
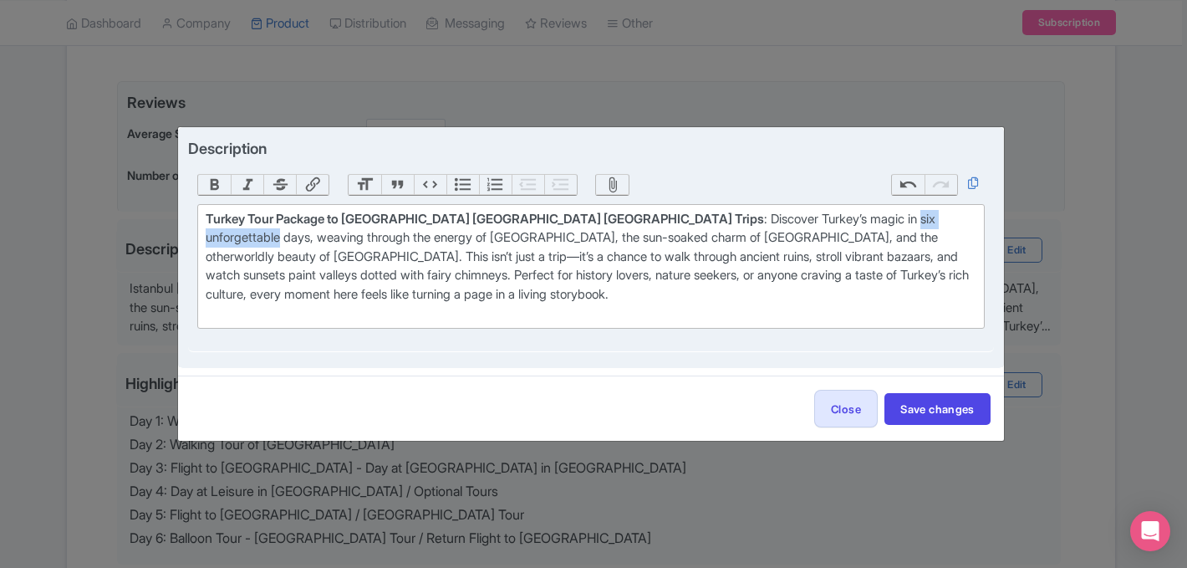
drag, startPoint x: 824, startPoint y: 223, endPoint x: 728, endPoint y: 224, distance: 96.2
click at [728, 224] on div "Turkey Tour Package to Istanbul Antalya Cappadocia Trips : Discover Turkey’s ma…" at bounding box center [591, 266] width 770 height 113
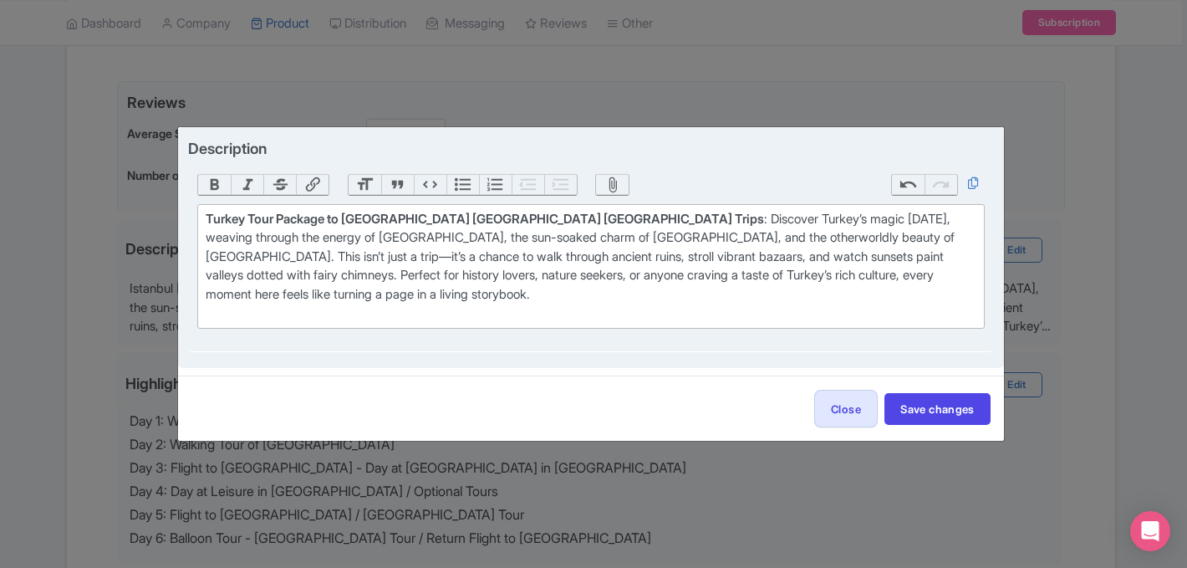
click at [960, 224] on div "Turkey Tour Package to Istanbul Antalya Cappadocia Trips : Discover Turkey’s ma…" at bounding box center [591, 266] width 770 height 113
click at [503, 238] on div "Turkey Tour Package to Istanbul Antalya Cappadocia Trips : Discover Turkey’s ma…" at bounding box center [591, 266] width 770 height 113
click at [560, 236] on div "Turkey Tour Package to Istanbul Antalya Cappadocia Trips : Discover Turkey’s ma…" at bounding box center [591, 266] width 770 height 113
click at [850, 239] on div "Turkey Tour Package to Istanbul Antalya Cappadocia Trips : Discover Turkey’s ma…" at bounding box center [591, 266] width 770 height 113
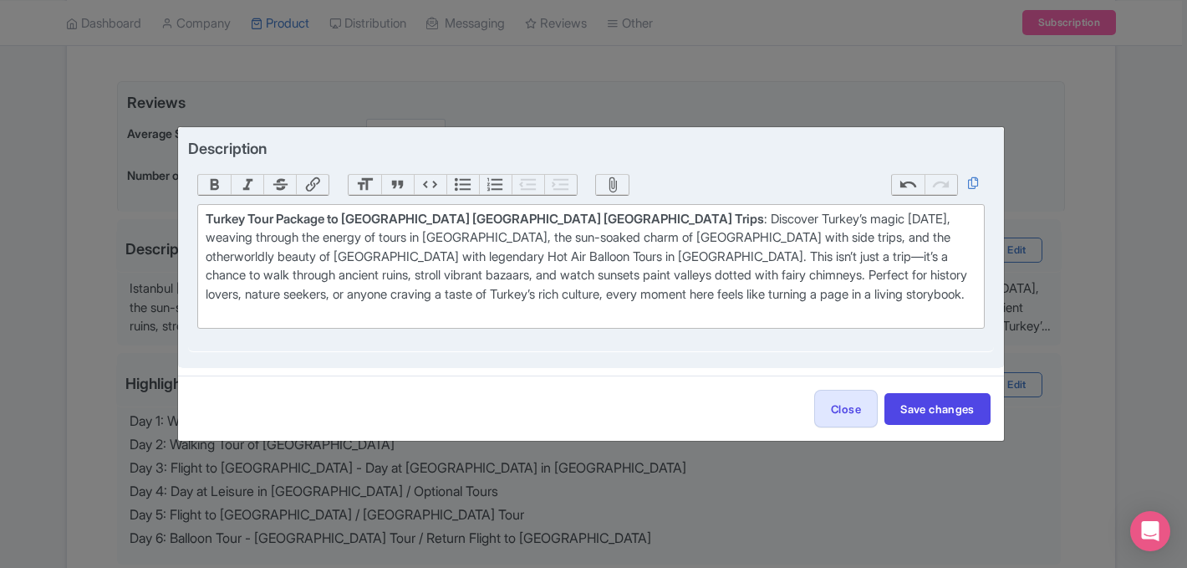
click at [491, 257] on div "Turkey Tour Package to Istanbul Antalya Cappadocia Trips : Discover Turkey’s ma…" at bounding box center [591, 266] width 770 height 113
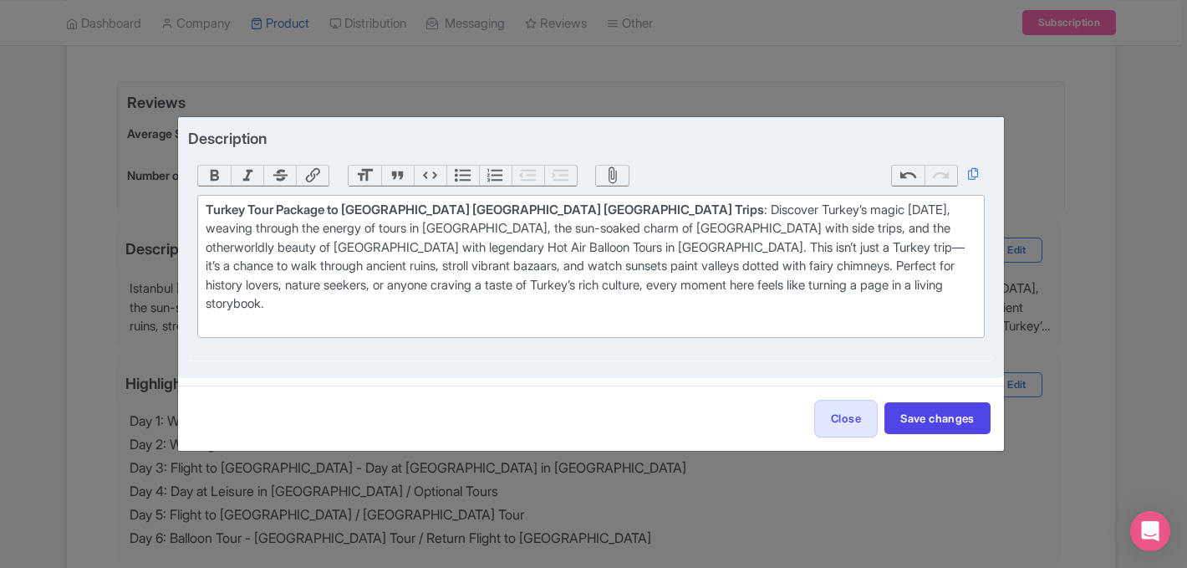
type trix-editor "<div><strong>Turkey Tour Package to Istanbul Antalya Cappadocia Trips</strong>:…"
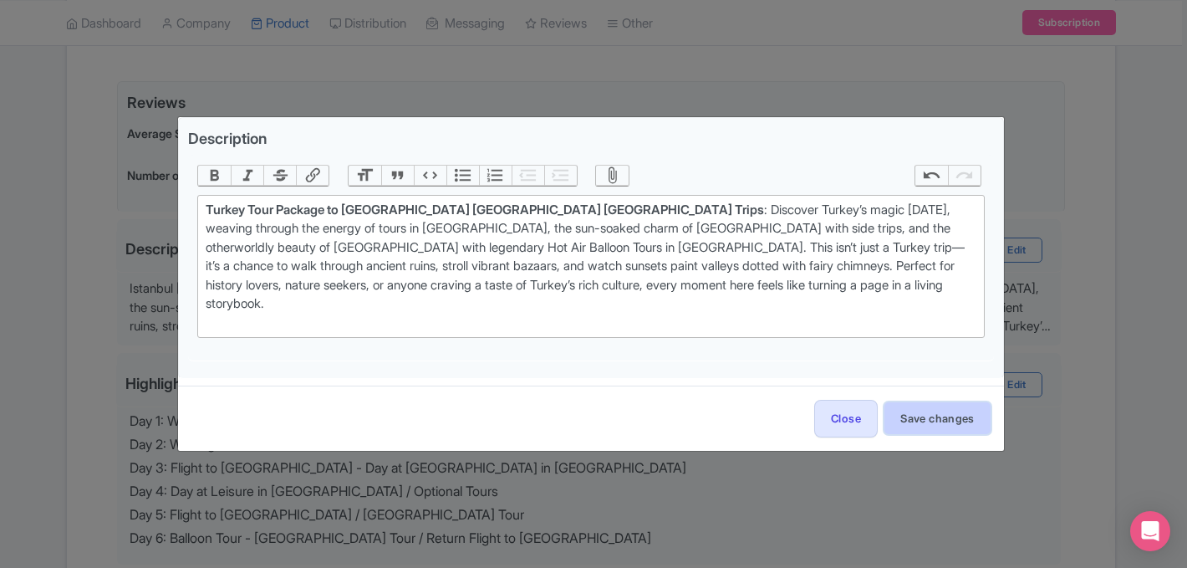
click at [917, 411] on button "Save changes" at bounding box center [938, 418] width 106 height 32
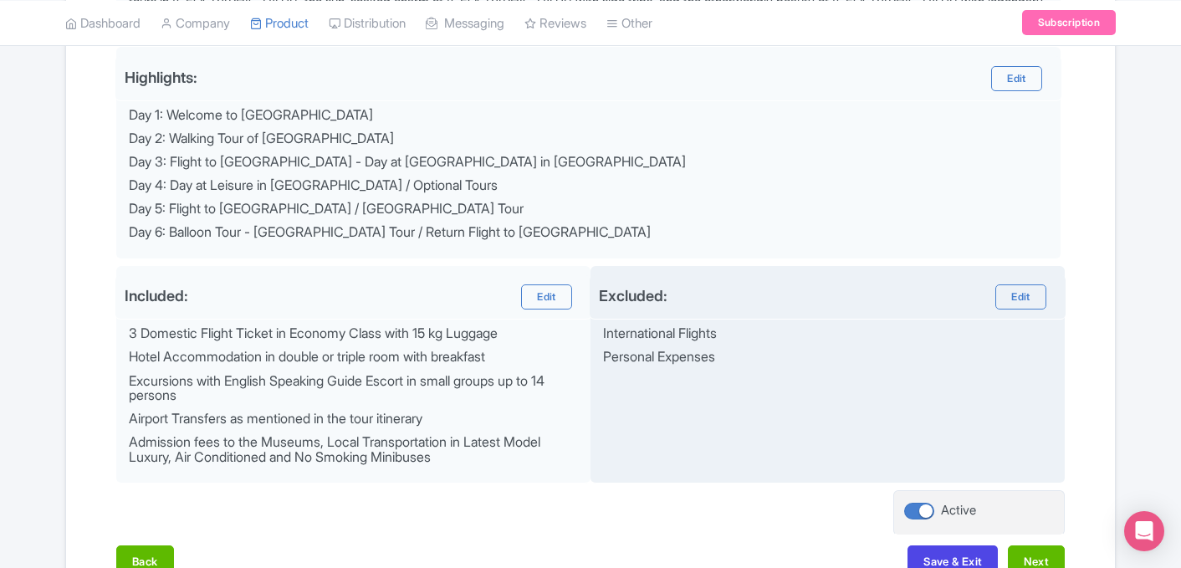
scroll to position [716, 0]
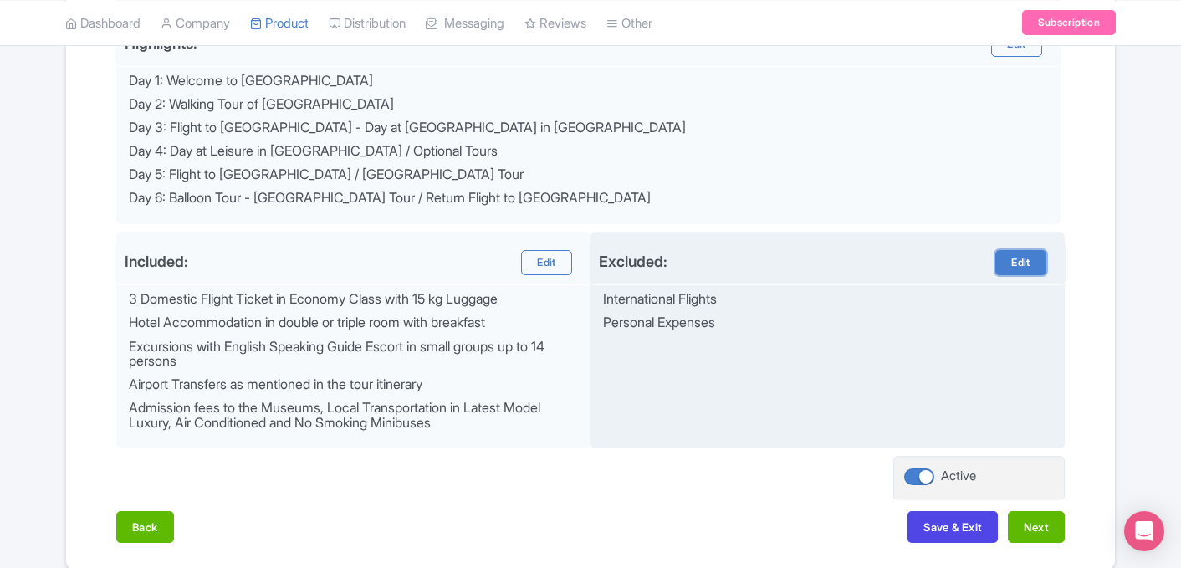
click at [571, 262] on link "Edit" at bounding box center [546, 262] width 50 height 25
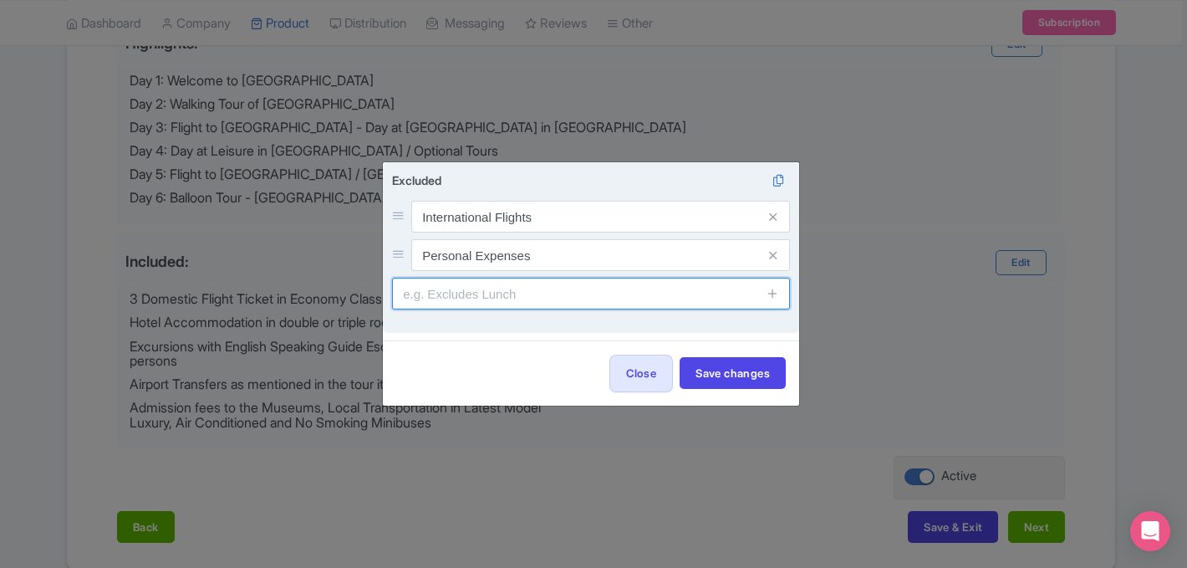
click at [548, 291] on input "text" at bounding box center [591, 294] width 398 height 32
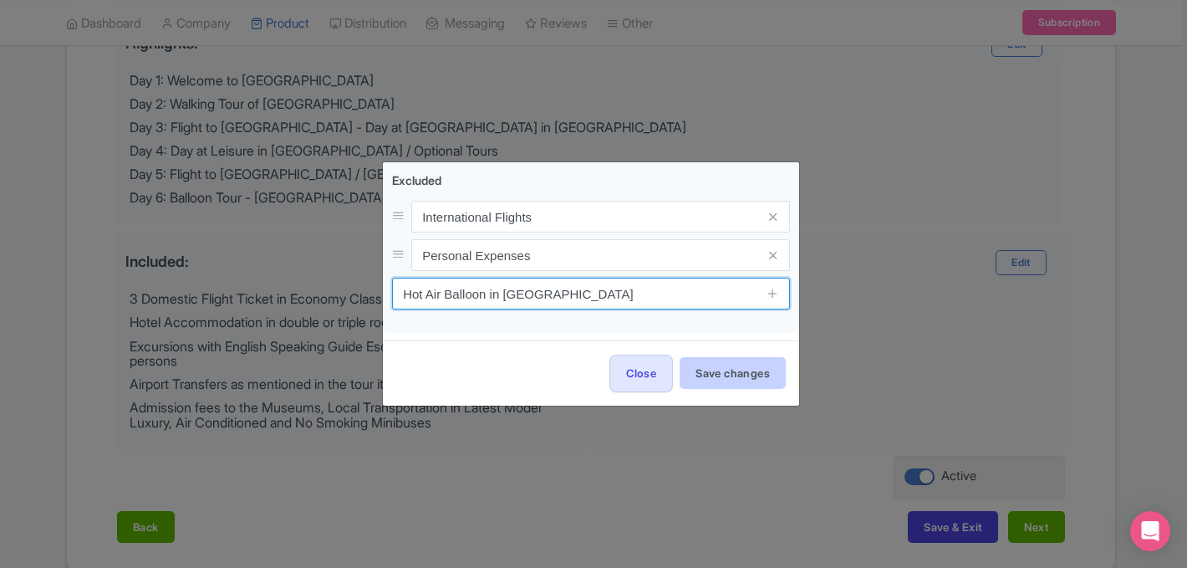
type input "Hot Air Balloon in Cappadocia"
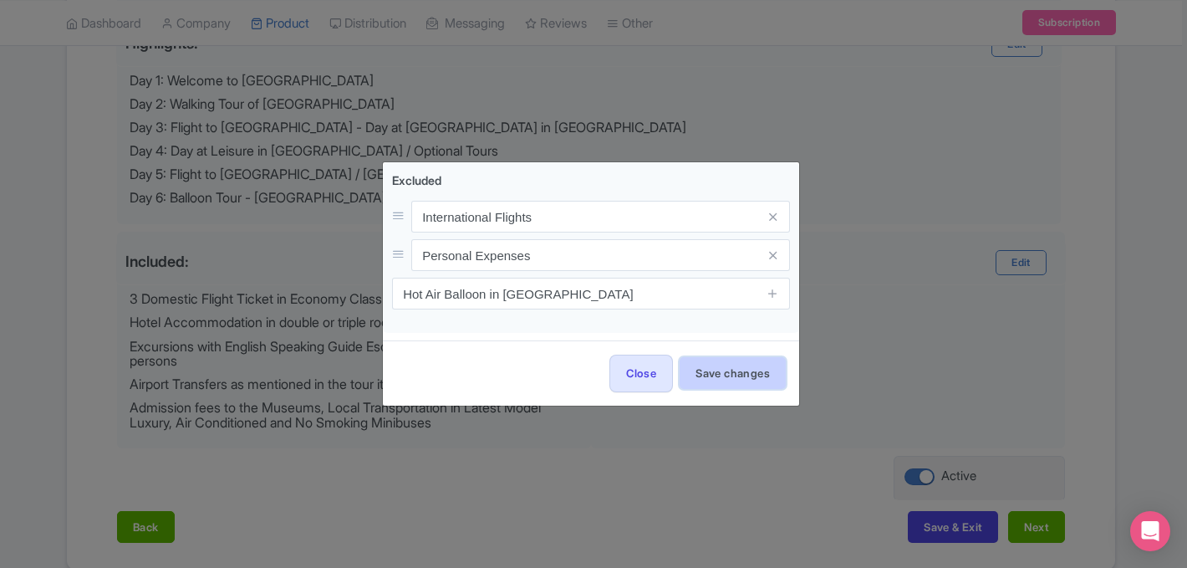
click at [741, 372] on button "Save changes" at bounding box center [733, 373] width 106 height 32
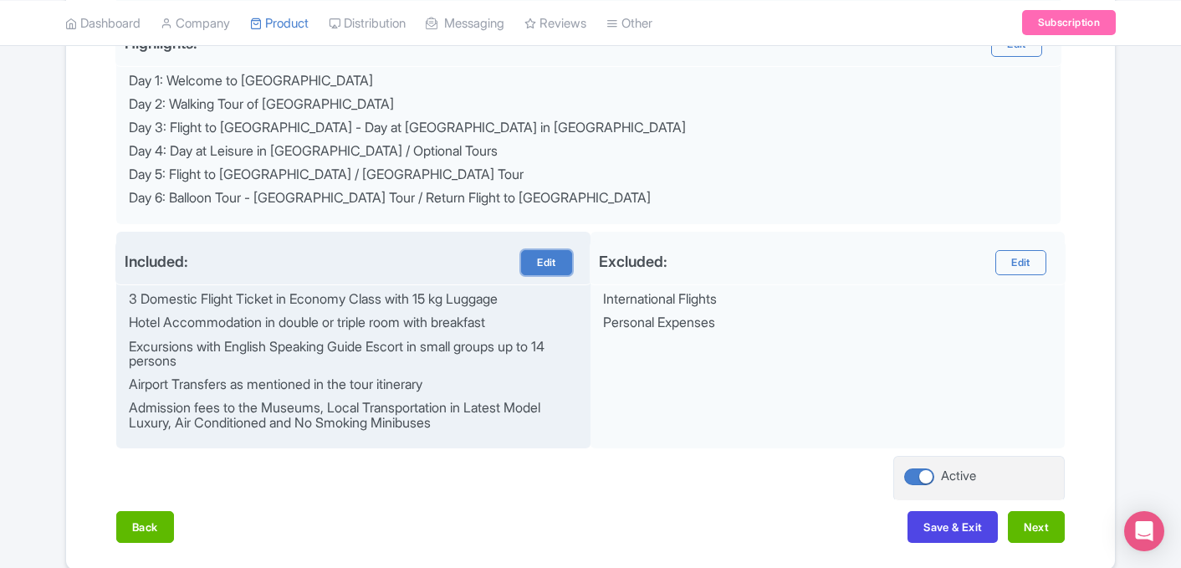
click at [552, 270] on link "Edit" at bounding box center [546, 262] width 50 height 25
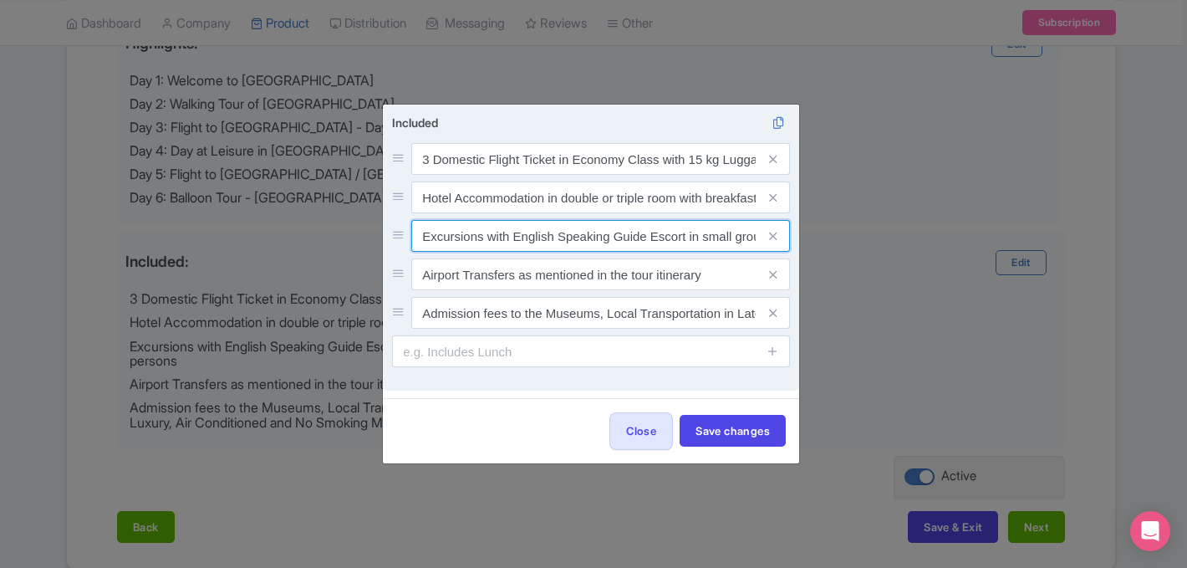
drag, startPoint x: 486, startPoint y: 239, endPoint x: 400, endPoint y: 228, distance: 86.0
click at [400, 231] on div "Excursions with English Speaking Guide Escort in small groups up to 14 persons" at bounding box center [591, 236] width 398 height 32
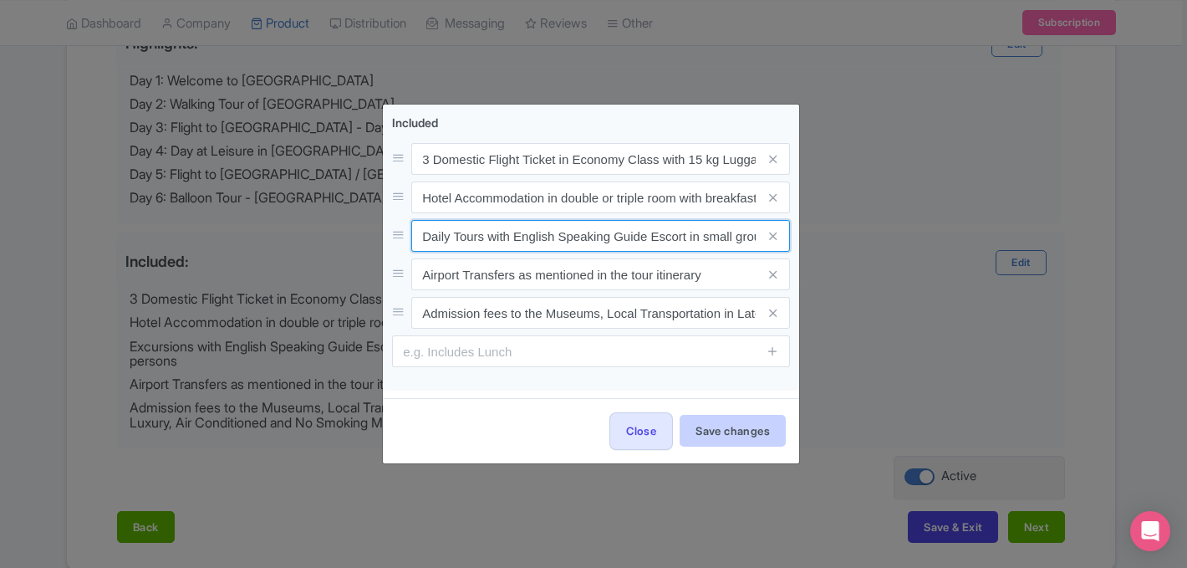
type input "Daily Tours with English Speaking Guide Escort in small groups up to 14 persons"
click at [744, 432] on button "Save changes" at bounding box center [733, 431] width 106 height 32
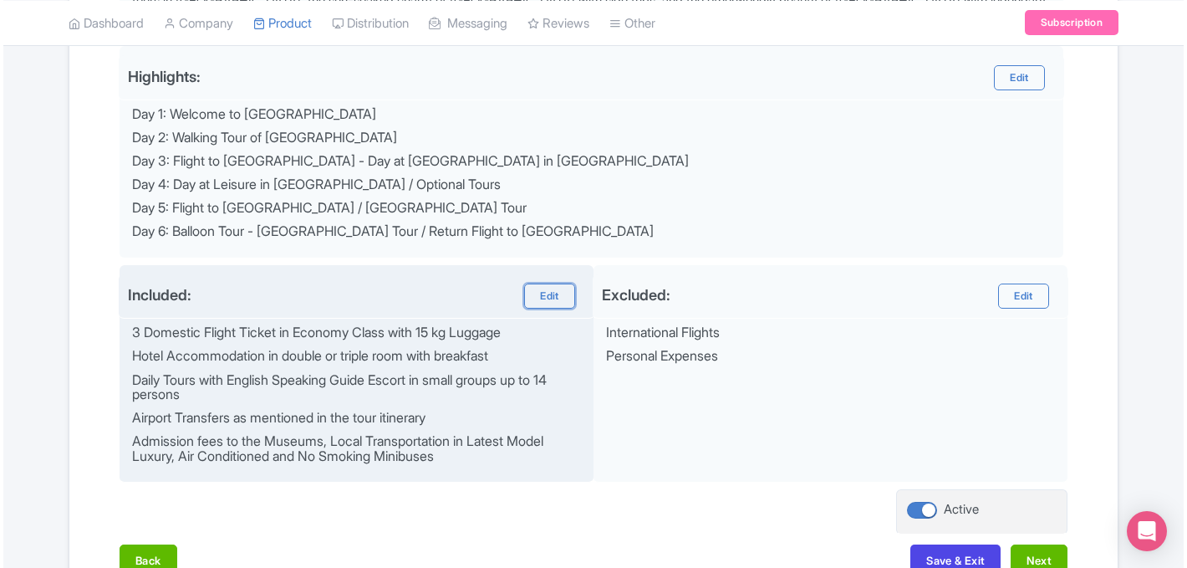
scroll to position [668, 0]
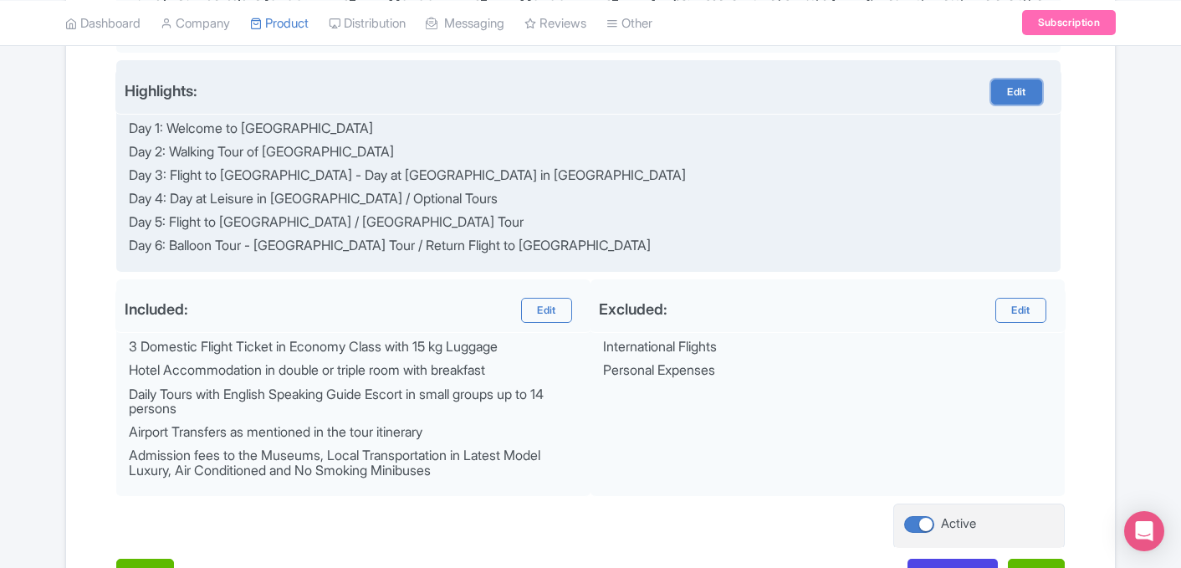
click at [1024, 99] on link "Edit" at bounding box center [1016, 91] width 50 height 25
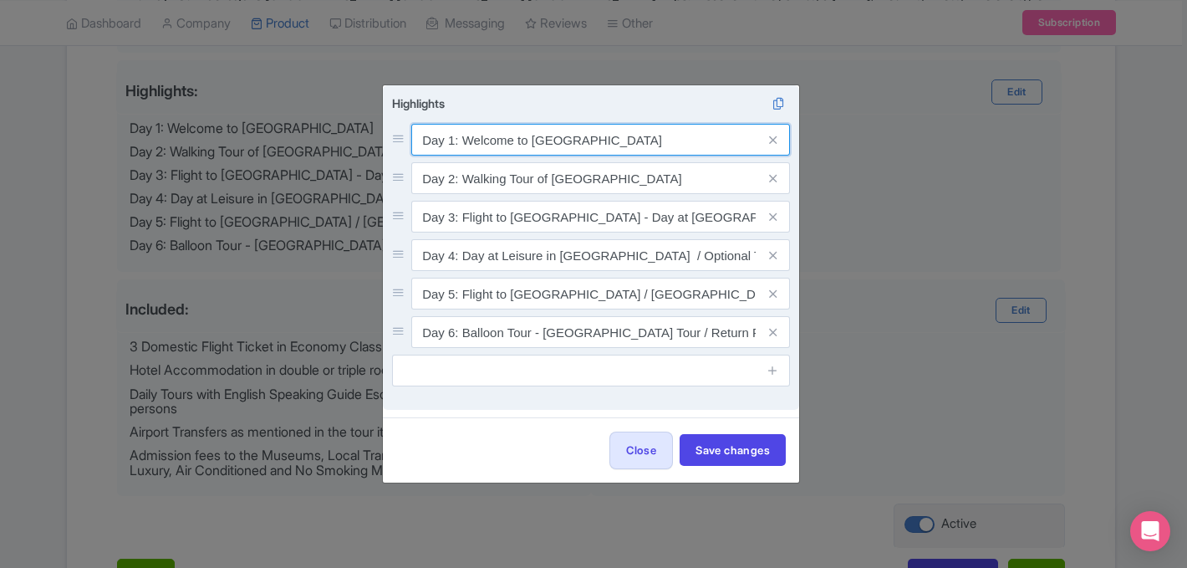
click at [605, 138] on input "Day 1: Welcome to Istanbul" at bounding box center [600, 140] width 379 height 32
type input "Day 1: Welcome to Istanbul - Time at Leisure"
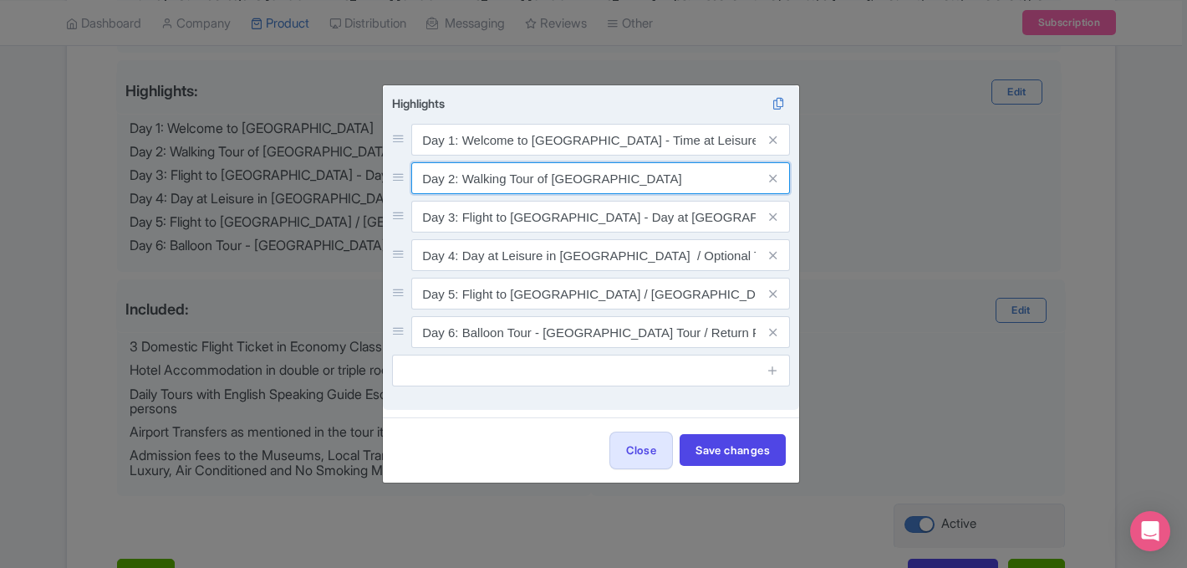
click at [507, 156] on input "Day 2: Walking Tour of Istanbul Old City" at bounding box center [600, 140] width 379 height 32
type input "Day 2: Walking Guided Tour of Istanbul Old City"
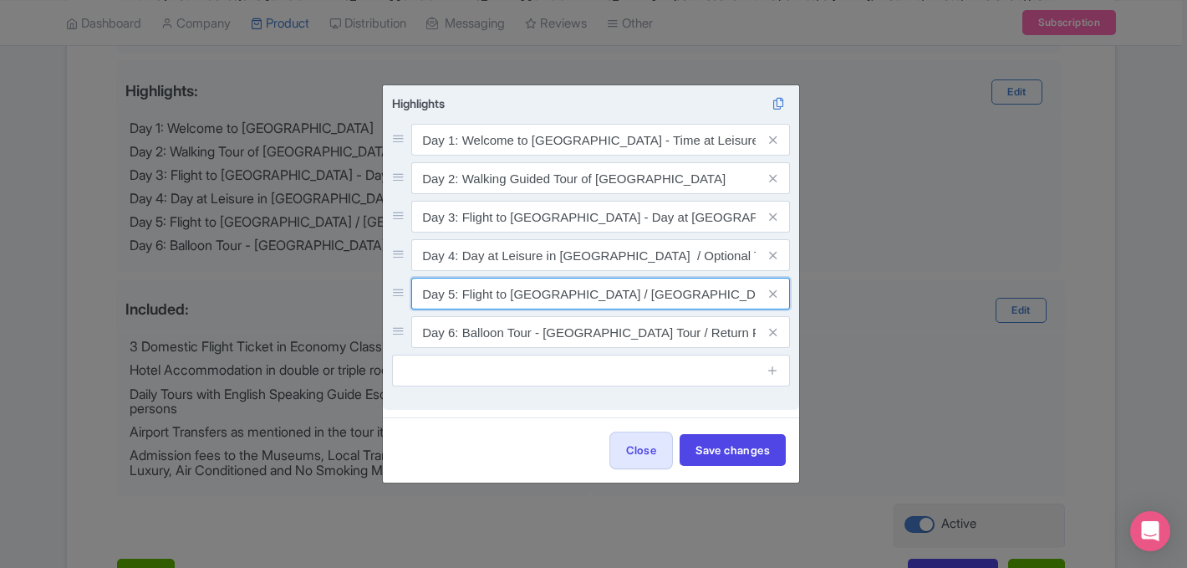
click at [588, 156] on input "Day 5: Flight to Cappadocia / Cappadocia Tour" at bounding box center [600, 140] width 379 height 32
type input "Day 5: Flight to Cappadocia / North Cappadocia Tour"
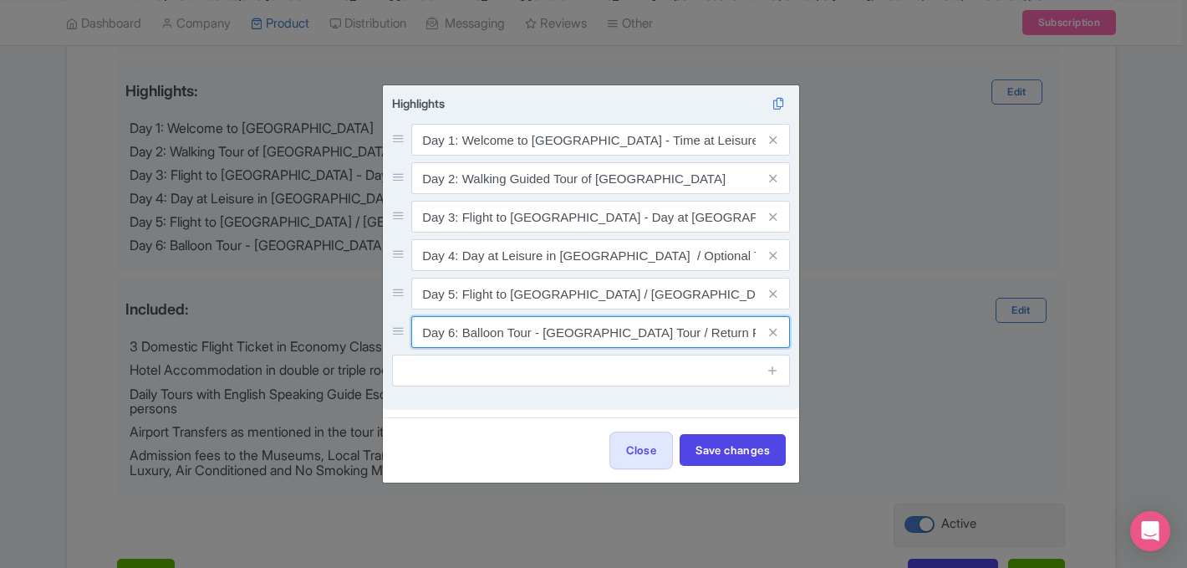
click at [462, 156] on input "Day 6: Balloon Tour - Cappadocia Tour / Return Flight to Istanbul" at bounding box center [600, 140] width 379 height 32
click at [574, 156] on input "Day 6: Hot Air Balloon Tour - Cappadocia Tour / Return Flight to Istanbul" at bounding box center [600, 140] width 379 height 32
click at [646, 156] on input "Day 6: Hot Air Balloon Tour ( Optional) - Cappadocia Tour / Return Flight to Is…" at bounding box center [600, 140] width 379 height 32
drag, startPoint x: 699, startPoint y: 324, endPoint x: 758, endPoint y: 326, distance: 59.4
click at [761, 327] on div "Day 6: Hot Air Balloon Tour ( Optional) - South Cappadocia Tour / Return Flight…" at bounding box center [600, 332] width 379 height 32
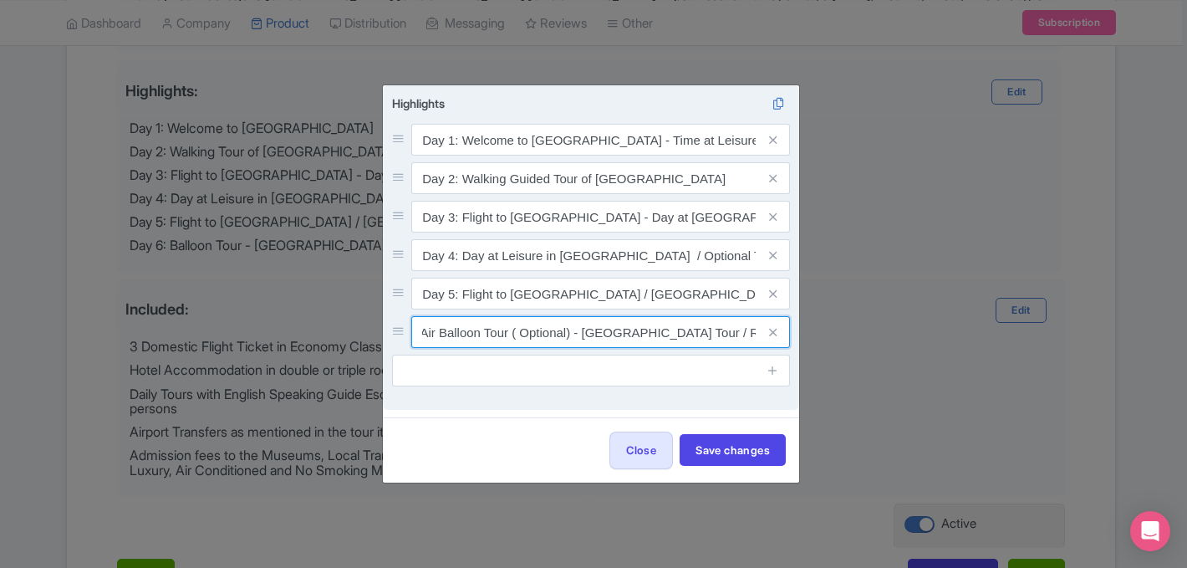
scroll to position [0, 135]
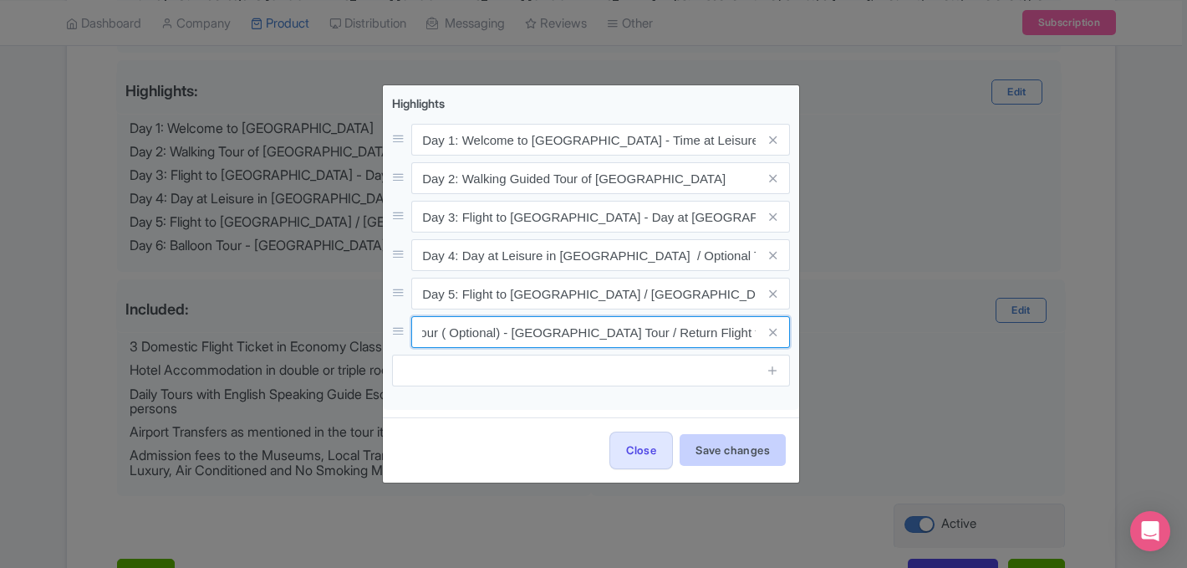
type input "Day 6: Hot Air Balloon Tour ( Optional) - South Cappadocia Tour / Return Flight…"
click at [753, 448] on button "Save changes" at bounding box center [733, 450] width 106 height 32
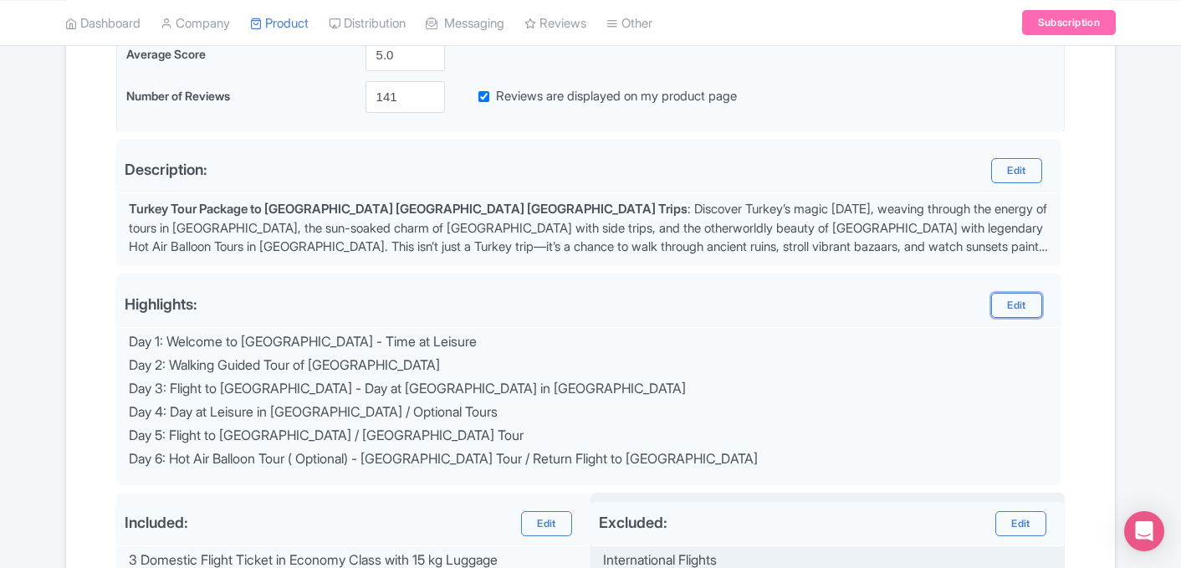
scroll to position [790, 0]
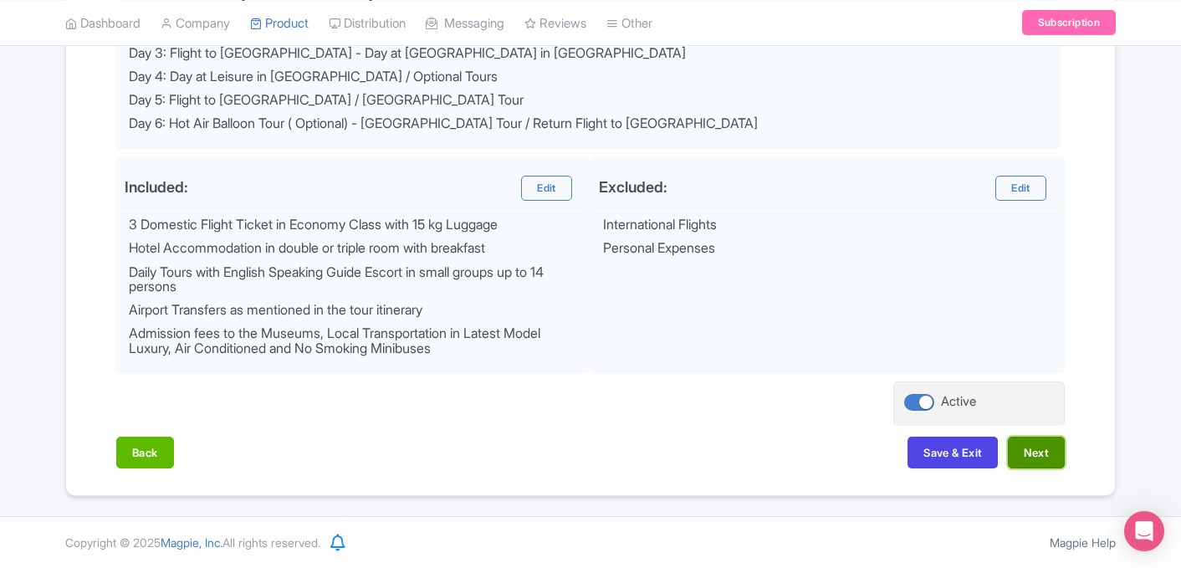
click at [1043, 461] on button "Next" at bounding box center [1036, 452] width 57 height 32
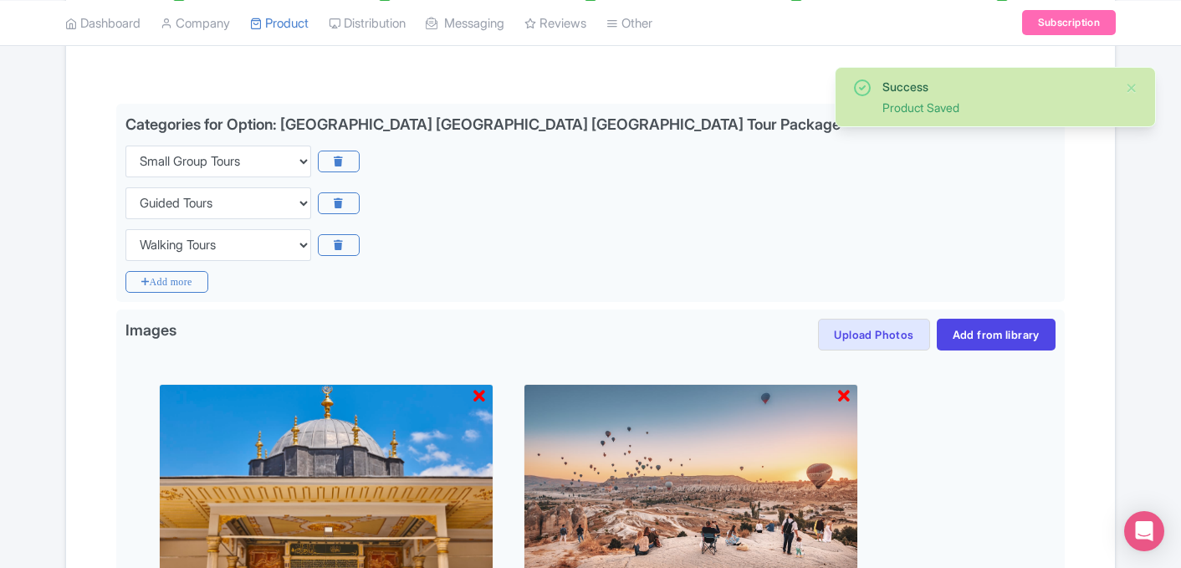
scroll to position [350, 0]
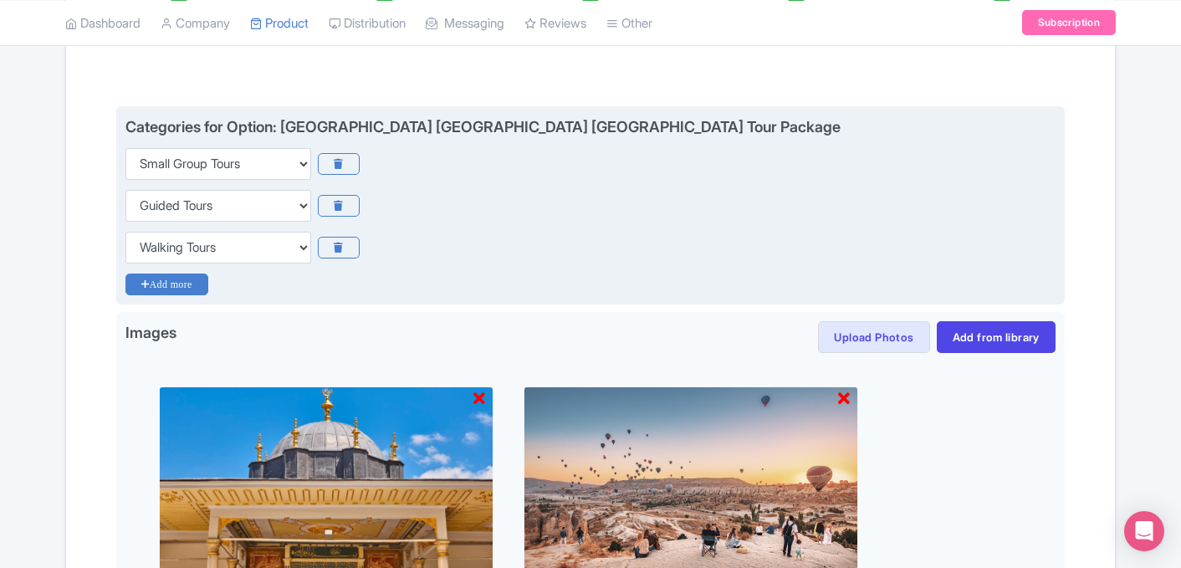
click at [185, 286] on icon "Add more" at bounding box center [166, 284] width 83 height 22
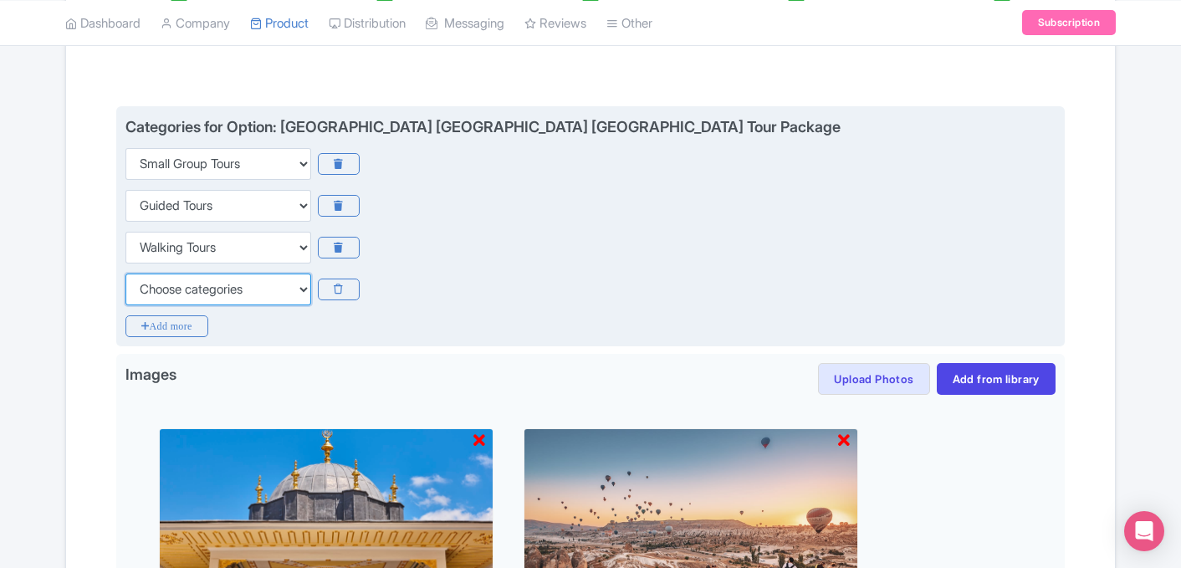
click at [188, 286] on select "Choose categories Adults Only Animals Audio Guide Beaches Bike Tours Boat Tours…" at bounding box center [218, 289] width 186 height 32
select select "self-guided"
click at [125, 273] on select "Choose categories Adults Only Animals Audio Guide Beaches Bike Tours Boat Tours…" at bounding box center [218, 289] width 186 height 32
click at [191, 333] on icon "Add more" at bounding box center [166, 326] width 83 height 22
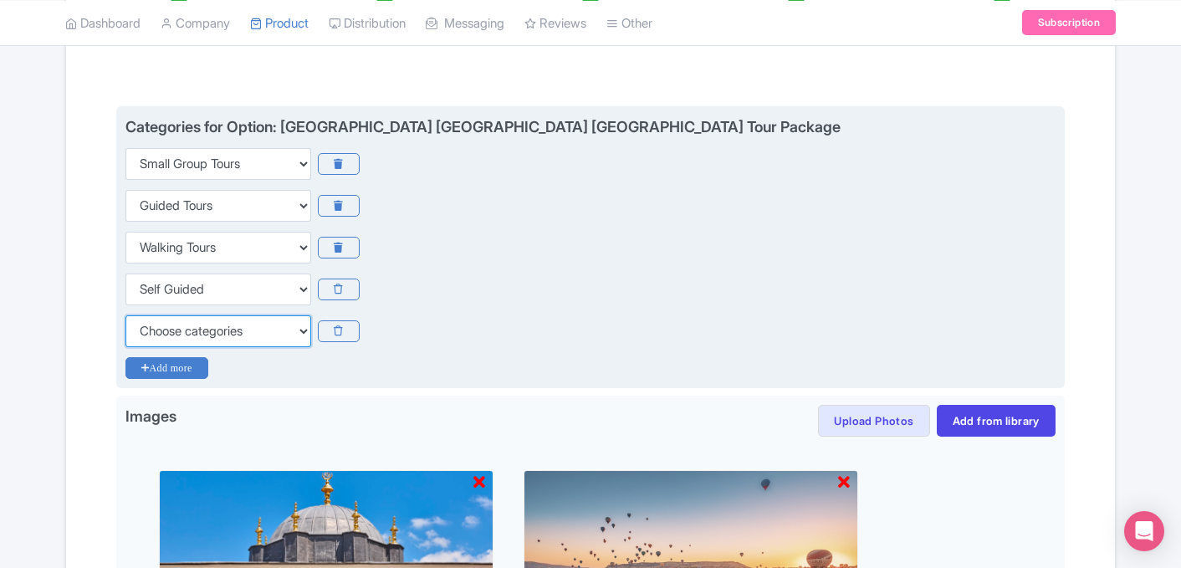
click at [191, 333] on select "Choose categories Adults Only Animals Audio Guide Beaches Bike Tours Boat Tours…" at bounding box center [218, 331] width 186 height 32
select select "family-friendly"
click at [125, 315] on select "Choose categories Adults Only Animals Audio Guide Beaches Bike Tours Boat Tours…" at bounding box center [218, 331] width 186 height 32
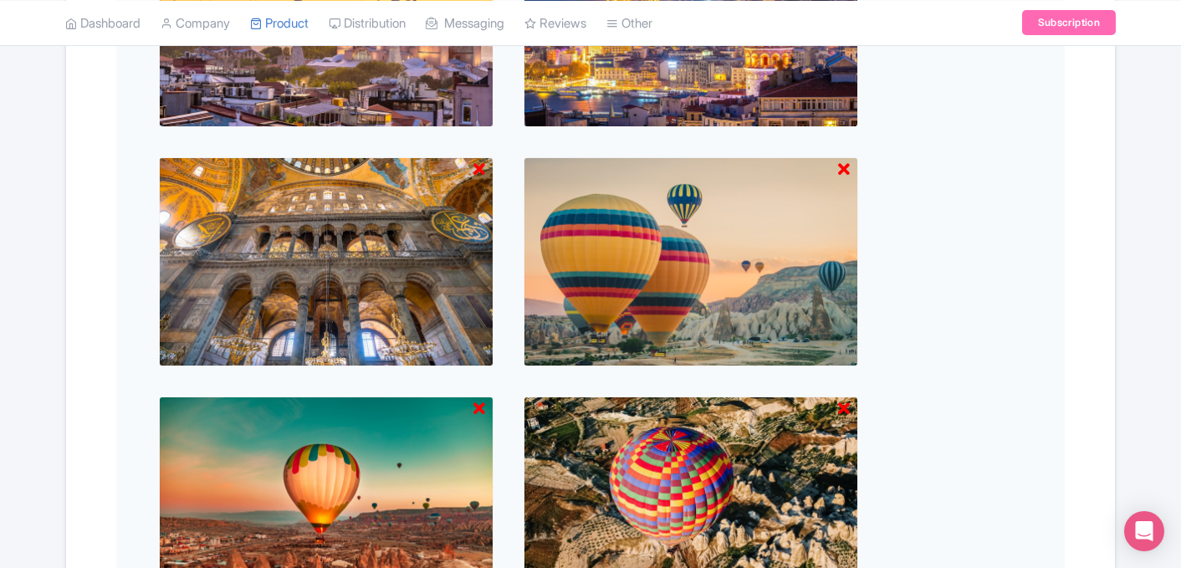
scroll to position [1654, 0]
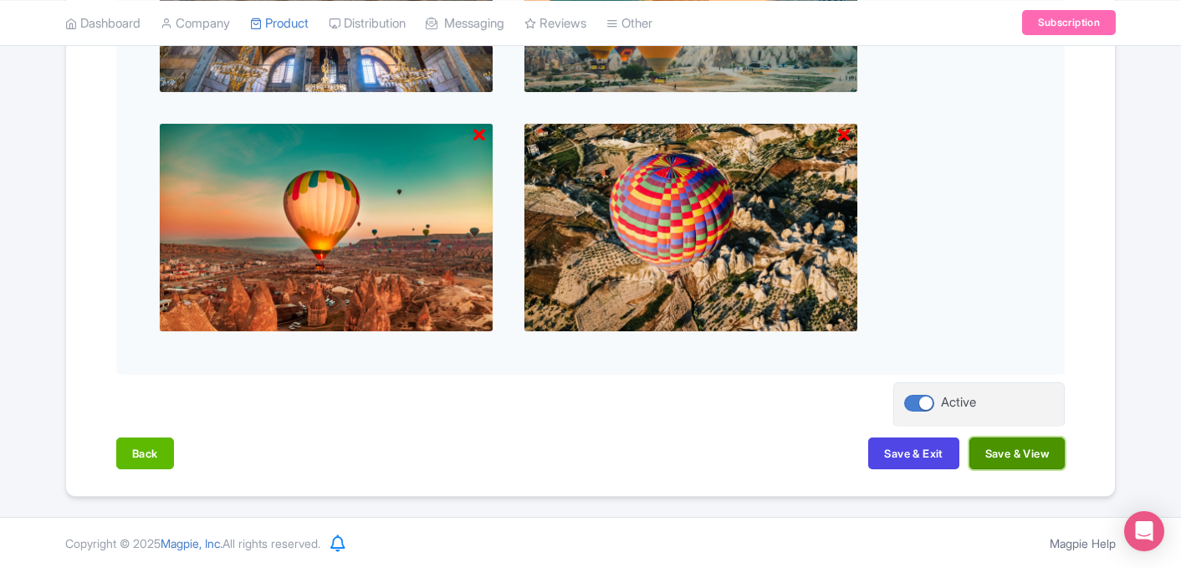
click at [1022, 458] on button "Save & View" at bounding box center [1016, 453] width 95 height 32
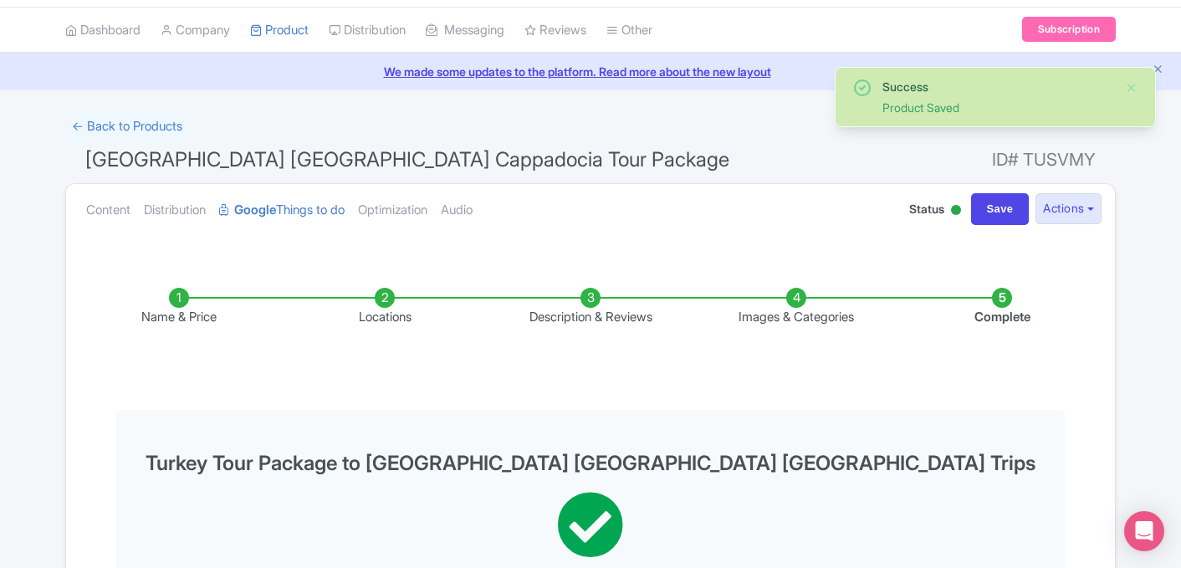
scroll to position [0, 0]
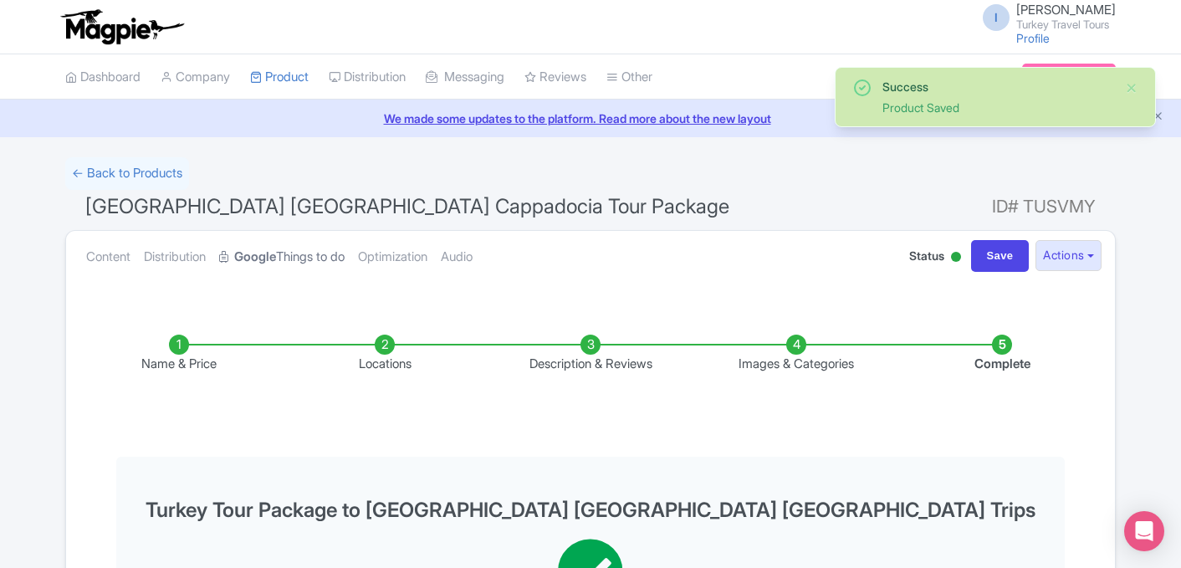
click at [293, 263] on link "Google Things to do" at bounding box center [281, 257] width 125 height 53
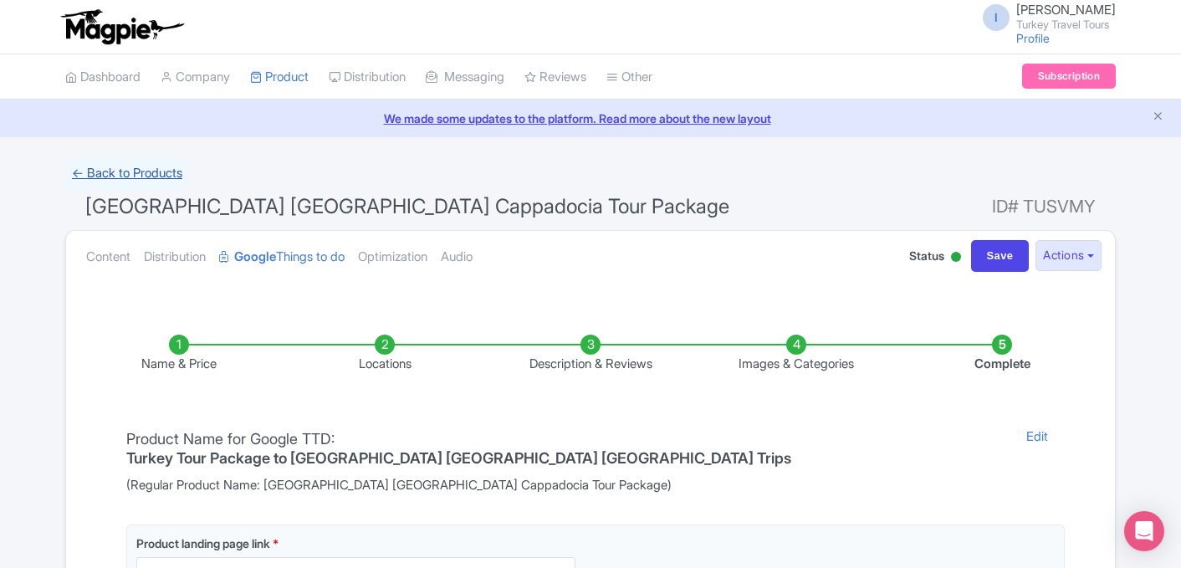
click at [132, 170] on link "← Back to Products" at bounding box center [127, 173] width 124 height 33
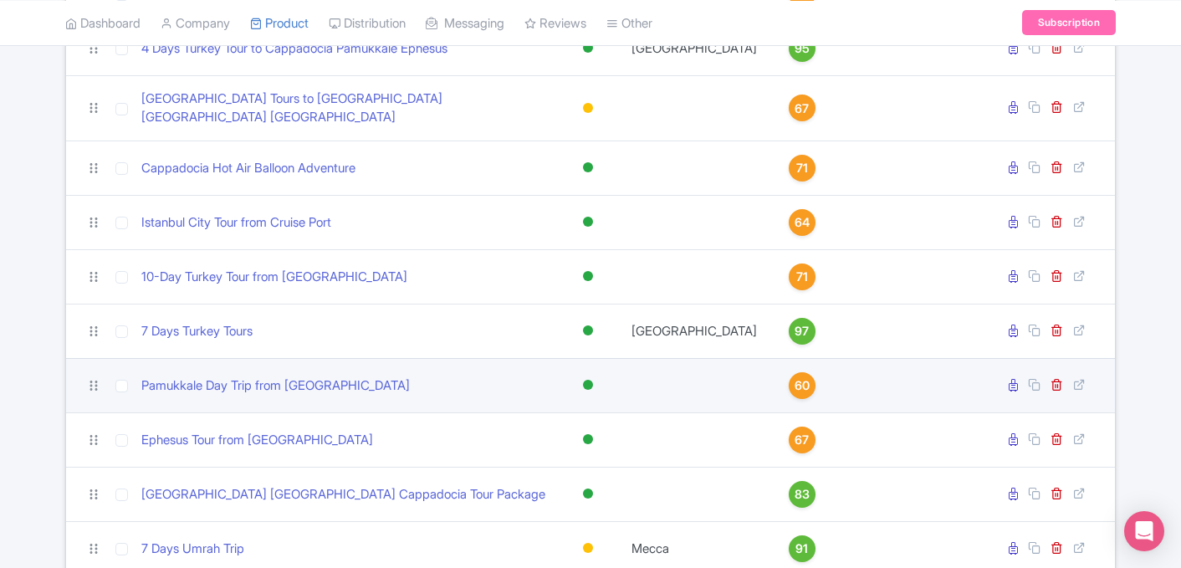
scroll to position [936, 0]
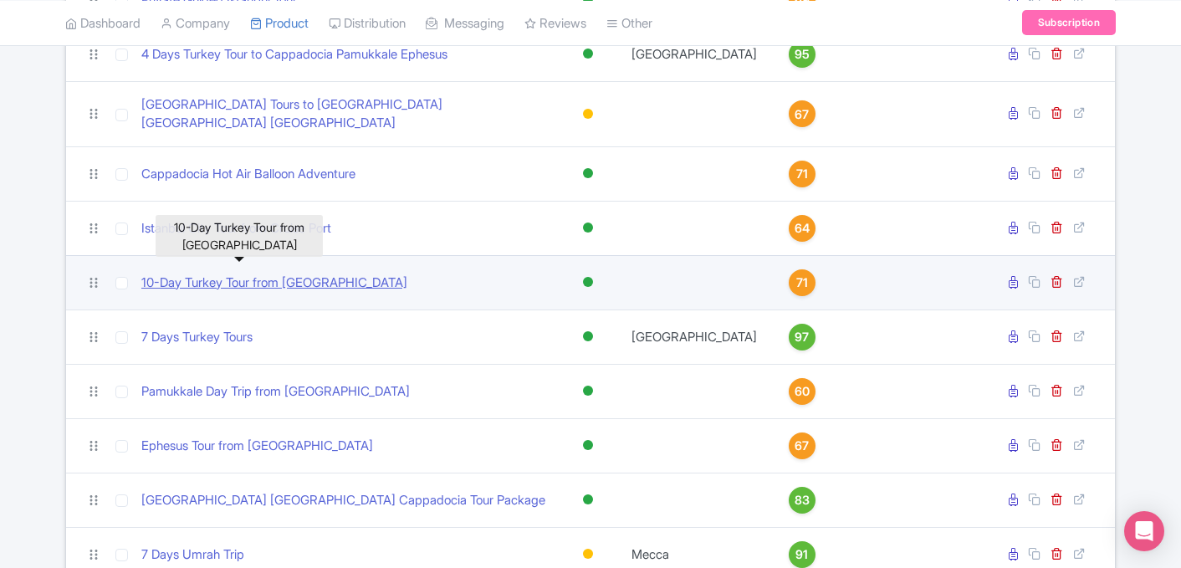
click at [259, 273] on link "10-Day Turkey Tour from [GEOGRAPHIC_DATA]" at bounding box center [274, 282] width 266 height 19
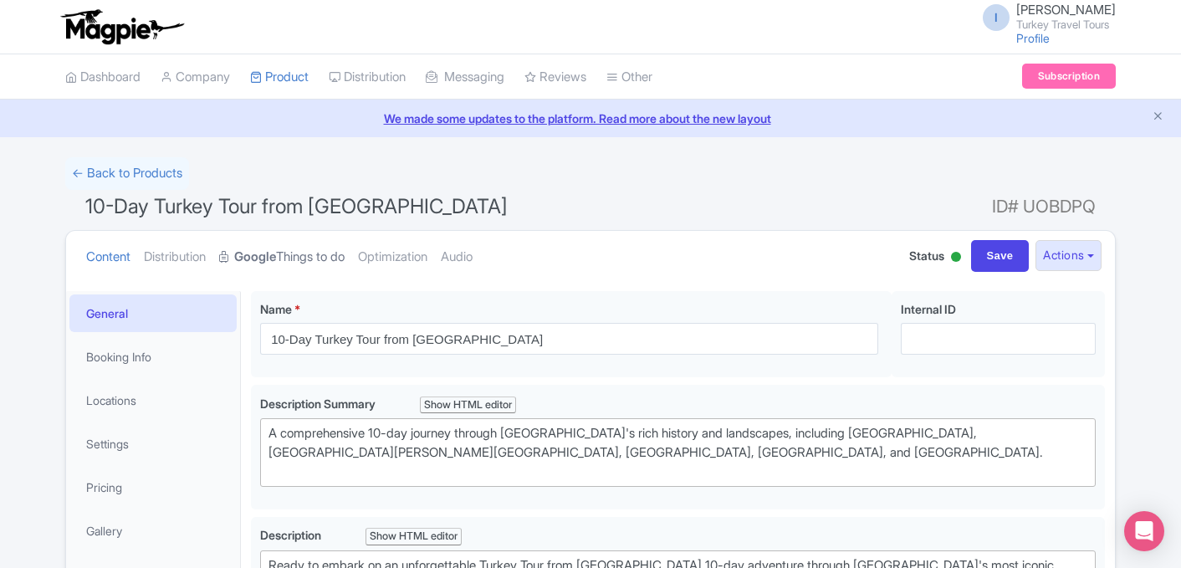
click at [302, 254] on link "Google Things to do" at bounding box center [281, 257] width 125 height 53
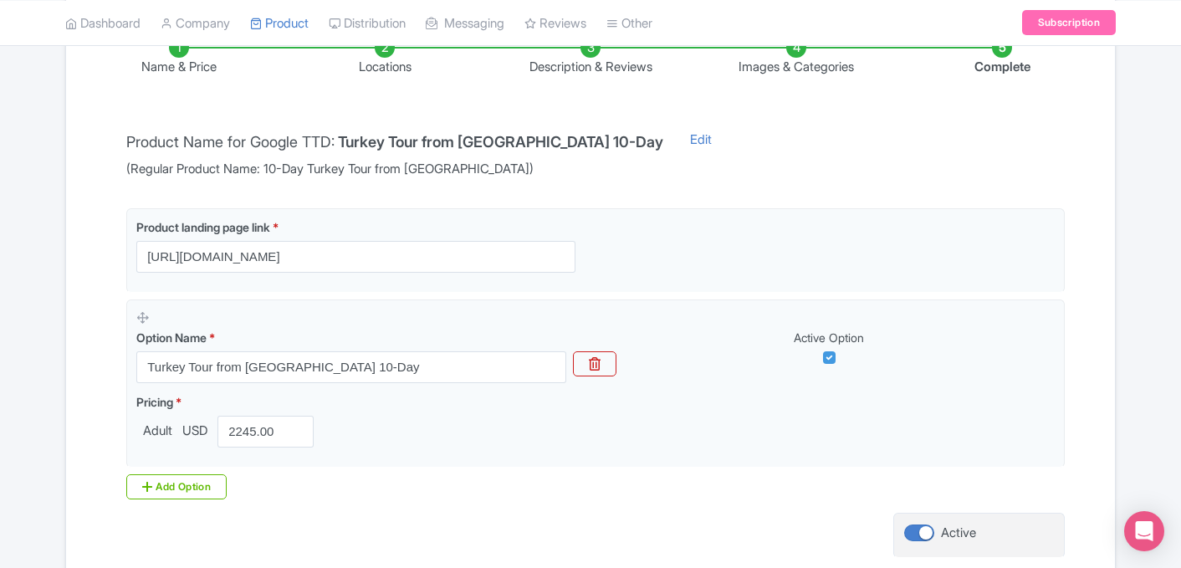
scroll to position [294, 0]
click at [673, 141] on link "Edit" at bounding box center [700, 157] width 55 height 48
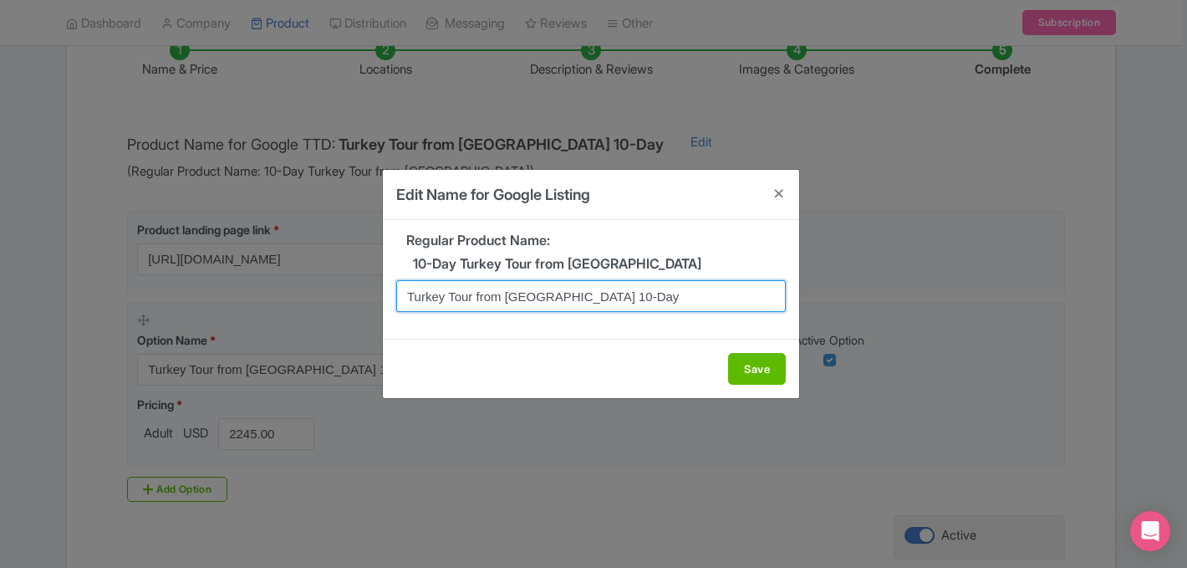
click at [471, 298] on input "Turkey Tour from Istanbul 10-Day" at bounding box center [591, 296] width 390 height 32
type input "Turkey Tours Packages from Istanbul 10-Day"
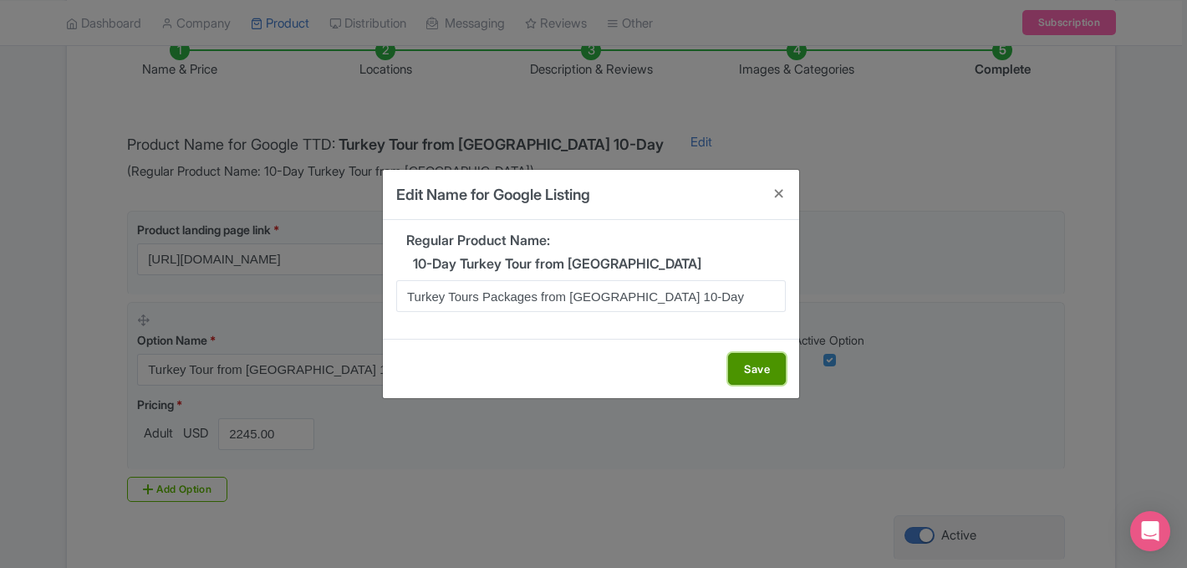
click at [739, 376] on button "Save" at bounding box center [757, 369] width 58 height 32
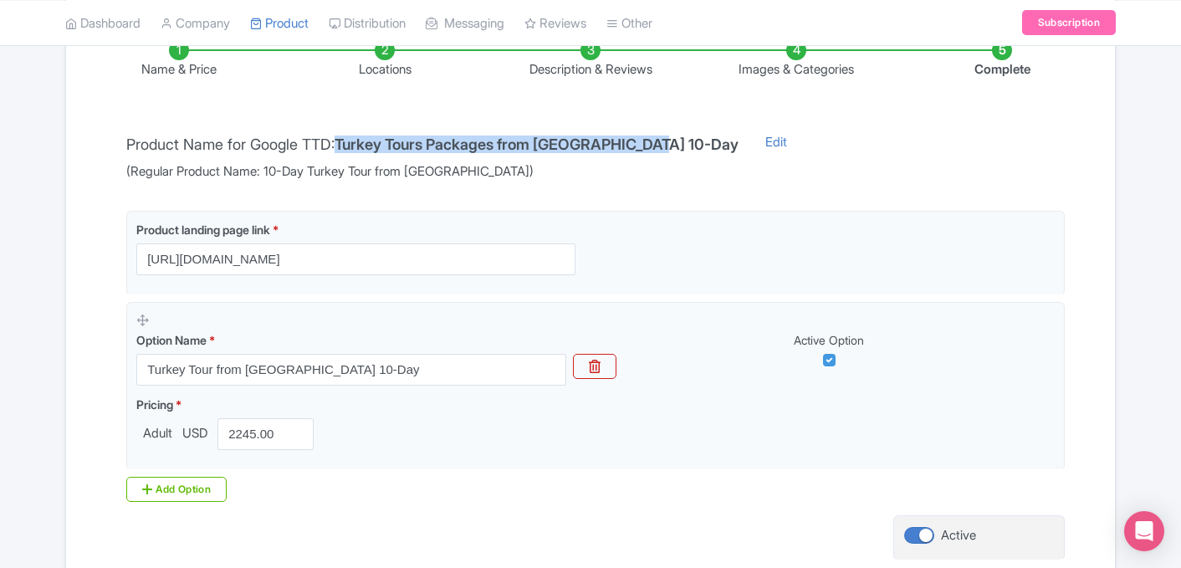
drag, startPoint x: 348, startPoint y: 141, endPoint x: 664, endPoint y: 147, distance: 316.1
click at [664, 147] on h4 "Turkey Tours Packages from Istanbul 10-Day" at bounding box center [536, 144] width 404 height 17
copy h4 "Turkey Tours Packages from Istanbul 10-Day"
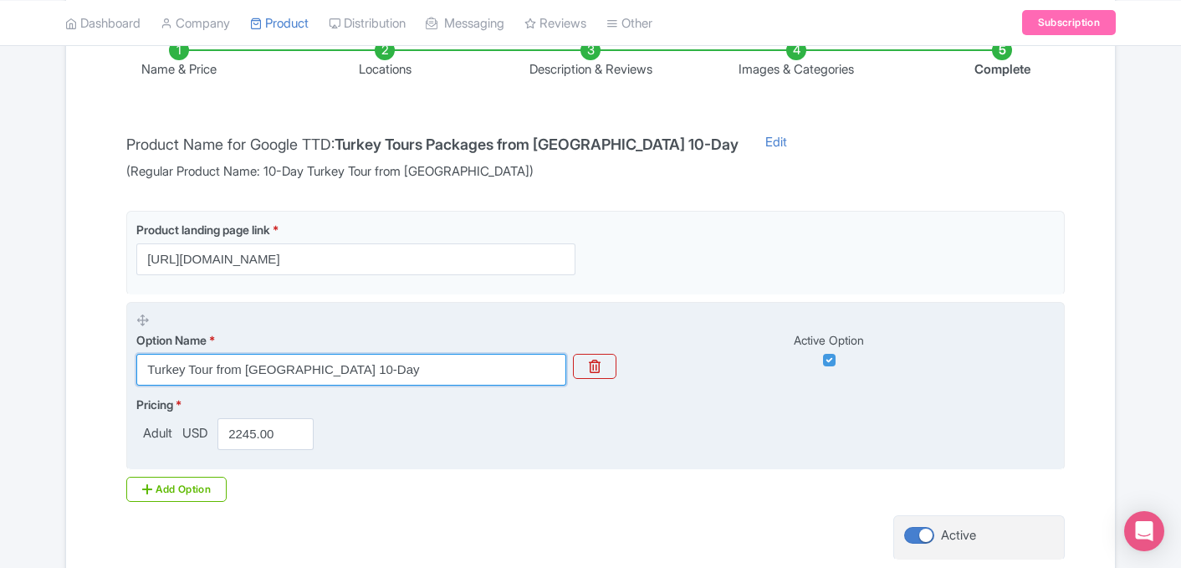
click at [405, 370] on input "Turkey Tour from Istanbul 10-Day" at bounding box center [351, 370] width 430 height 32
paste input "s Packages"
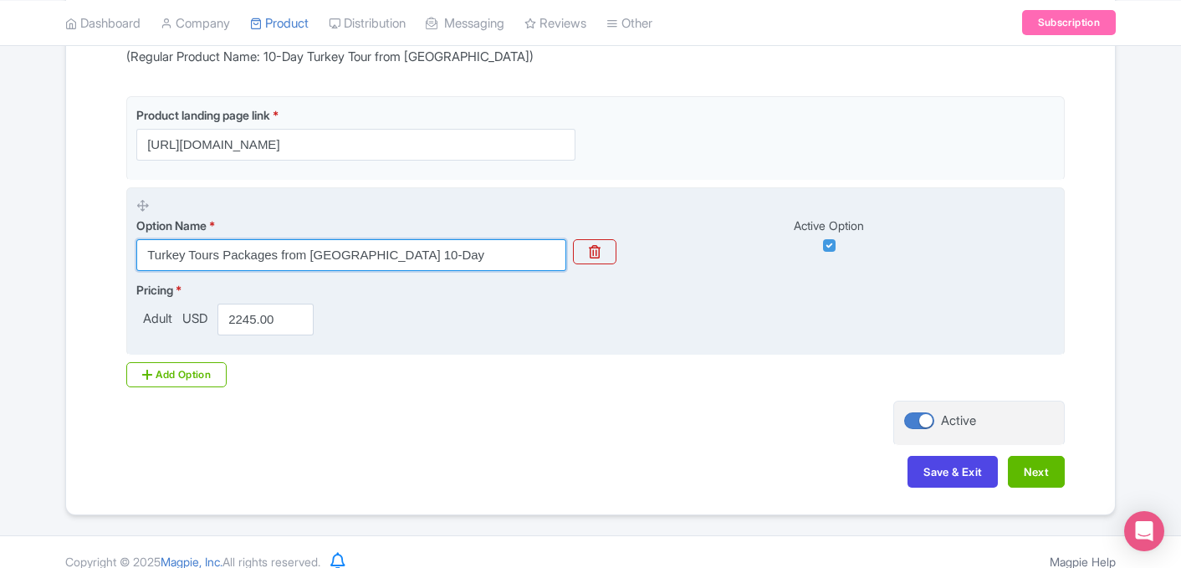
scroll to position [427, 0]
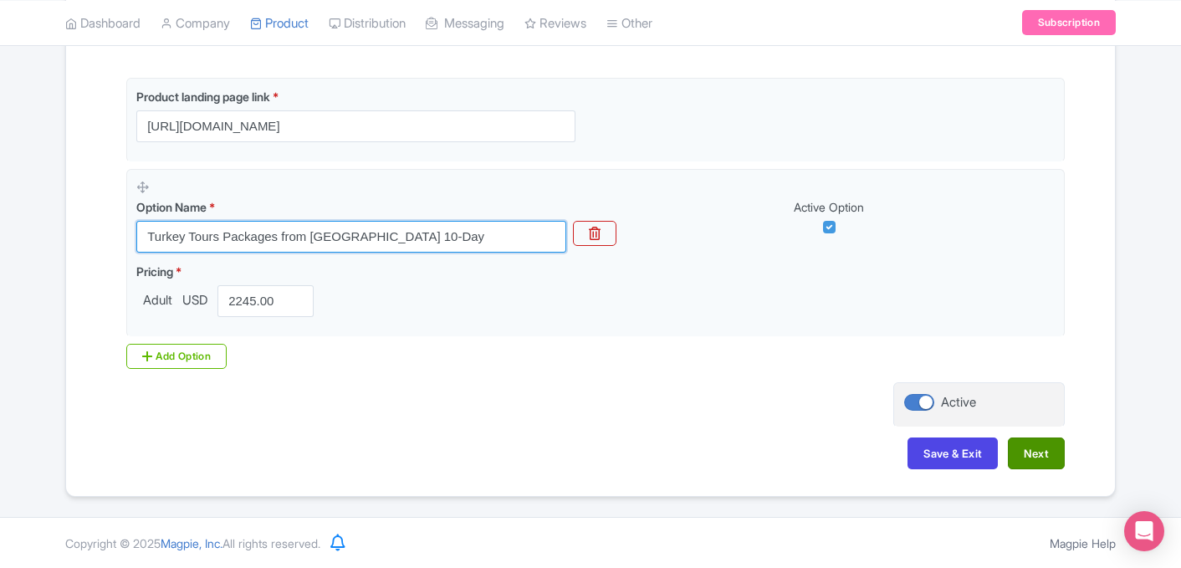
type input "Turkey Tours Packages from Istanbul 10-Day"
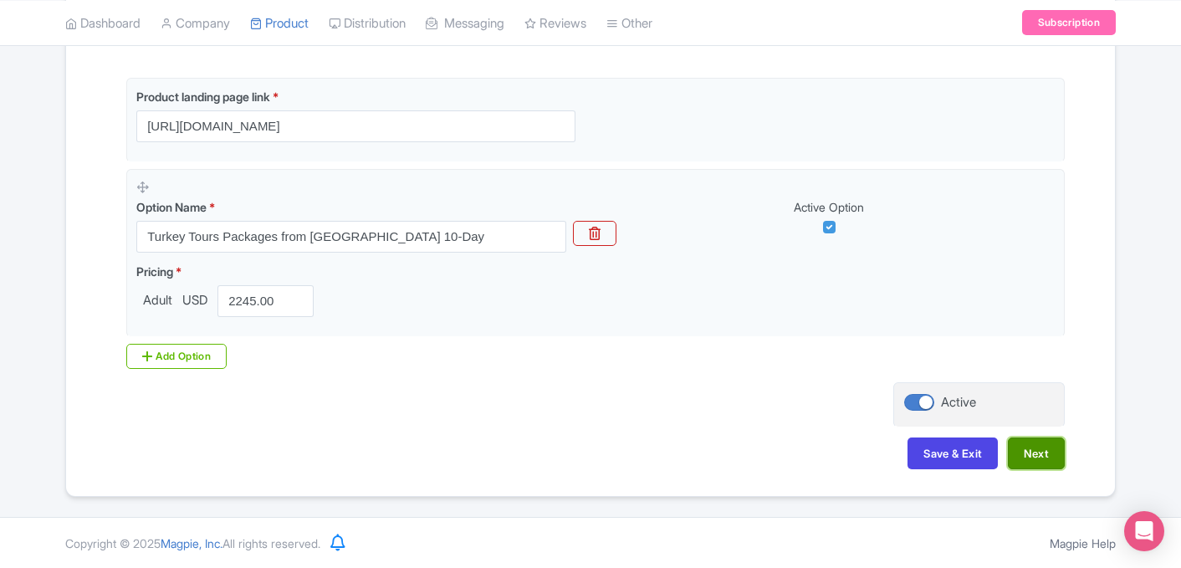
click at [1044, 460] on button "Next" at bounding box center [1036, 453] width 57 height 32
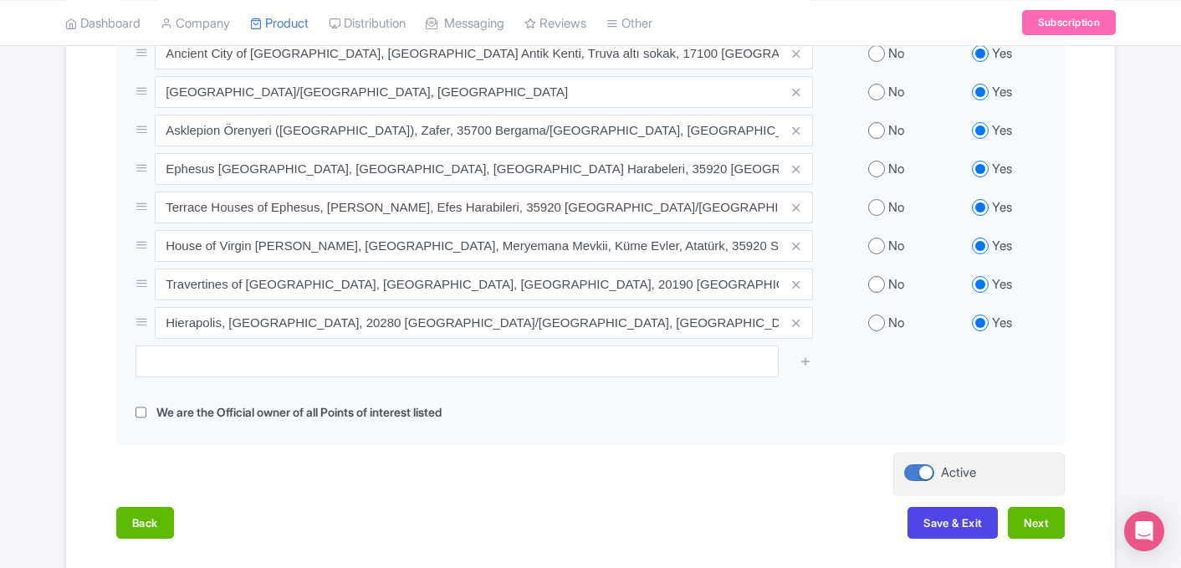
scroll to position [1141, 0]
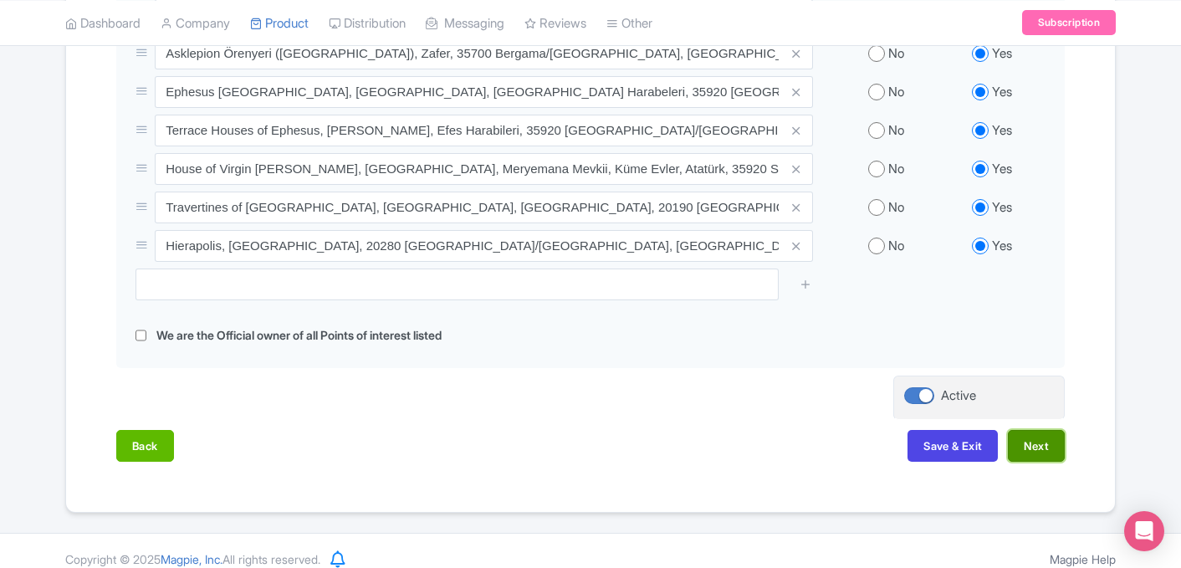
click at [1044, 440] on button "Next" at bounding box center [1036, 446] width 57 height 32
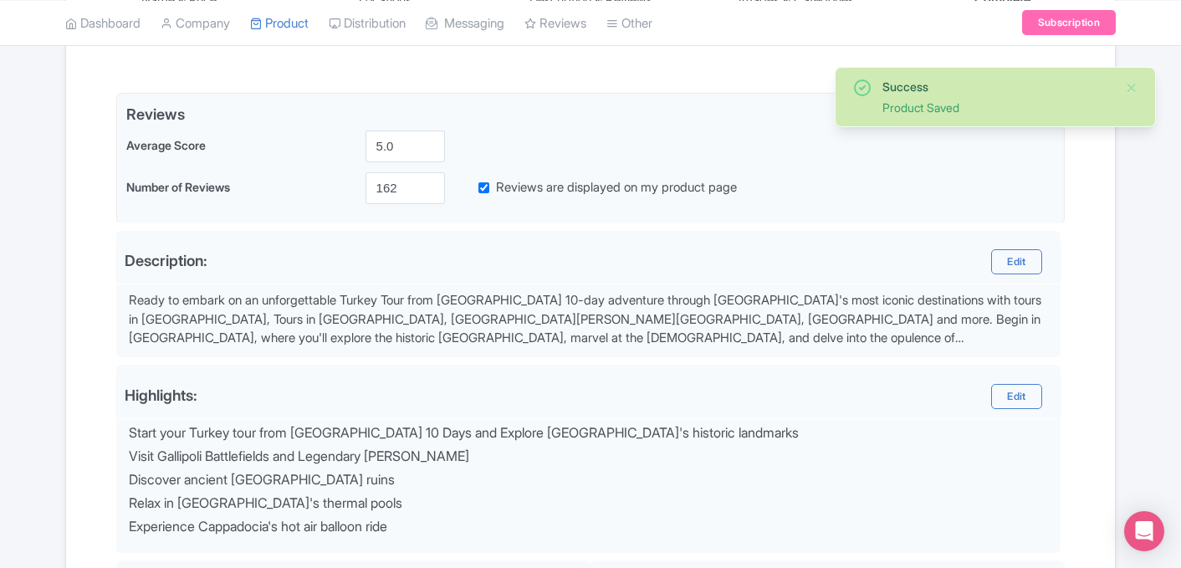
scroll to position [349, 0]
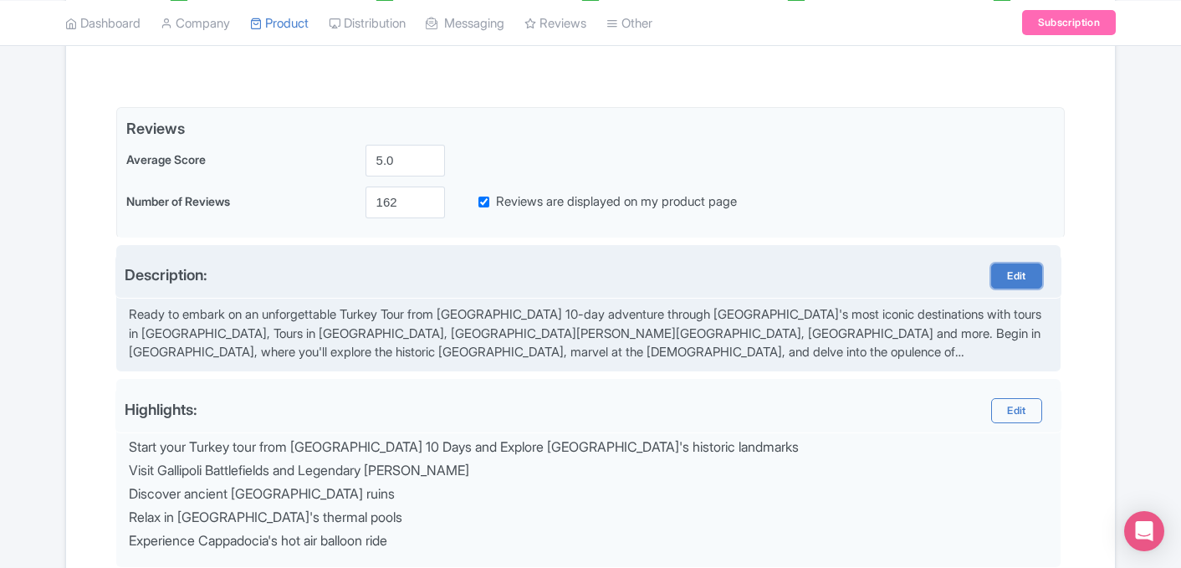
click at [1017, 272] on link "Edit" at bounding box center [1016, 275] width 50 height 25
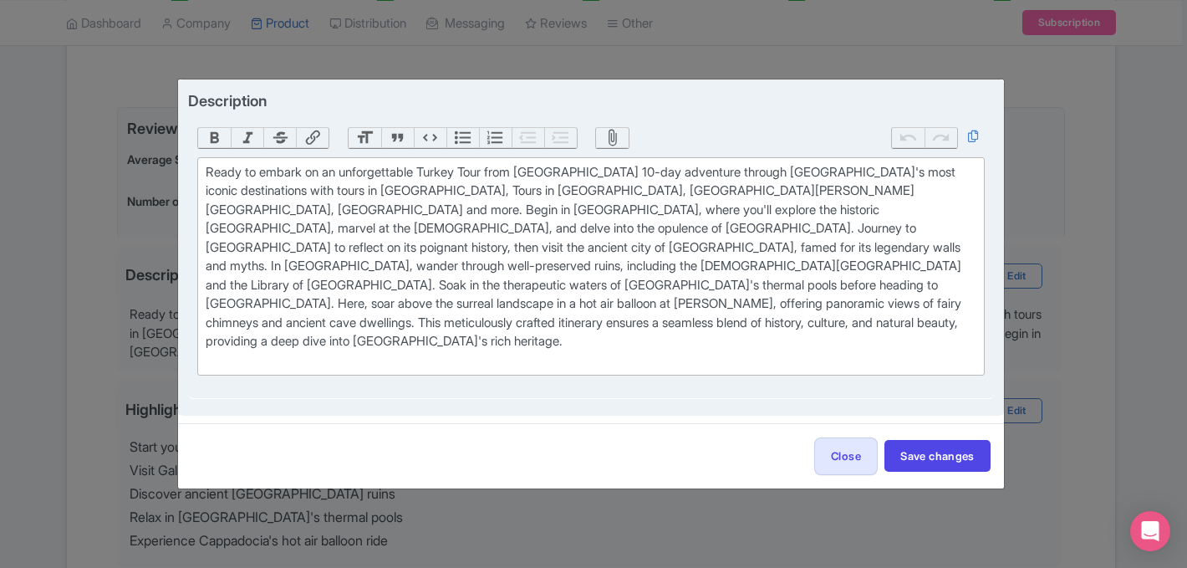
click at [500, 191] on div "Ready to embark on an unforgettable Turkey Tour from Istanbul 10-day adventure …" at bounding box center [591, 266] width 770 height 207
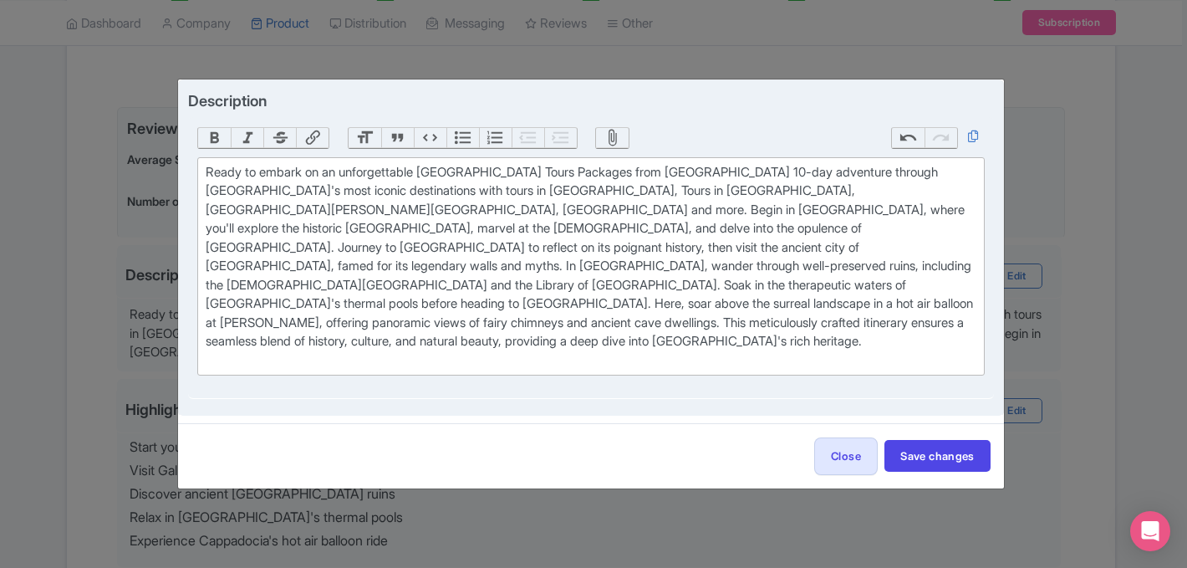
click at [310, 211] on div "Ready to embark on an unforgettable Turkey Tours Packages from Istanbul 10-day …" at bounding box center [591, 266] width 770 height 207
type trix-editor "<div>Ready to embark on an unforgettable Turkey Tours Packages from Istanbul 10…"
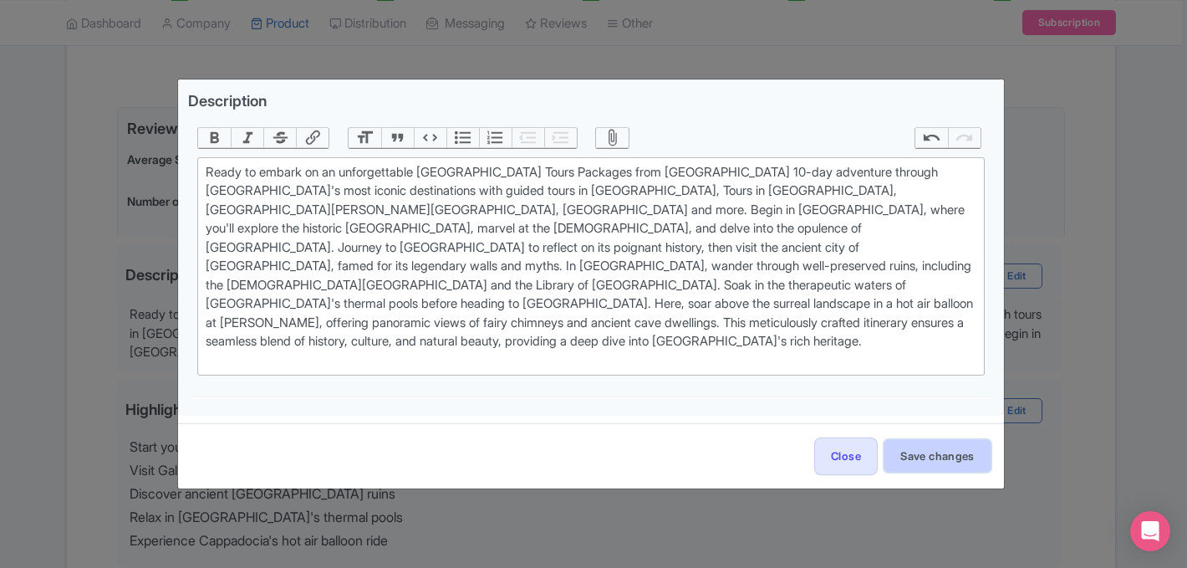
click at [923, 440] on button "Save changes" at bounding box center [938, 456] width 106 height 32
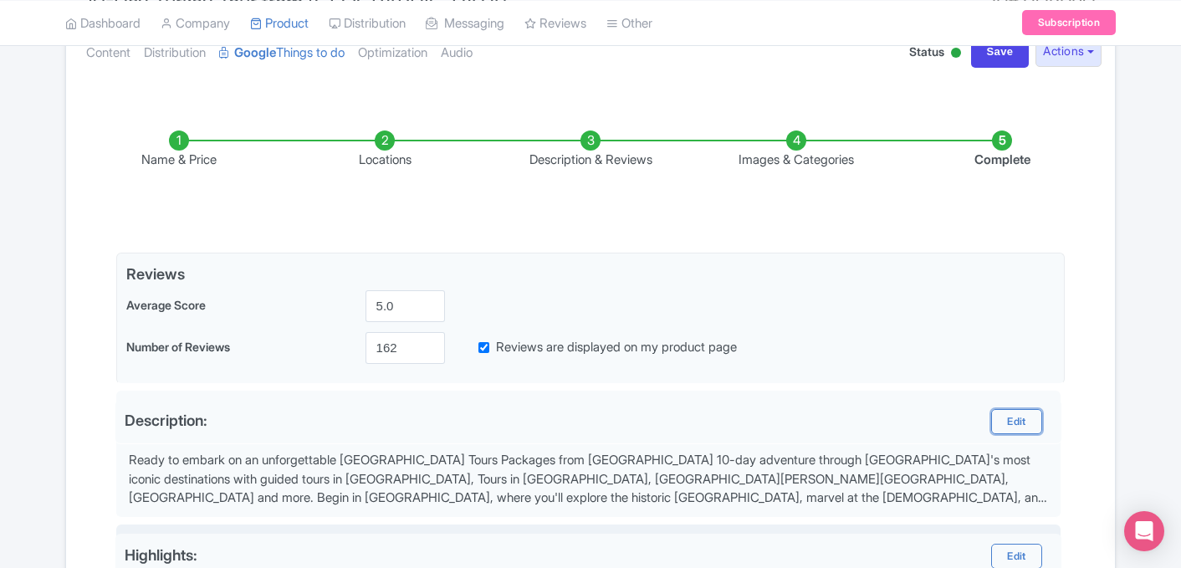
scroll to position [790, 0]
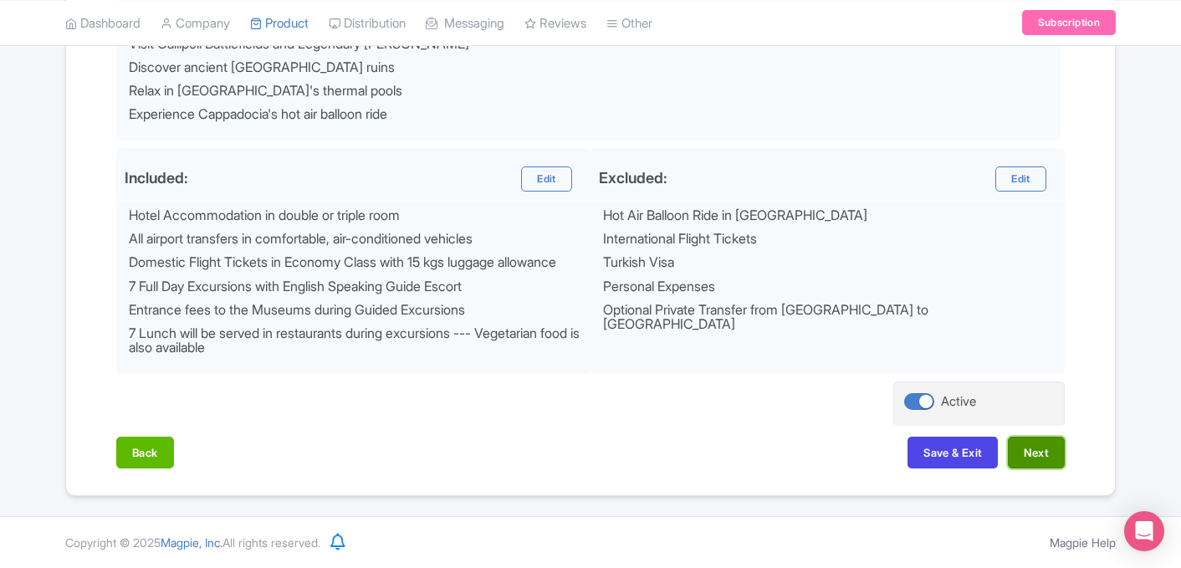
click at [1047, 451] on button "Next" at bounding box center [1036, 452] width 57 height 32
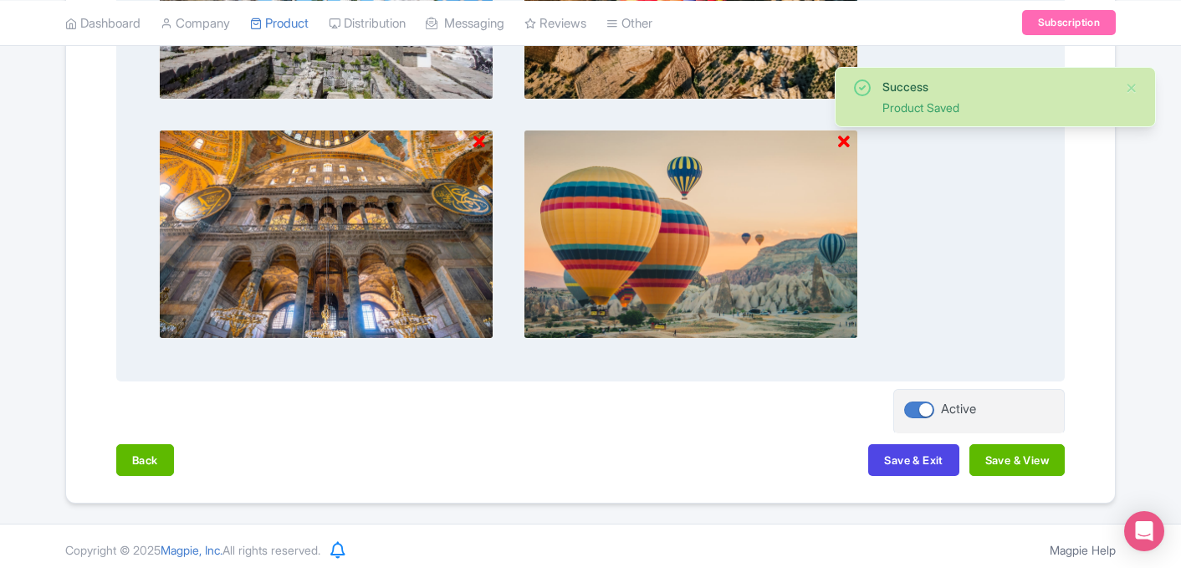
scroll to position [895, 0]
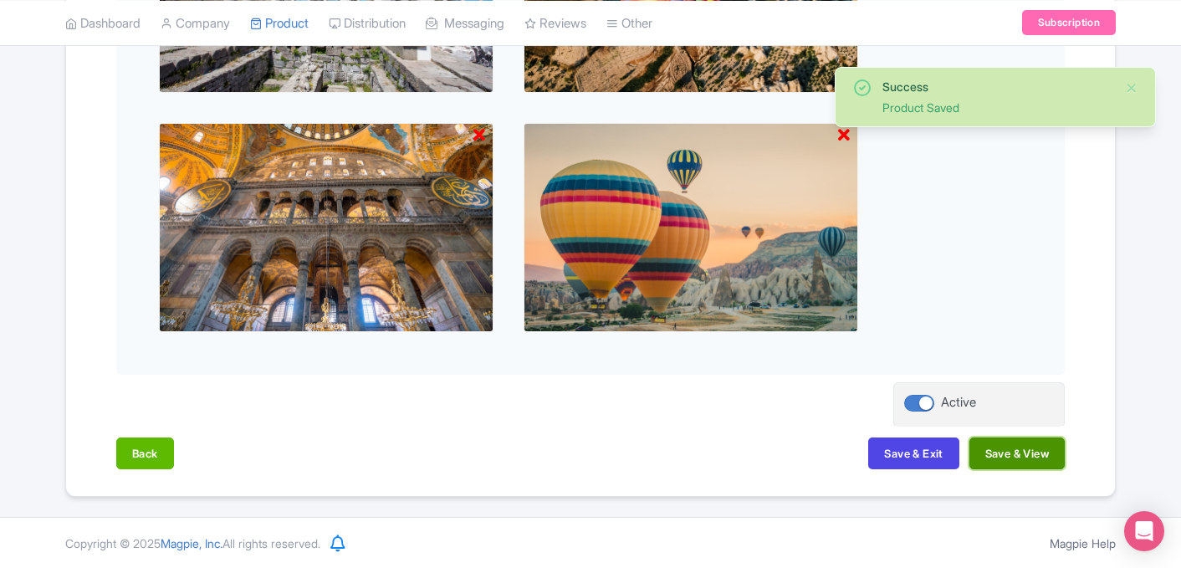
click at [1013, 451] on button "Save & View" at bounding box center [1016, 453] width 95 height 32
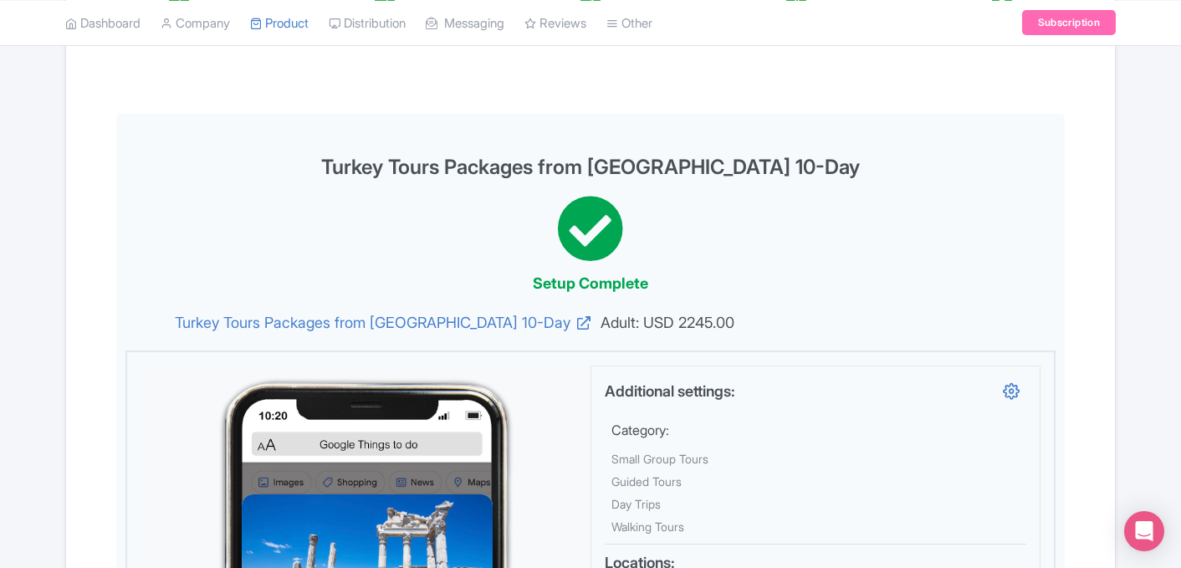
scroll to position [0, 0]
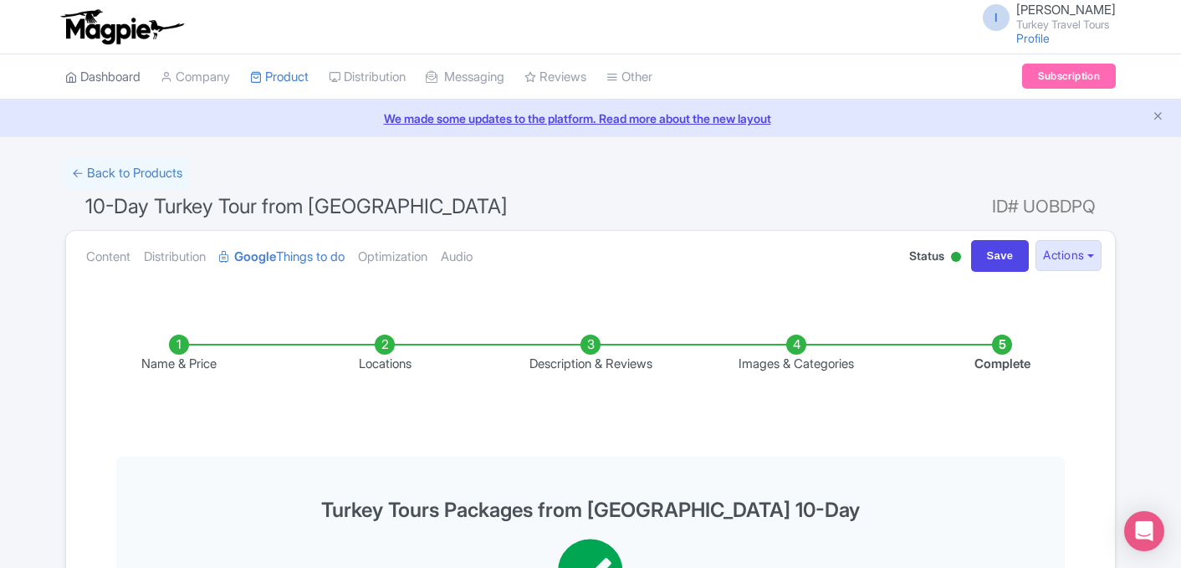
click at [108, 84] on link "Dashboard" at bounding box center [102, 77] width 75 height 46
